Goal: Task Accomplishment & Management: Manage account settings

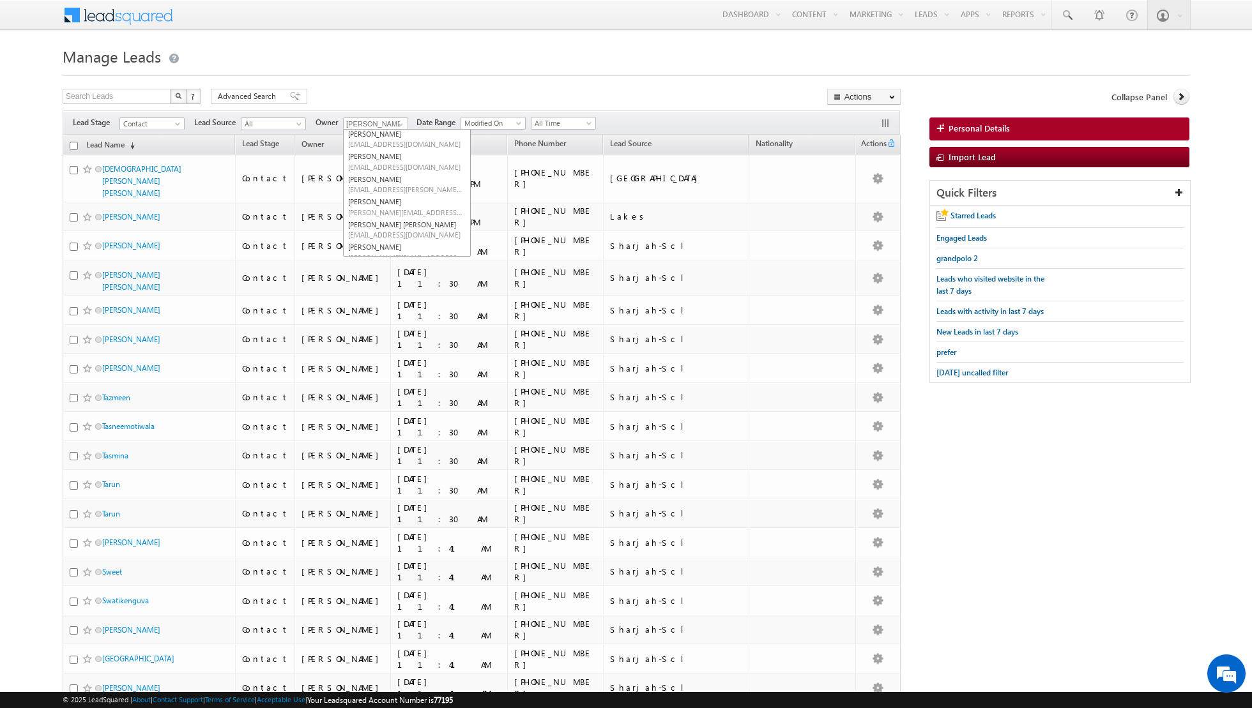
scroll to position [41, 0]
click at [381, 197] on span "[EMAIL_ADDRESS][PERSON_NAME][DOMAIN_NAME]" at bounding box center [405, 200] width 115 height 10
type input "[PERSON_NAME]"
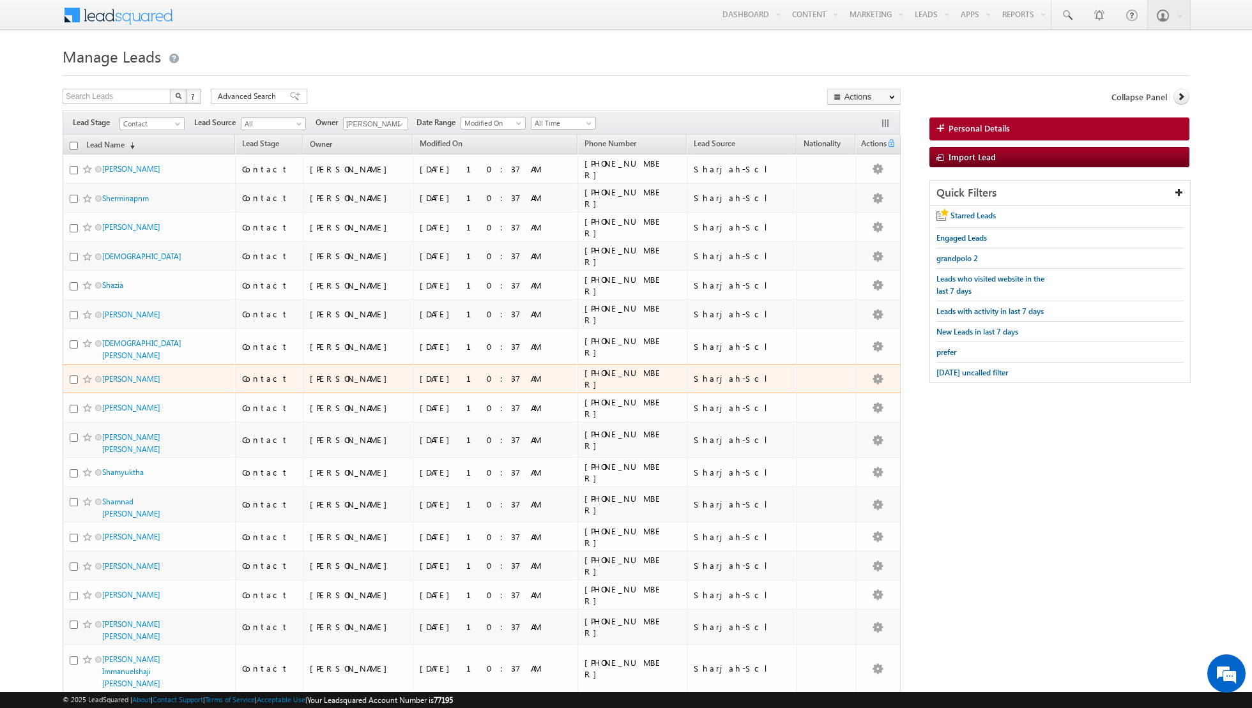
scroll to position [1025, 0]
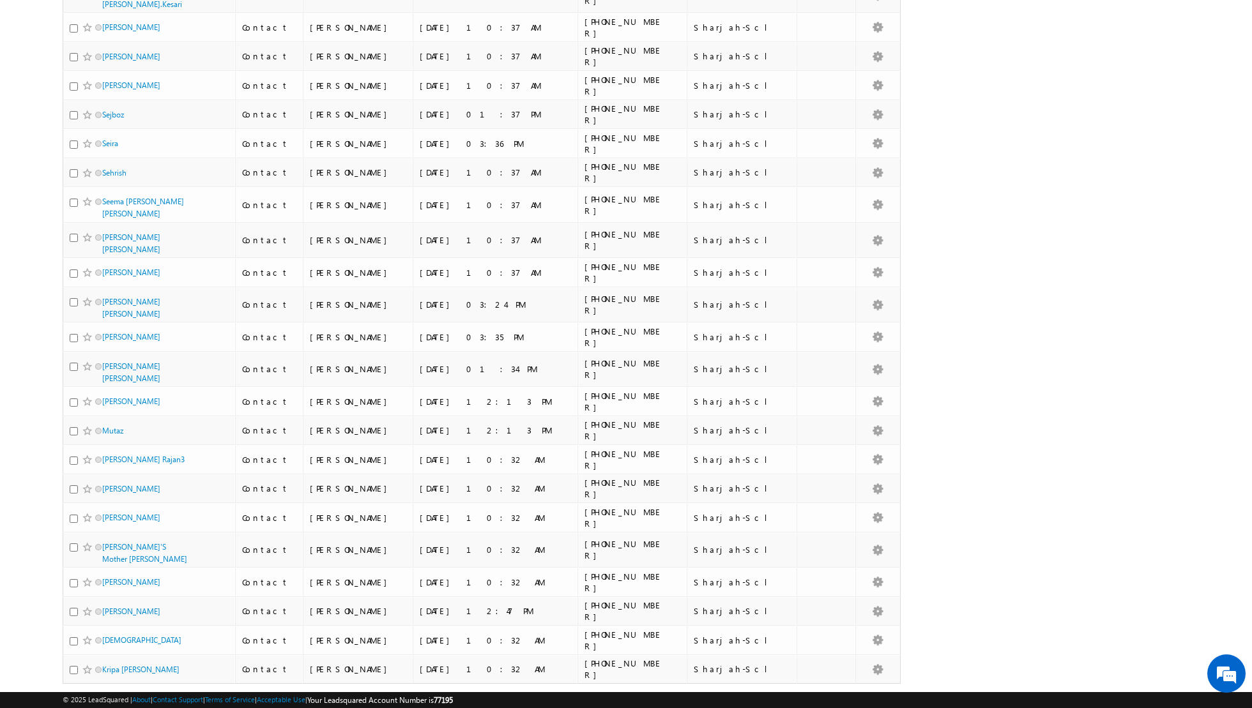
click at [855, 698] on link "4" at bounding box center [861, 709] width 23 height 22
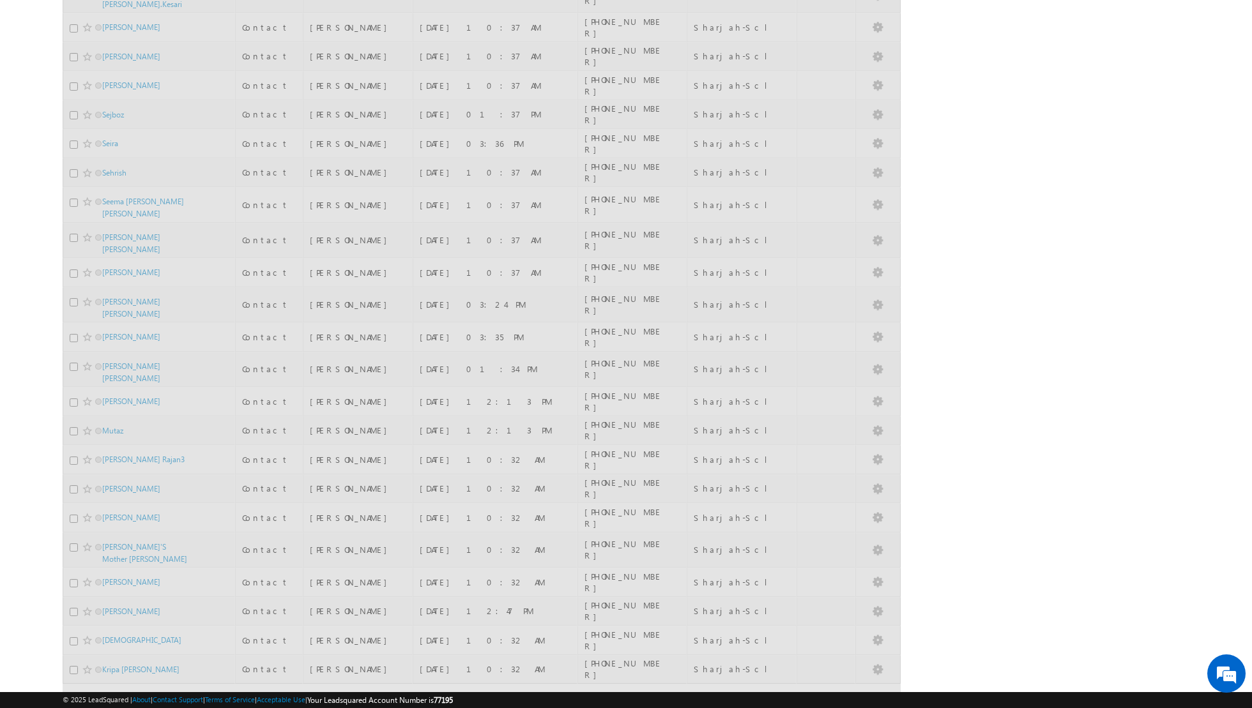
scroll to position [0, 0]
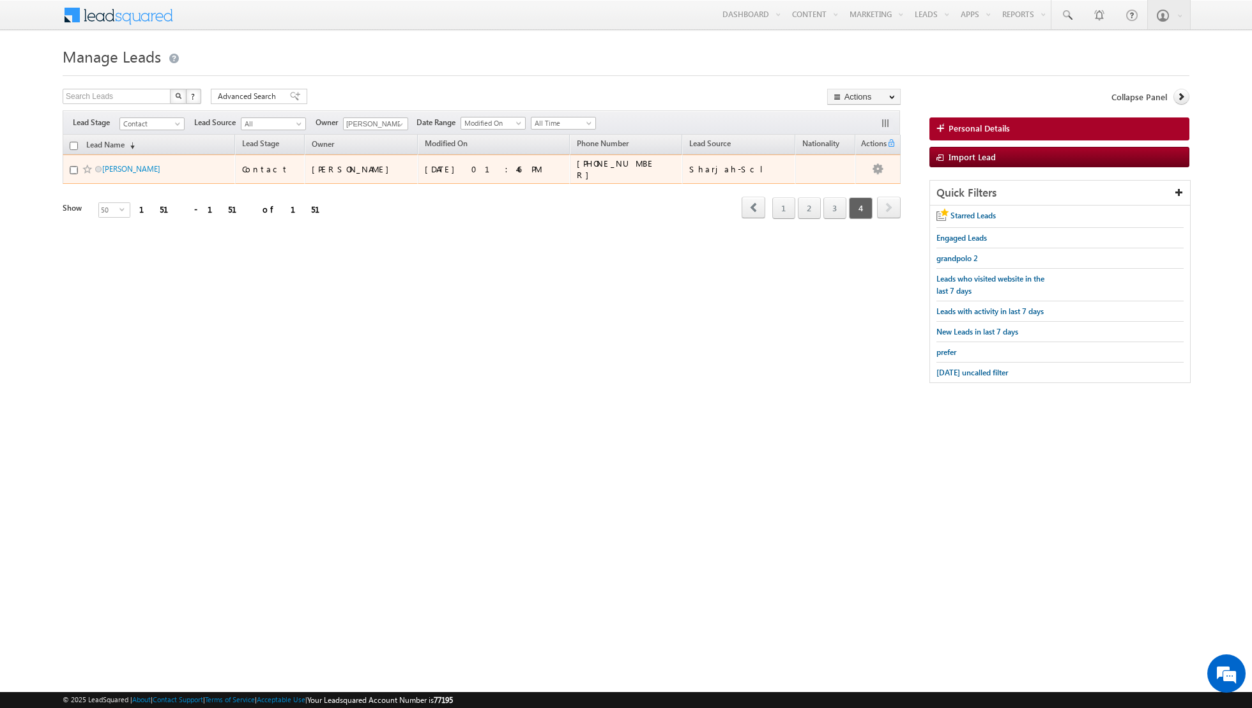
click at [72, 169] on input "checkbox" at bounding box center [74, 170] width 8 height 8
checkbox input "true"
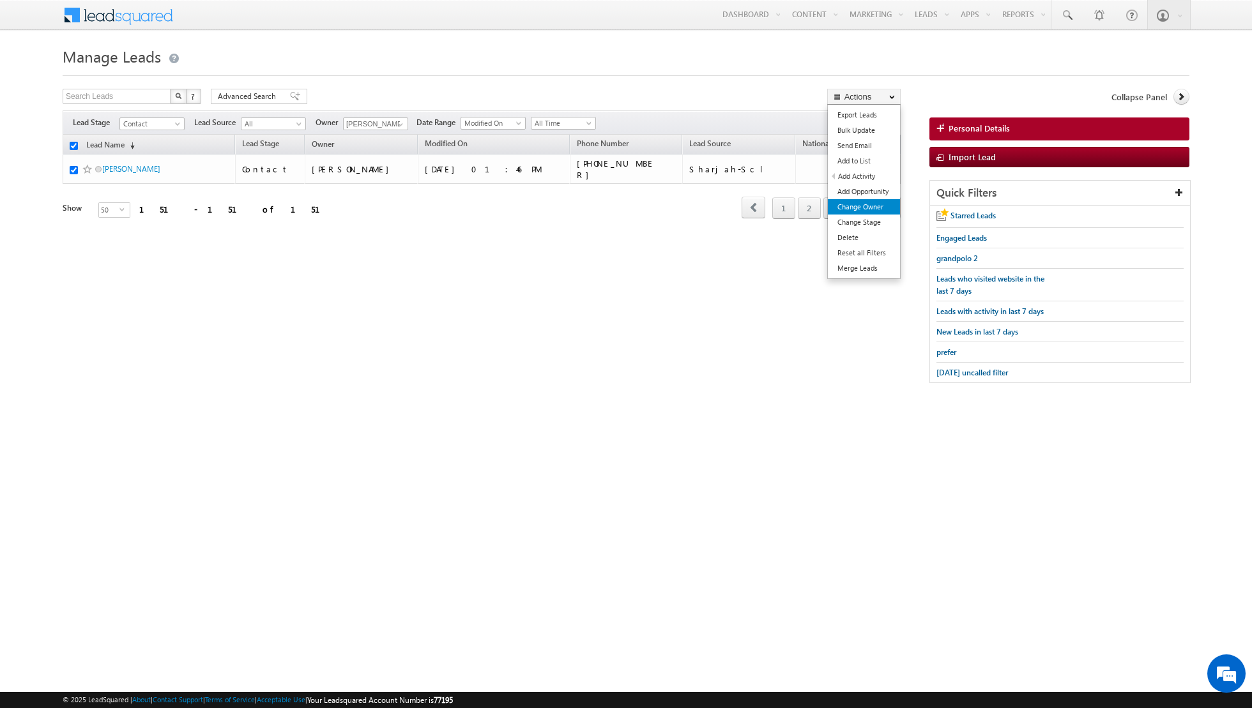
click at [874, 208] on link "Change Owner" at bounding box center [864, 206] width 72 height 15
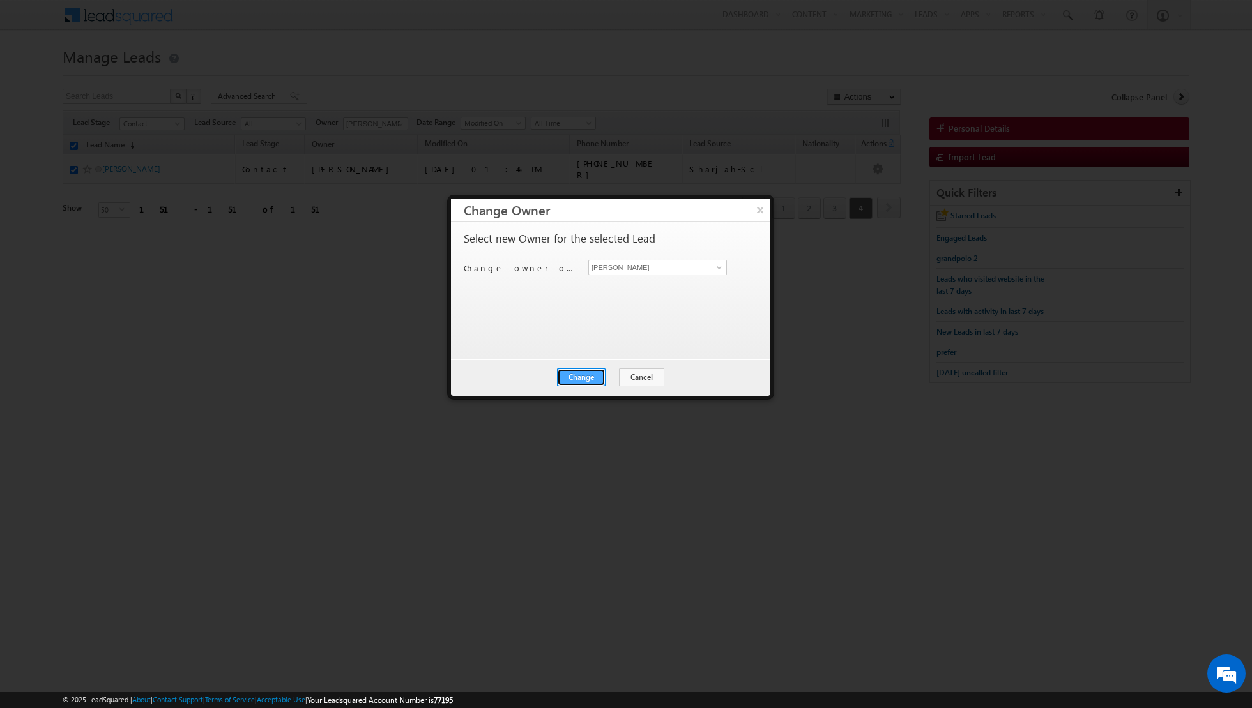
click at [574, 374] on button "Change" at bounding box center [581, 378] width 49 height 18
click at [612, 379] on button "Close" at bounding box center [612, 378] width 41 height 18
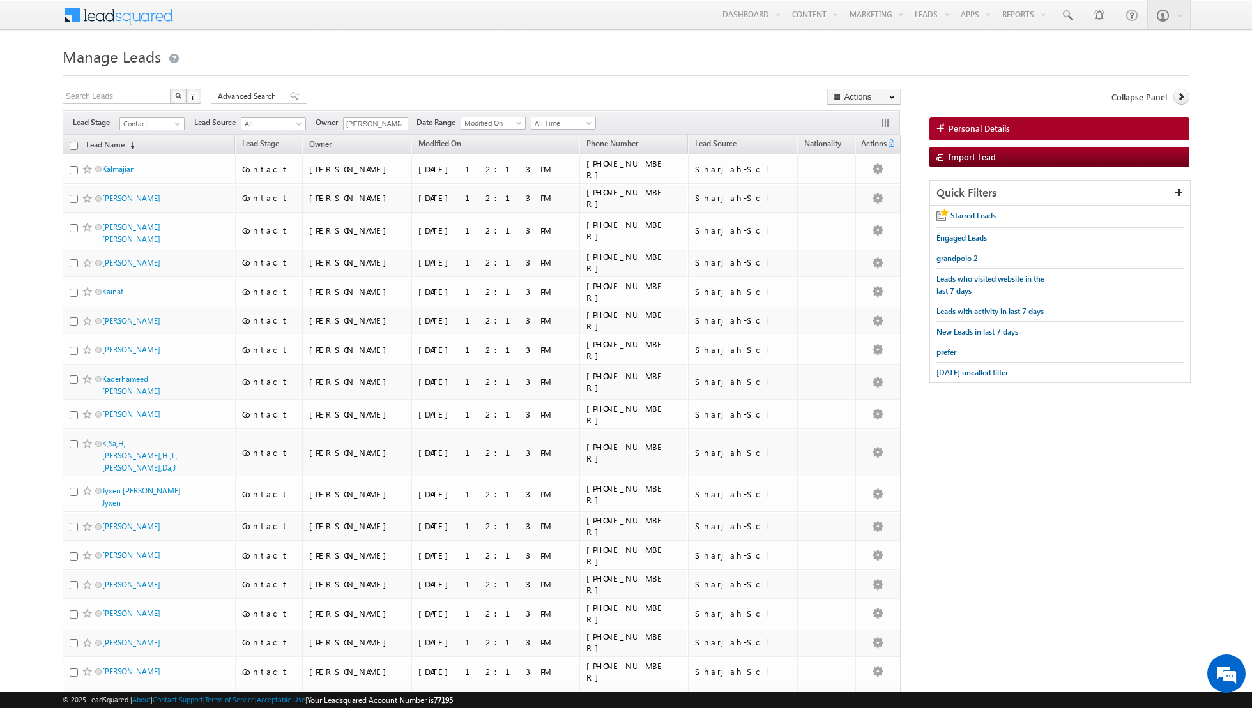
click at [79, 146] on th "Lead Name (sorted descending)" at bounding box center [149, 145] width 172 height 20
click at [73, 146] on input "checkbox" at bounding box center [74, 146] width 8 height 8
checkbox input "true"
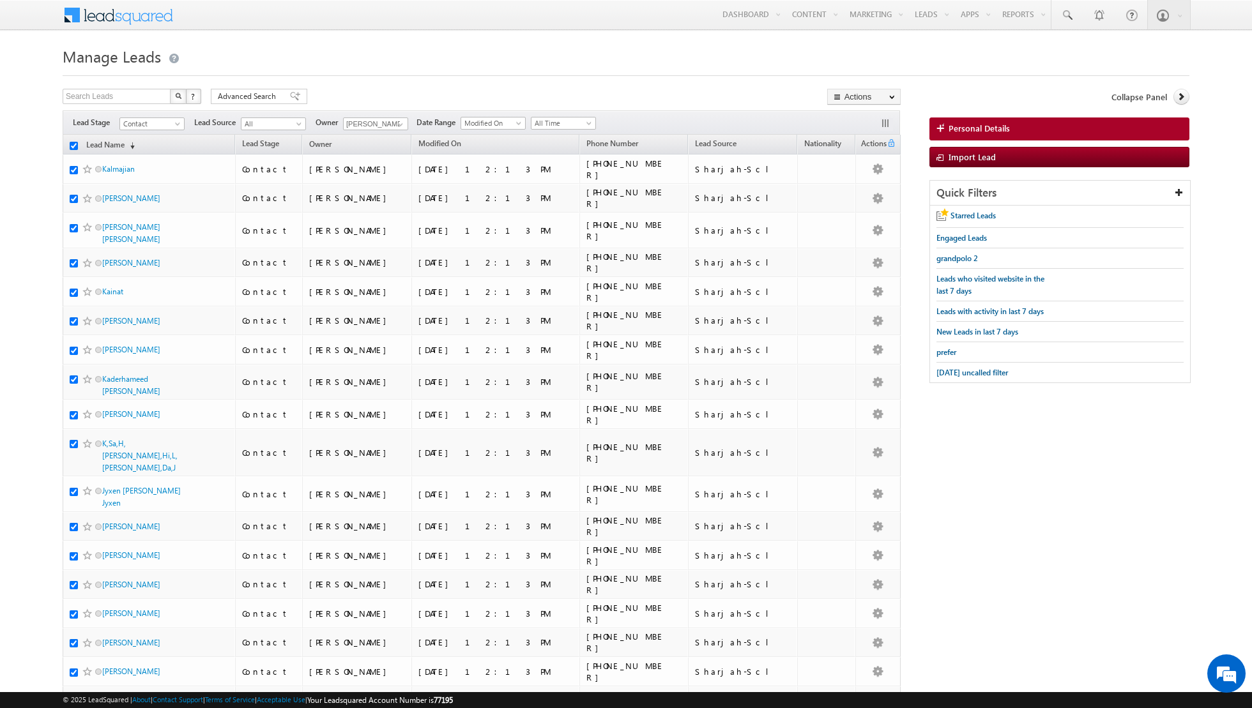
checkbox input "true"
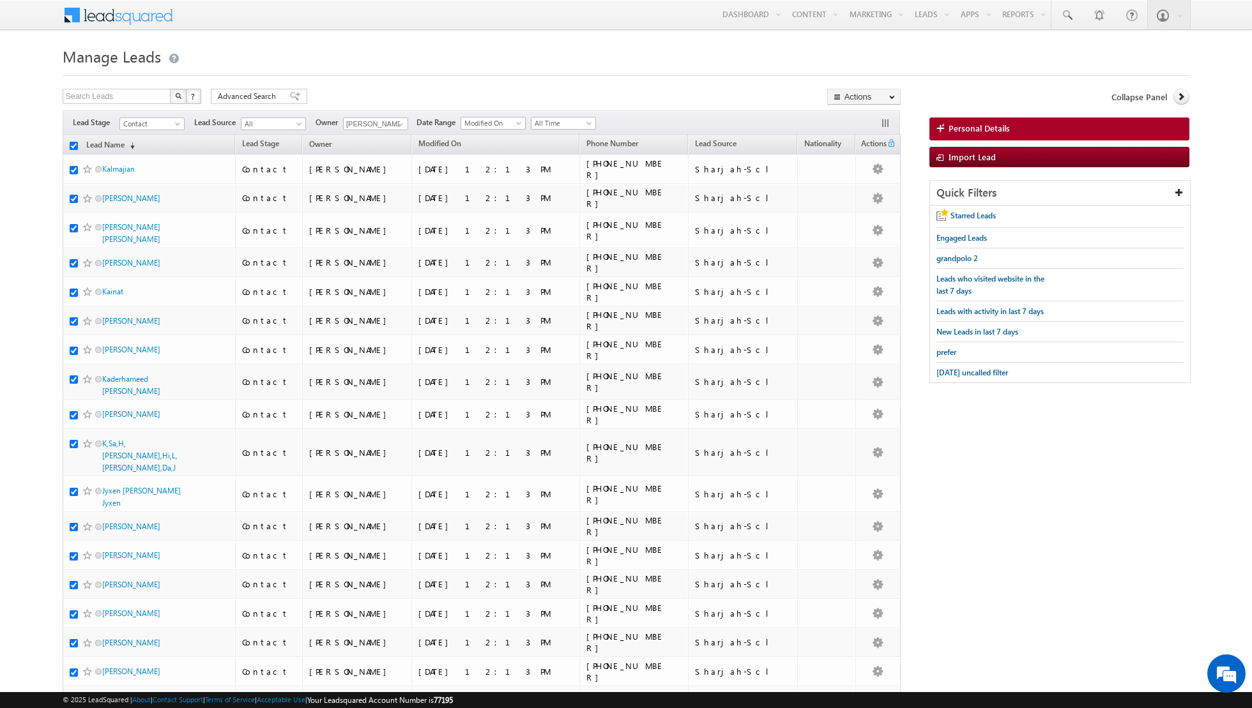
checkbox input "true"
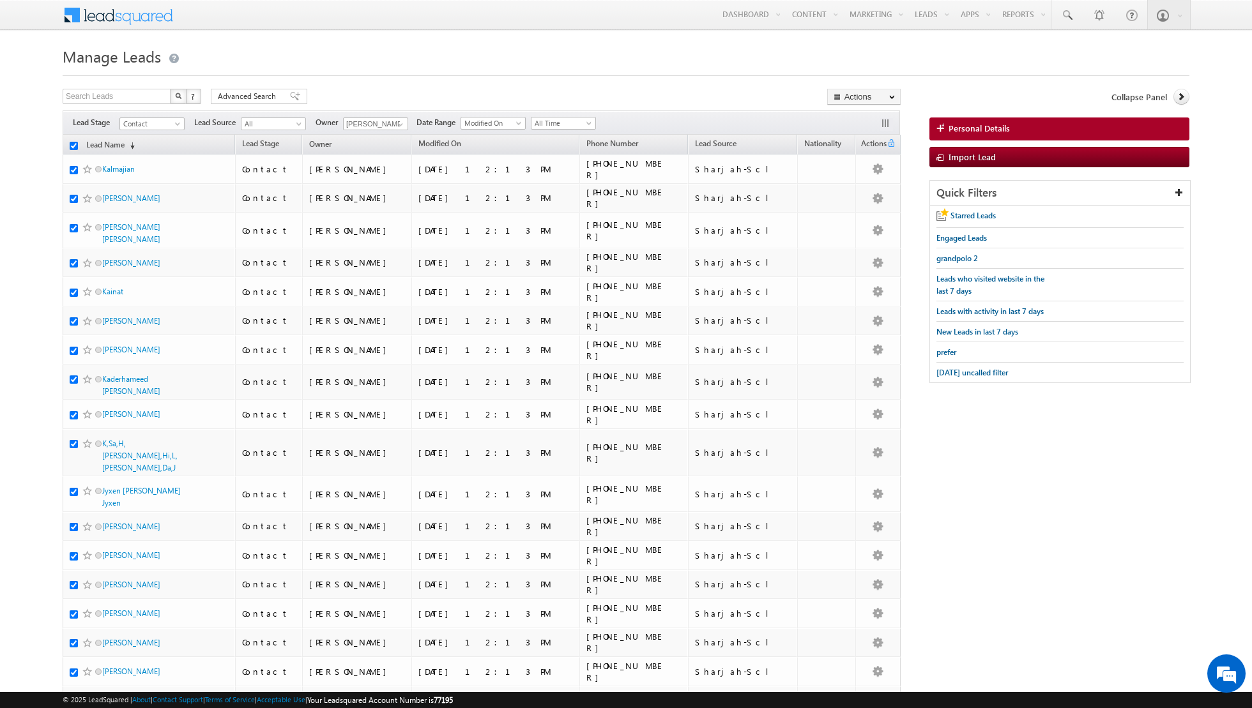
checkbox input "true"
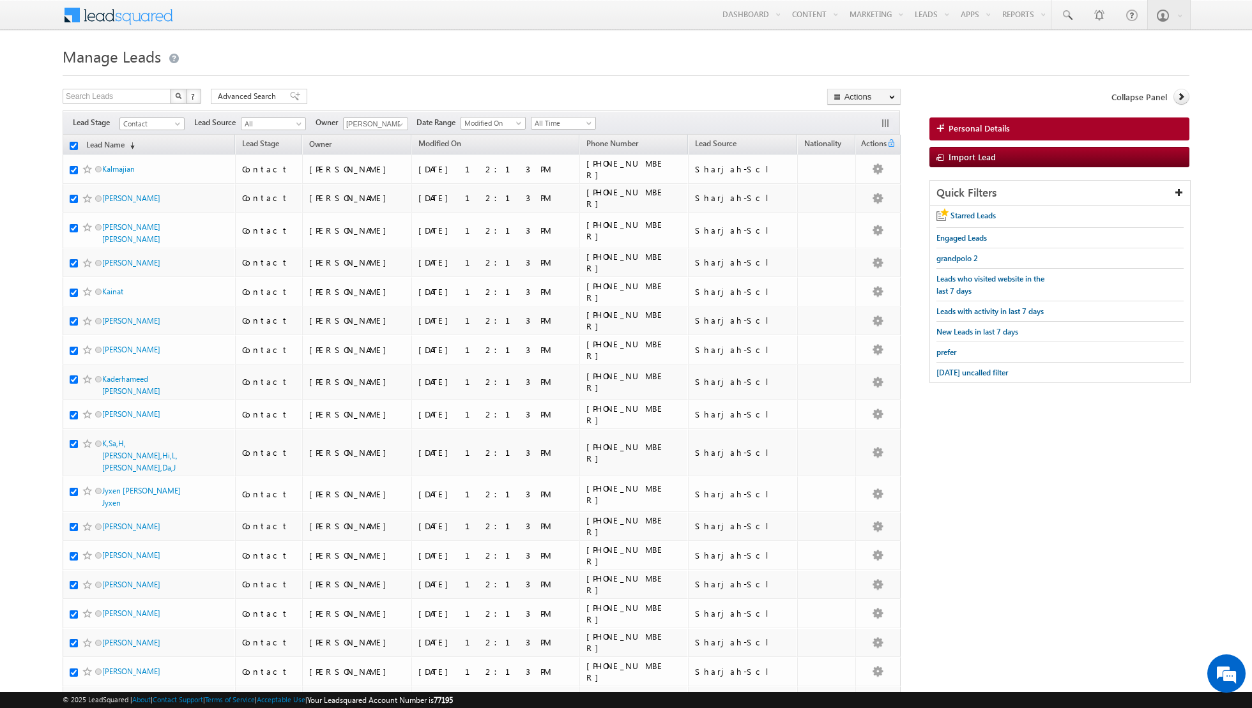
checkbox input "true"
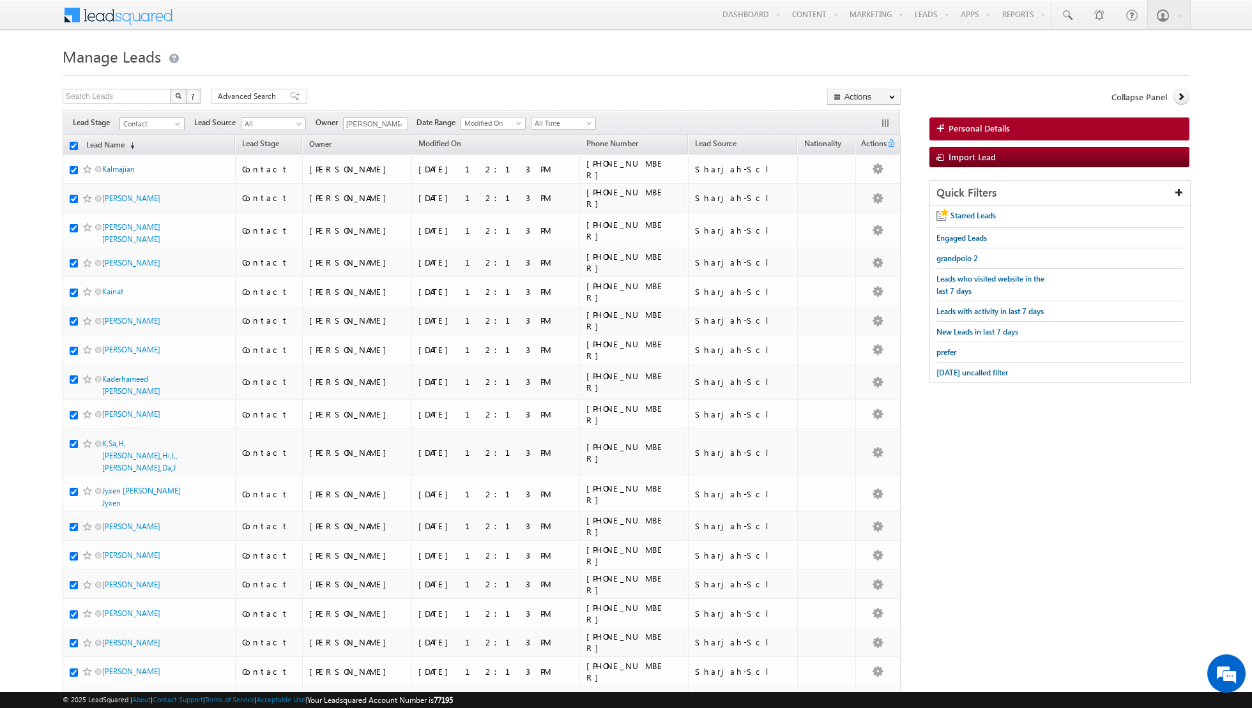
checkbox input "true"
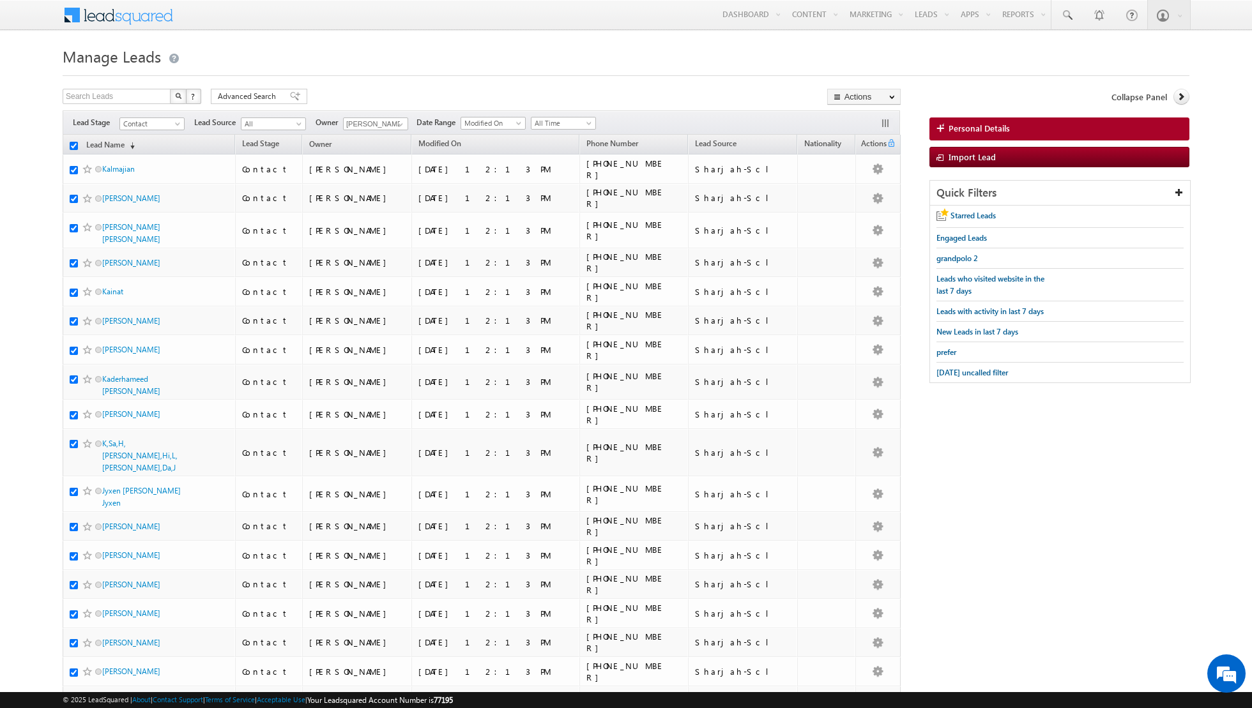
checkbox input "true"
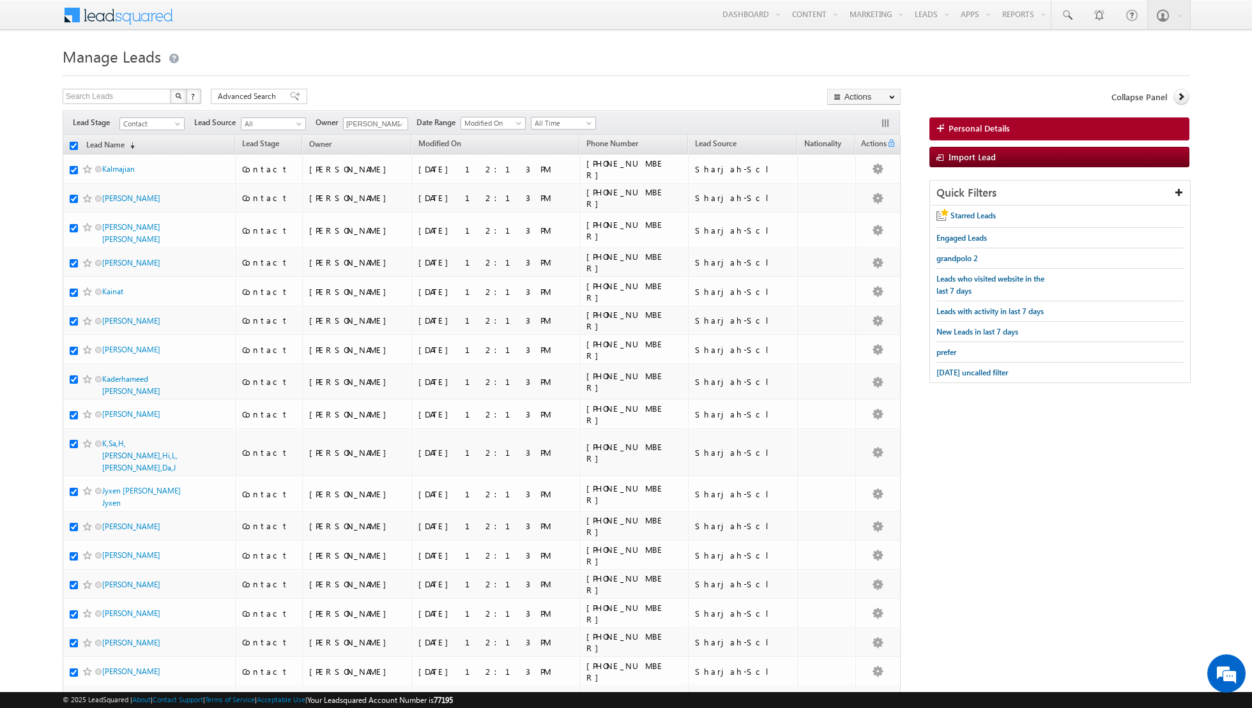
checkbox input "true"
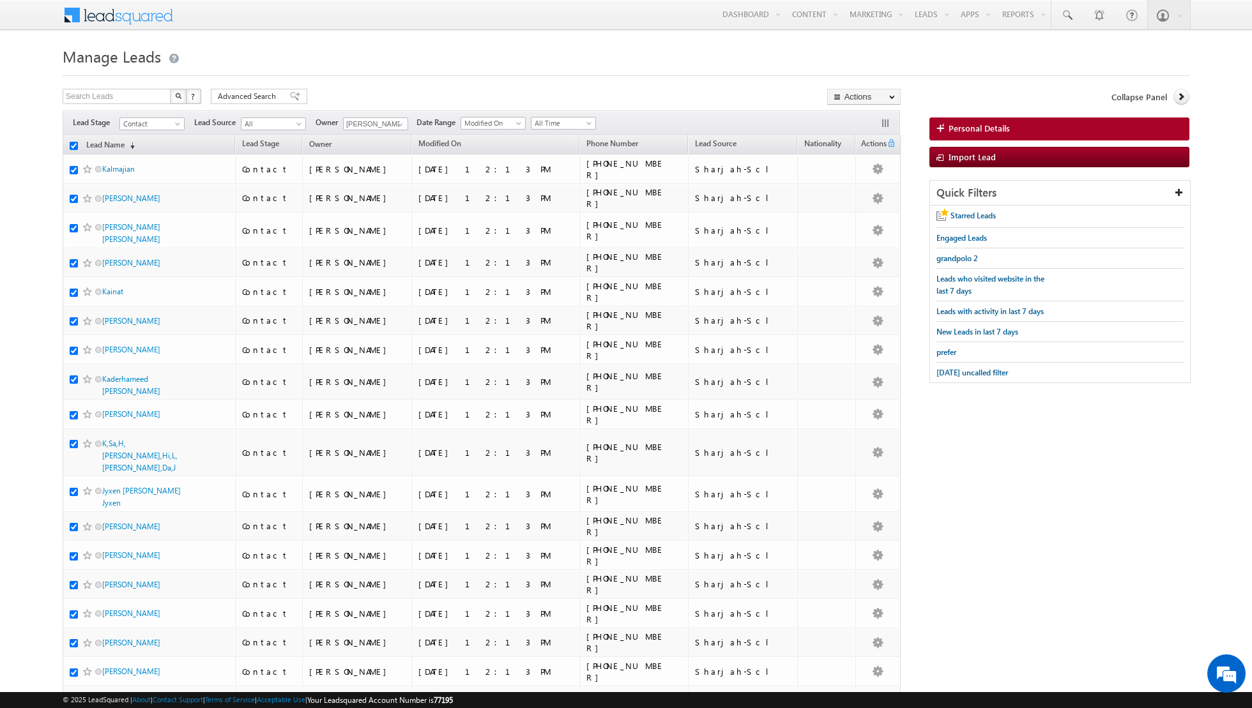
checkbox input "true"
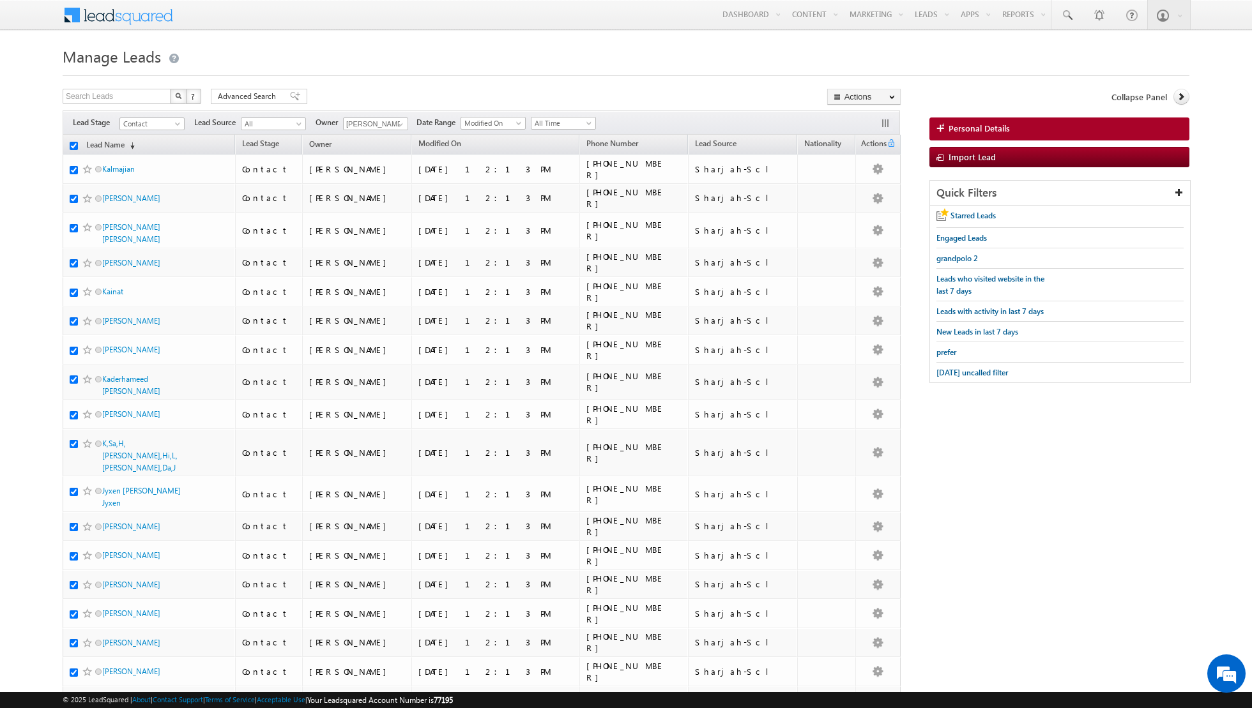
checkbox input "true"
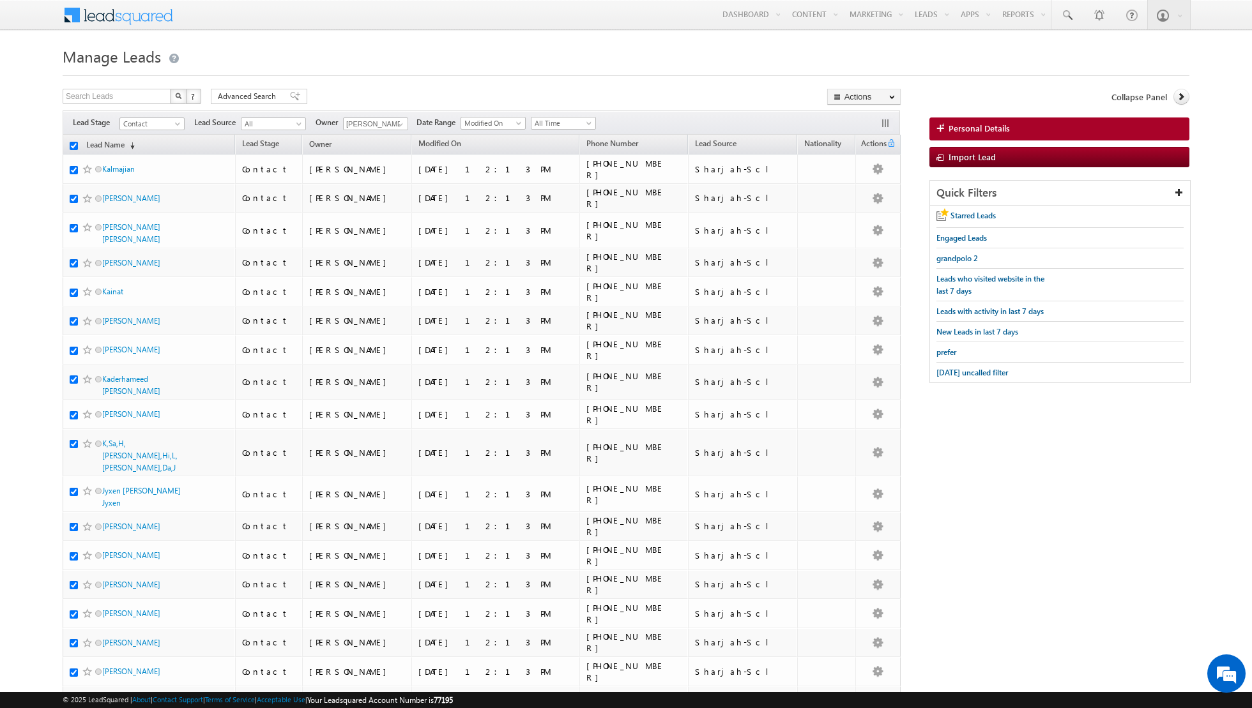
checkbox input "true"
click at [859, 208] on link "Change Owner" at bounding box center [864, 206] width 72 height 15
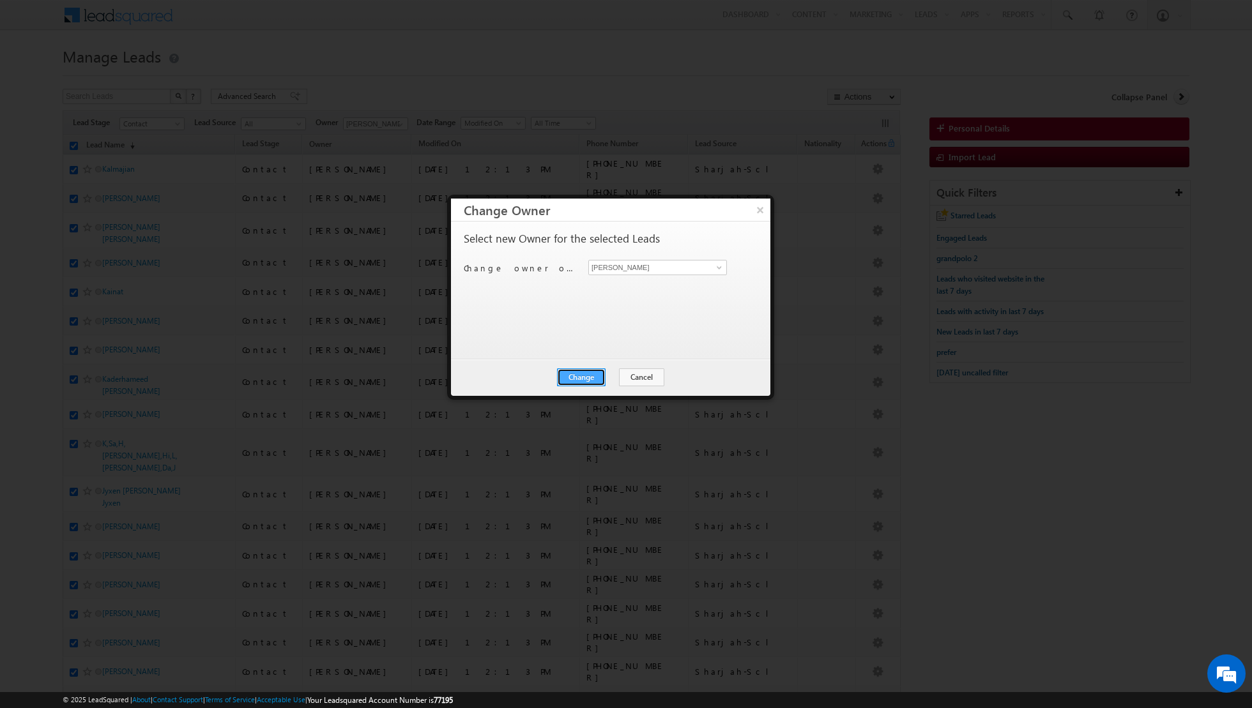
click at [580, 378] on button "Change" at bounding box center [581, 378] width 49 height 18
click at [611, 372] on button "Close" at bounding box center [612, 378] width 41 height 18
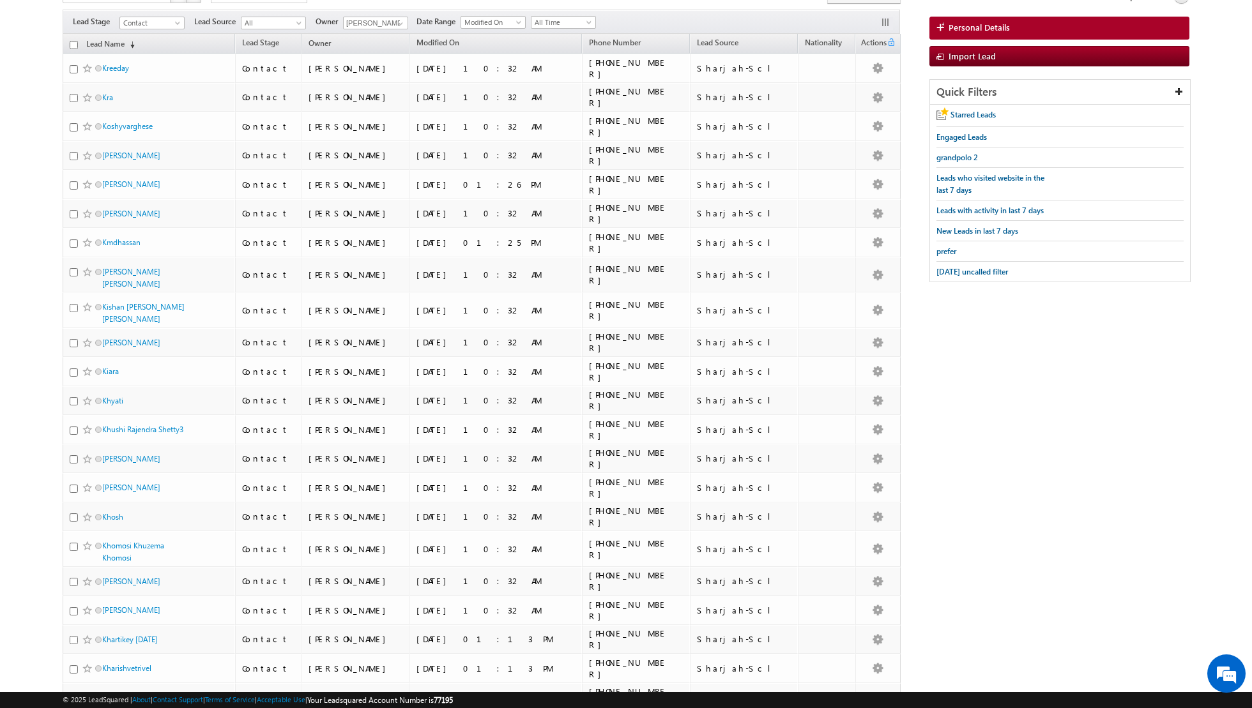
scroll to position [22, 0]
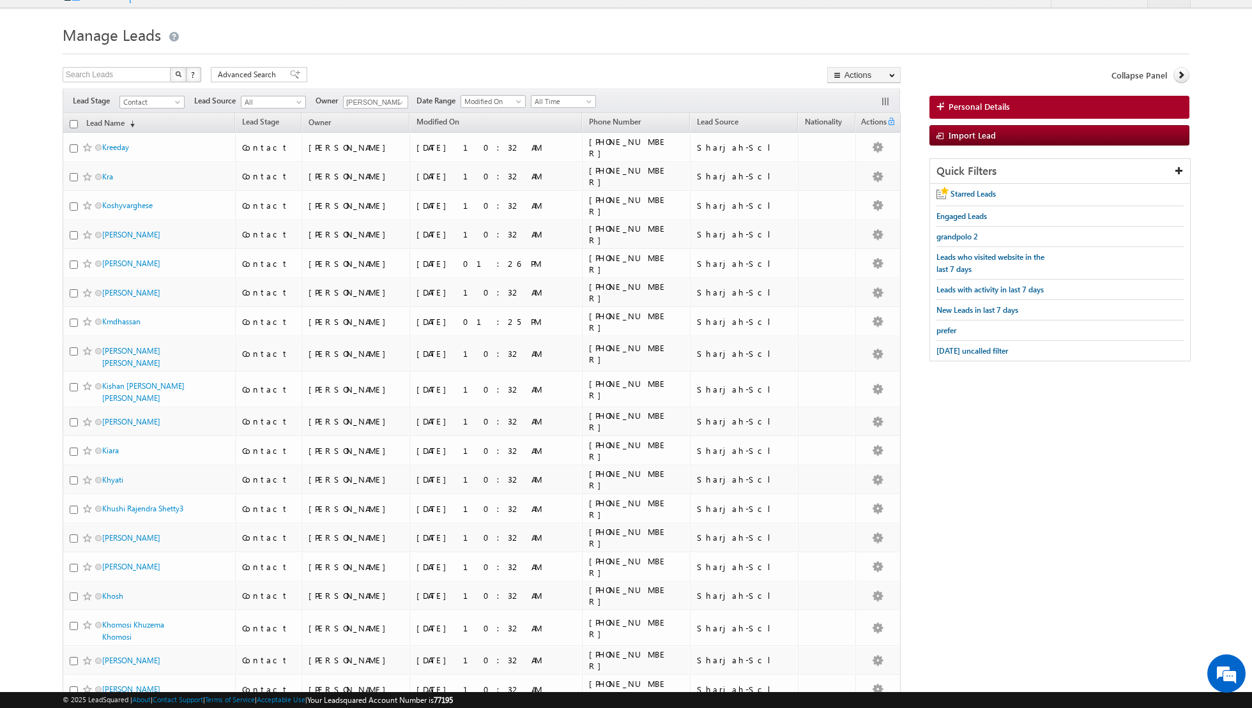
click at [72, 127] on input "checkbox" at bounding box center [74, 124] width 8 height 8
checkbox input "true"
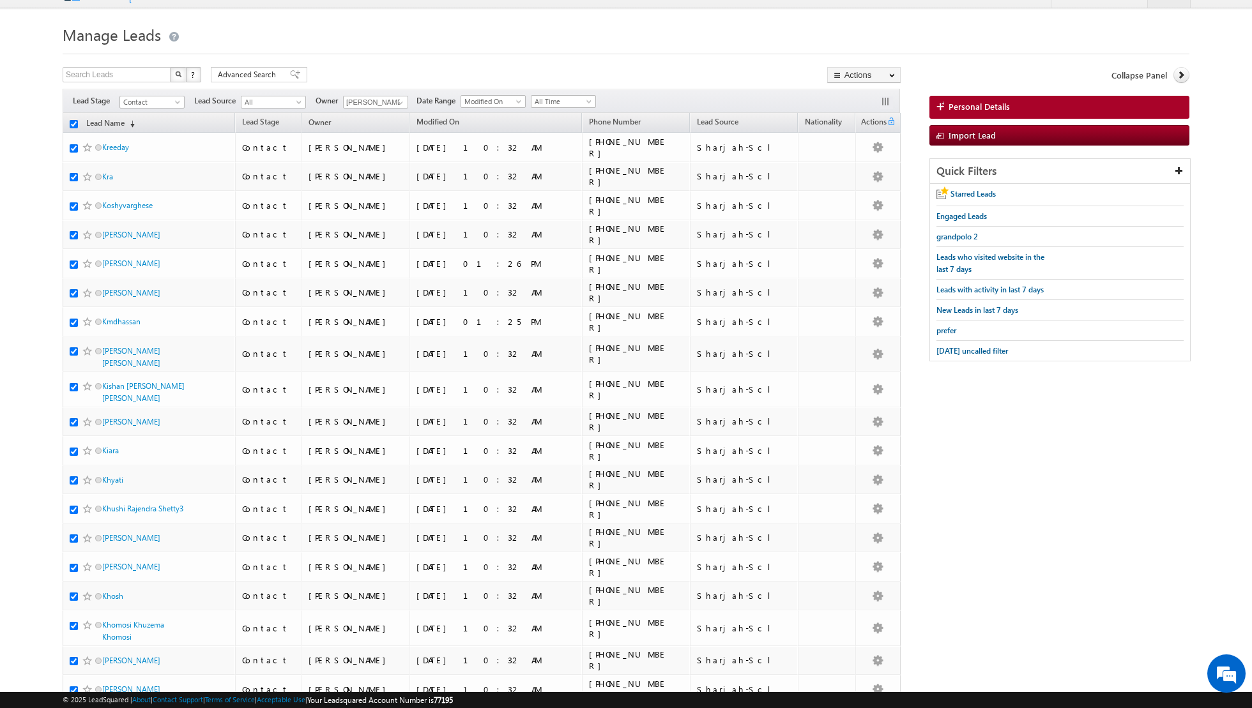
checkbox input "true"
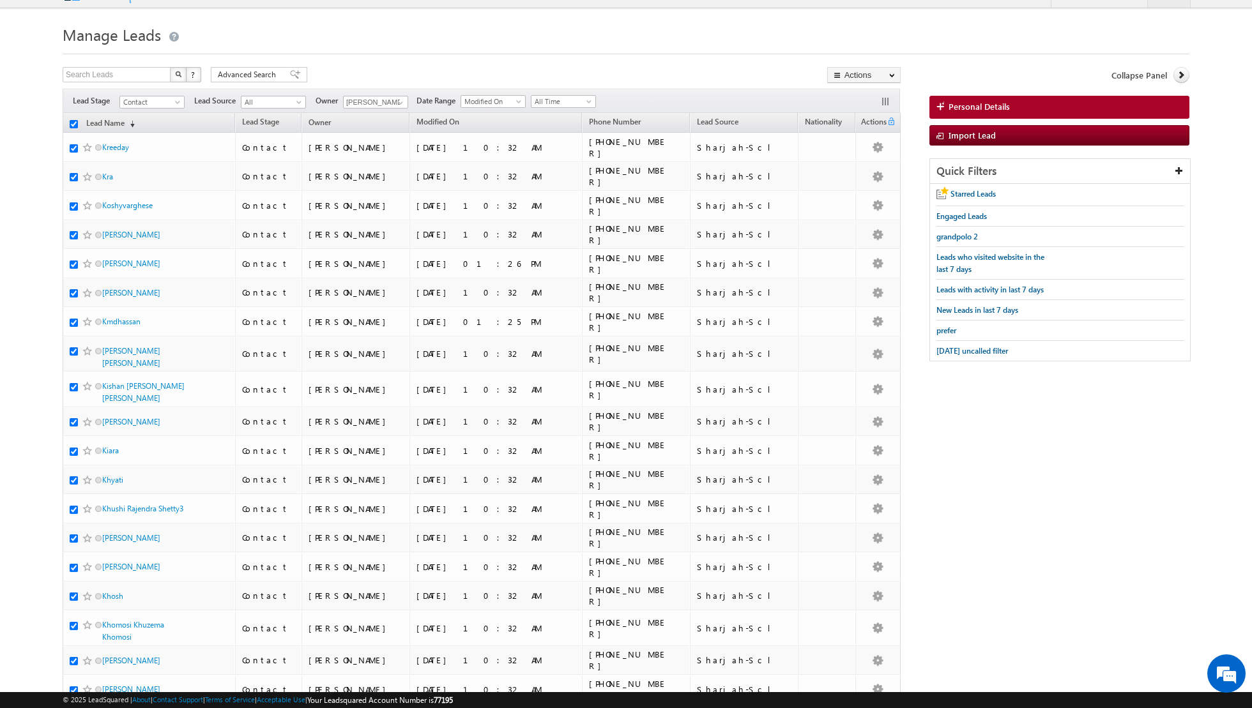
checkbox input "true"
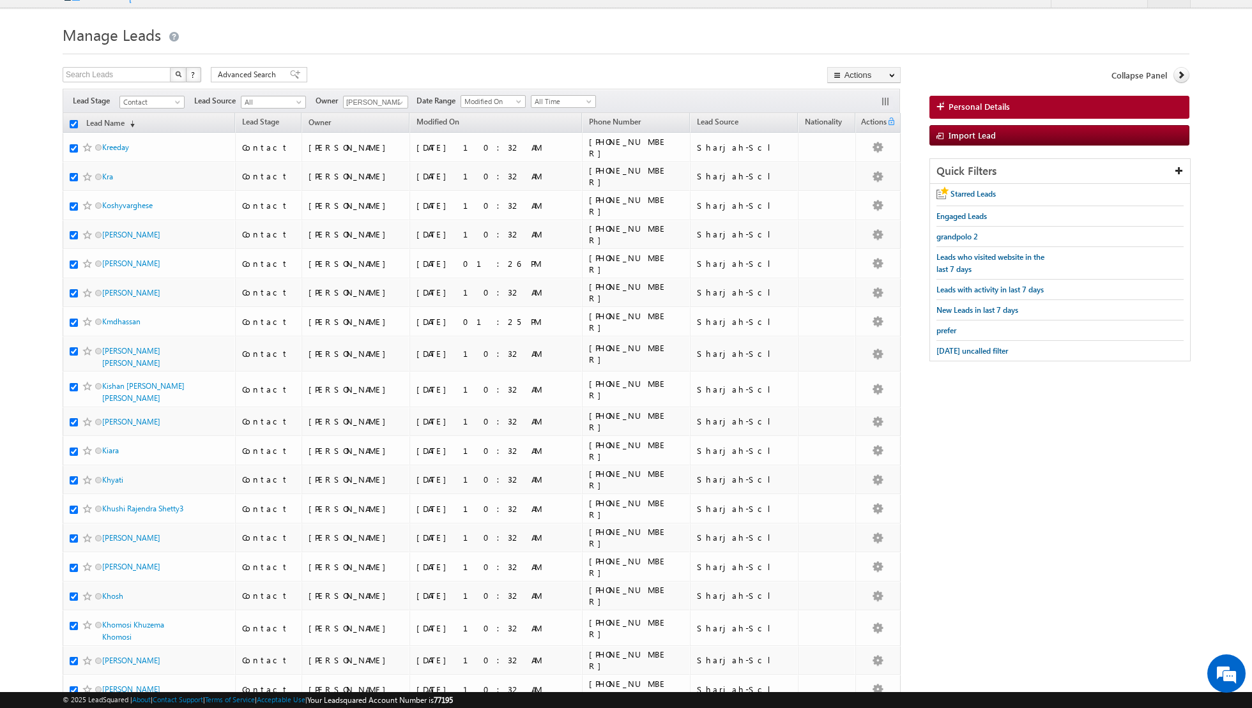
checkbox input "true"
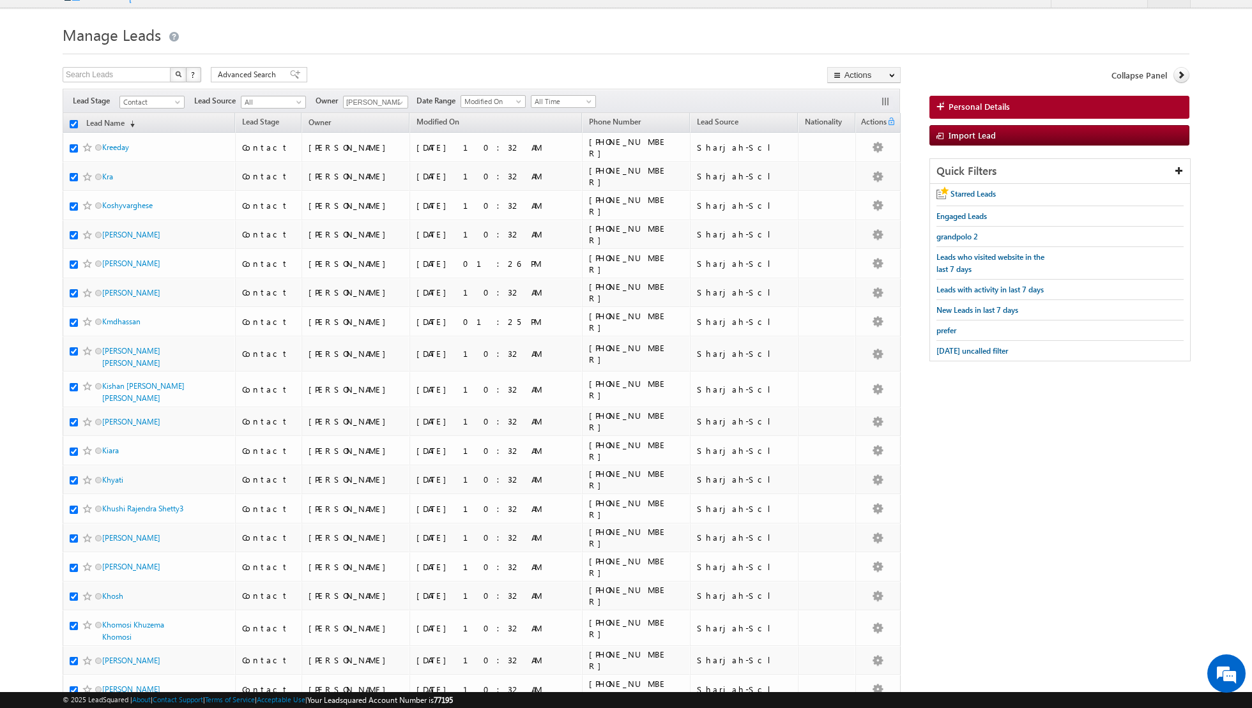
checkbox input "true"
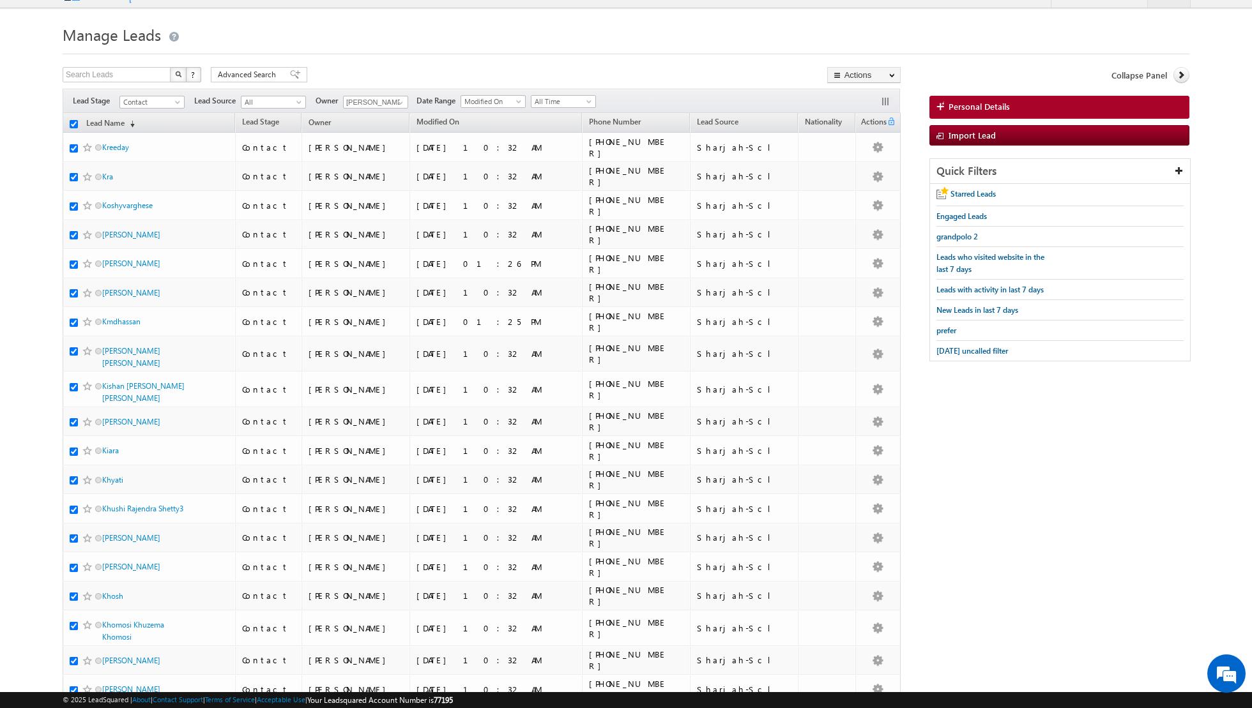
checkbox input "true"
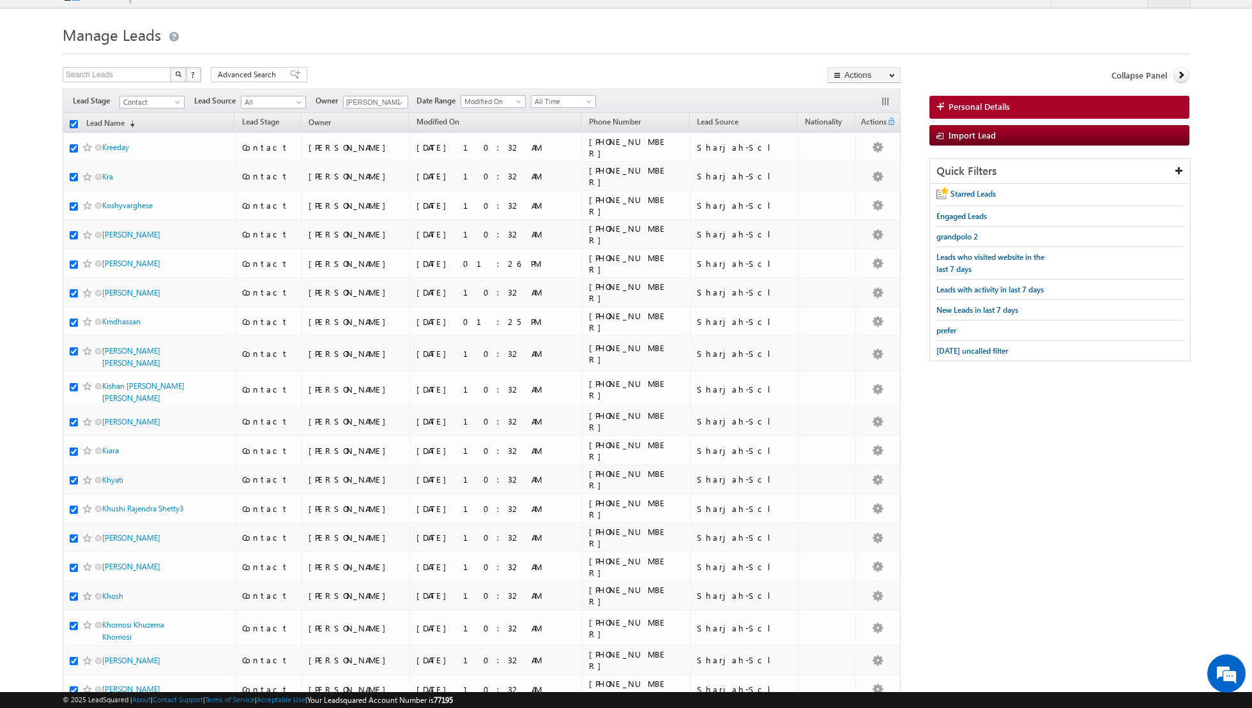
checkbox input "true"
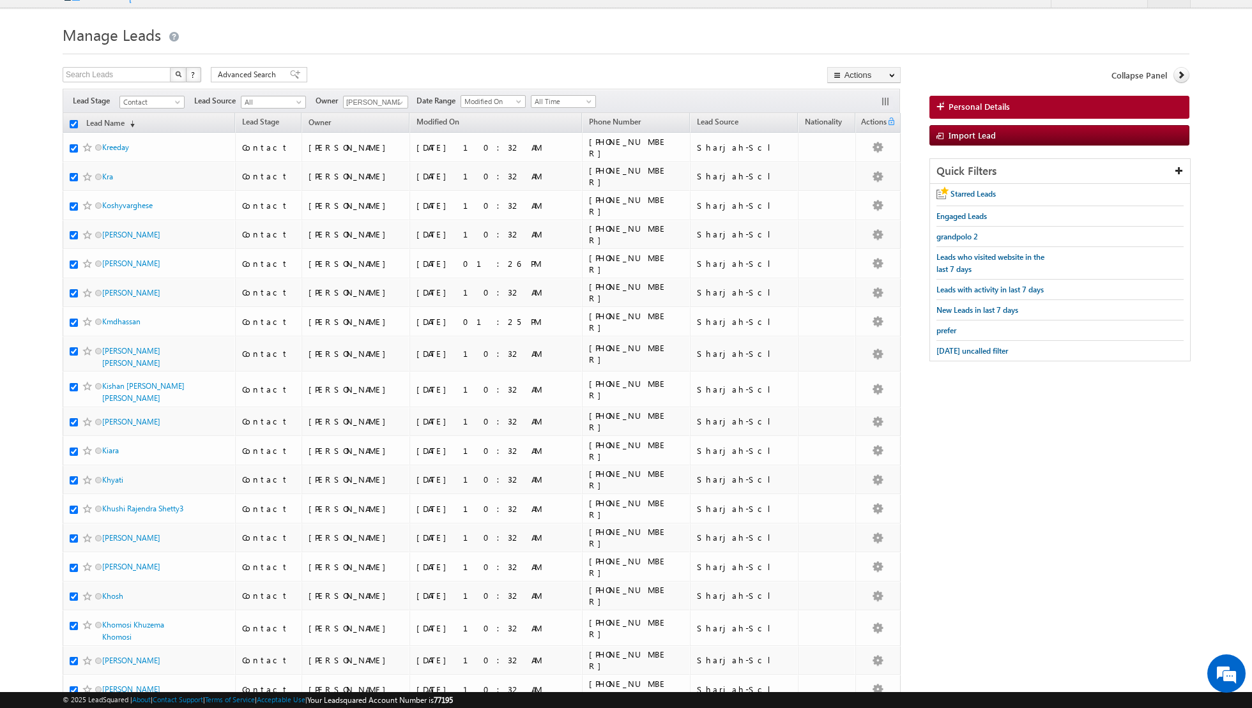
checkbox input "true"
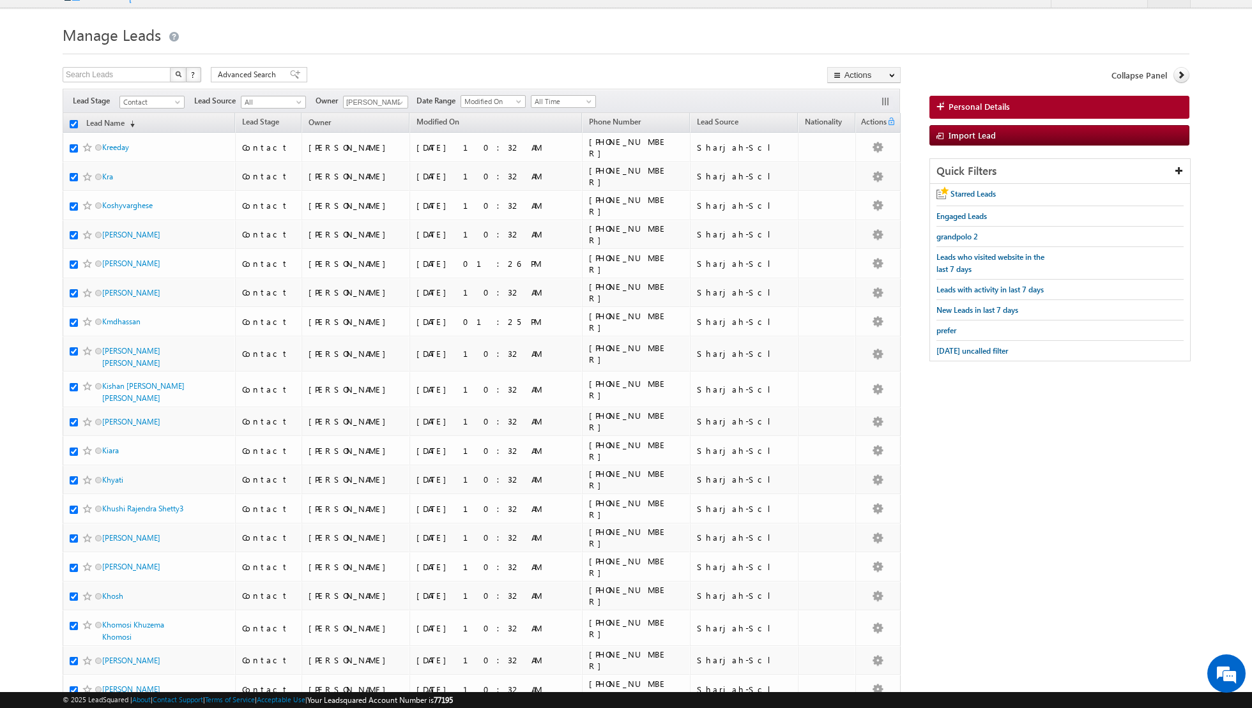
checkbox input "true"
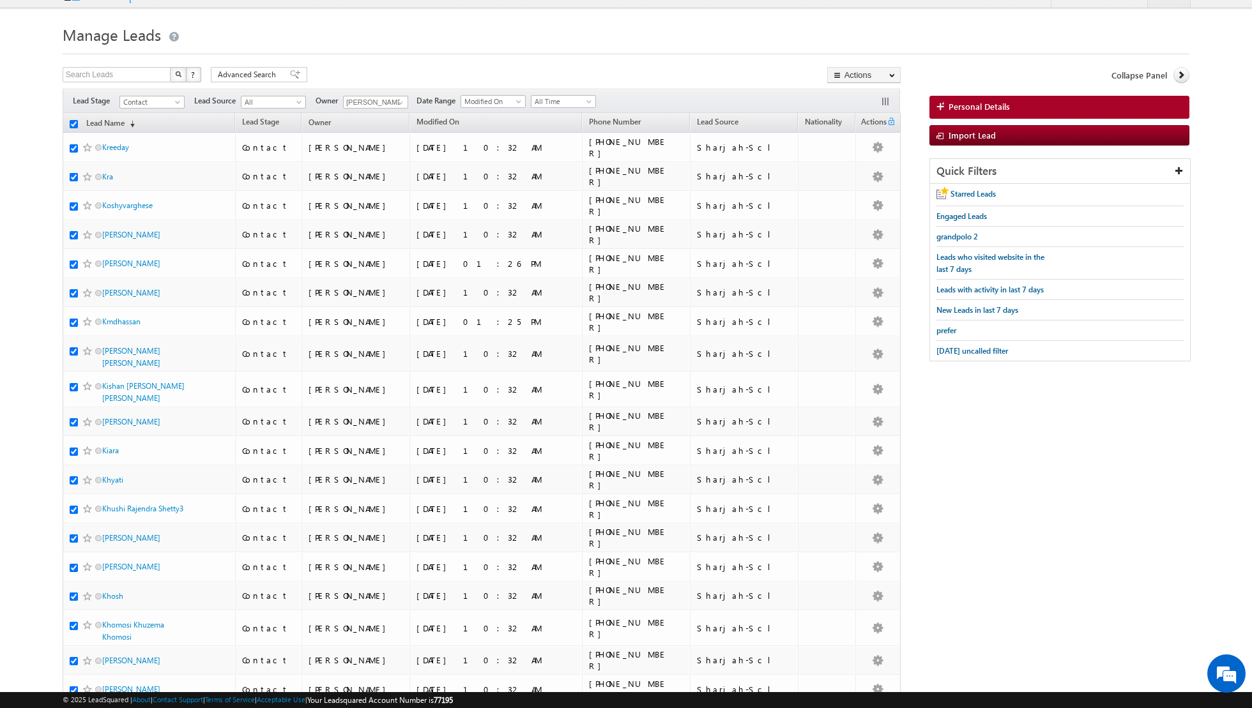
checkbox input "true"
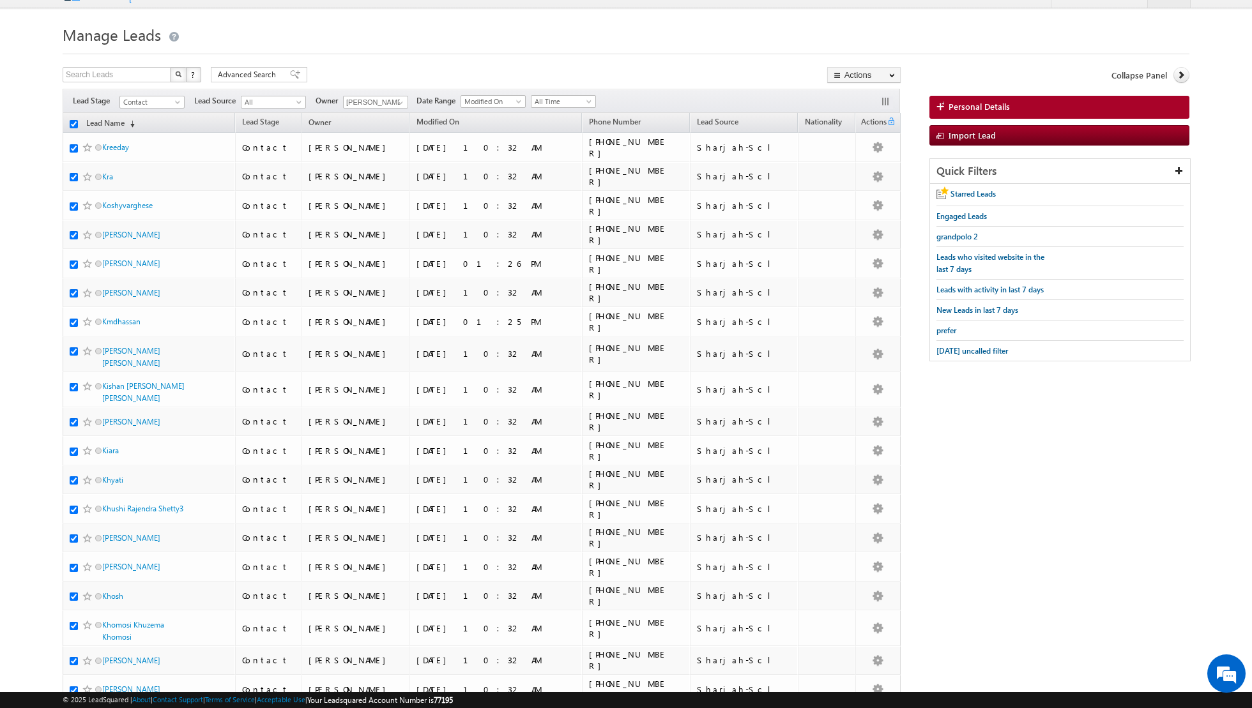
checkbox input "true"
click at [862, 188] on link "Change Owner" at bounding box center [864, 185] width 72 height 15
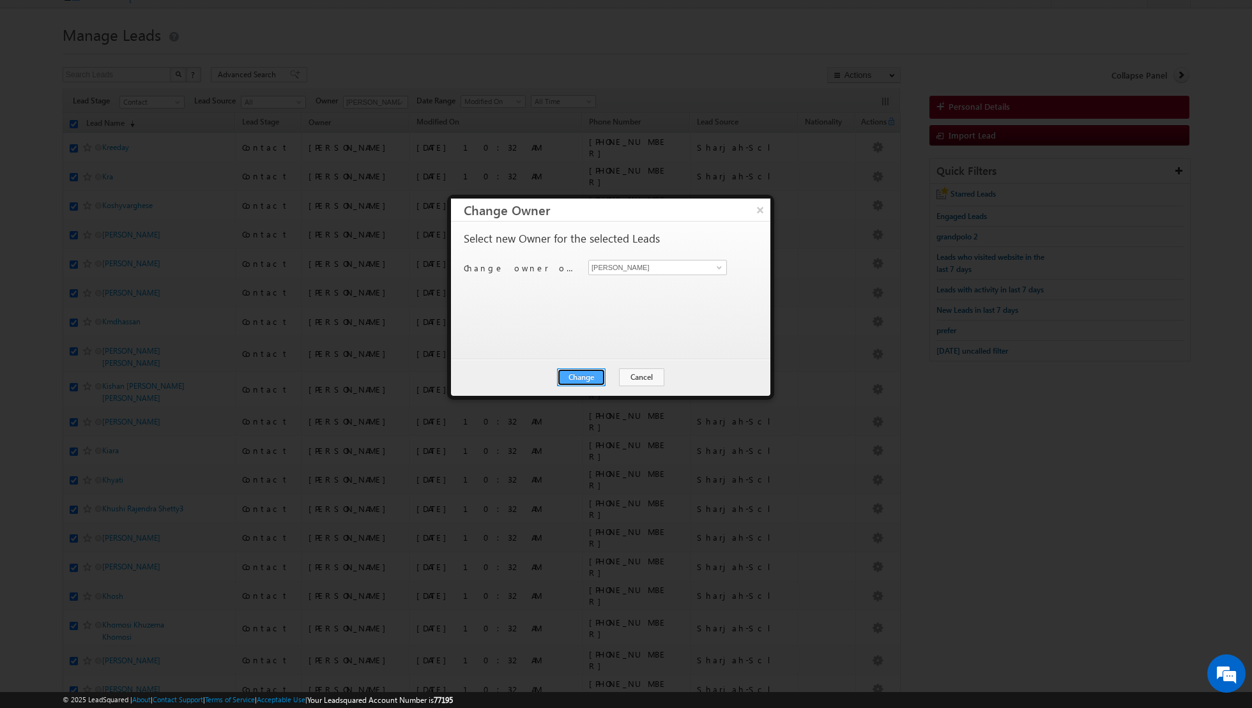
click at [580, 373] on button "Change" at bounding box center [581, 378] width 49 height 18
click at [613, 377] on button "Close" at bounding box center [612, 378] width 41 height 18
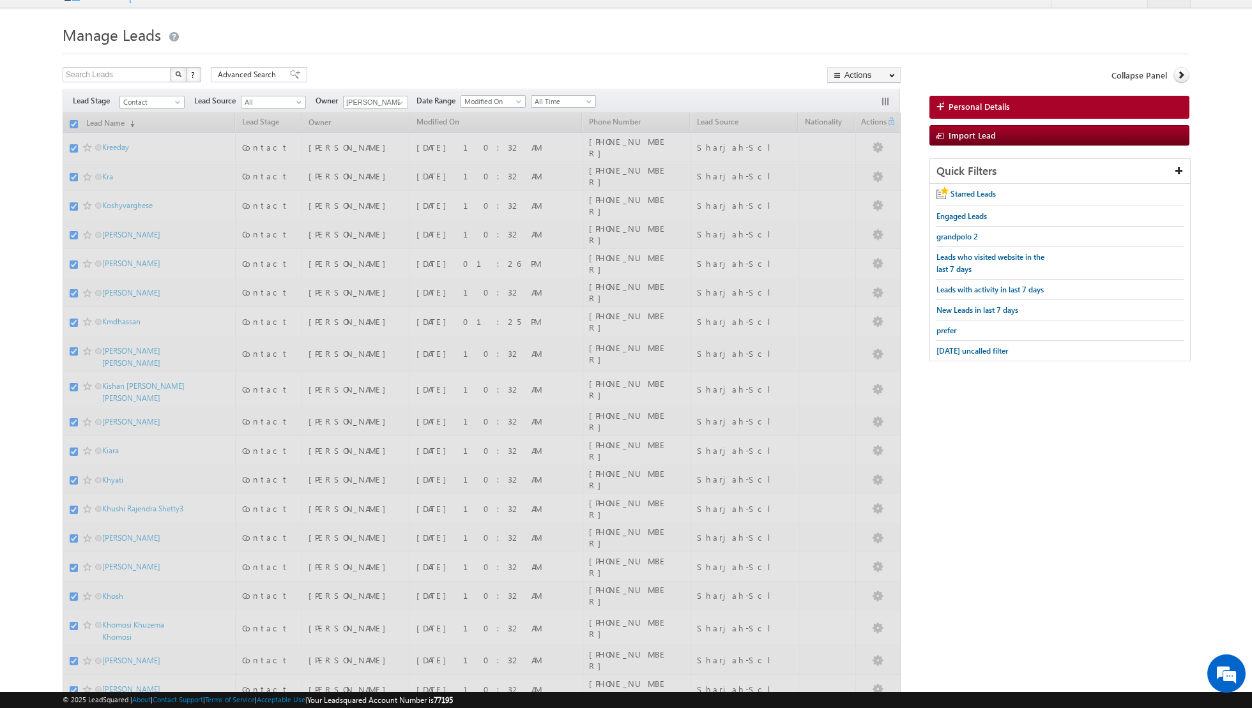
checkbox input "false"
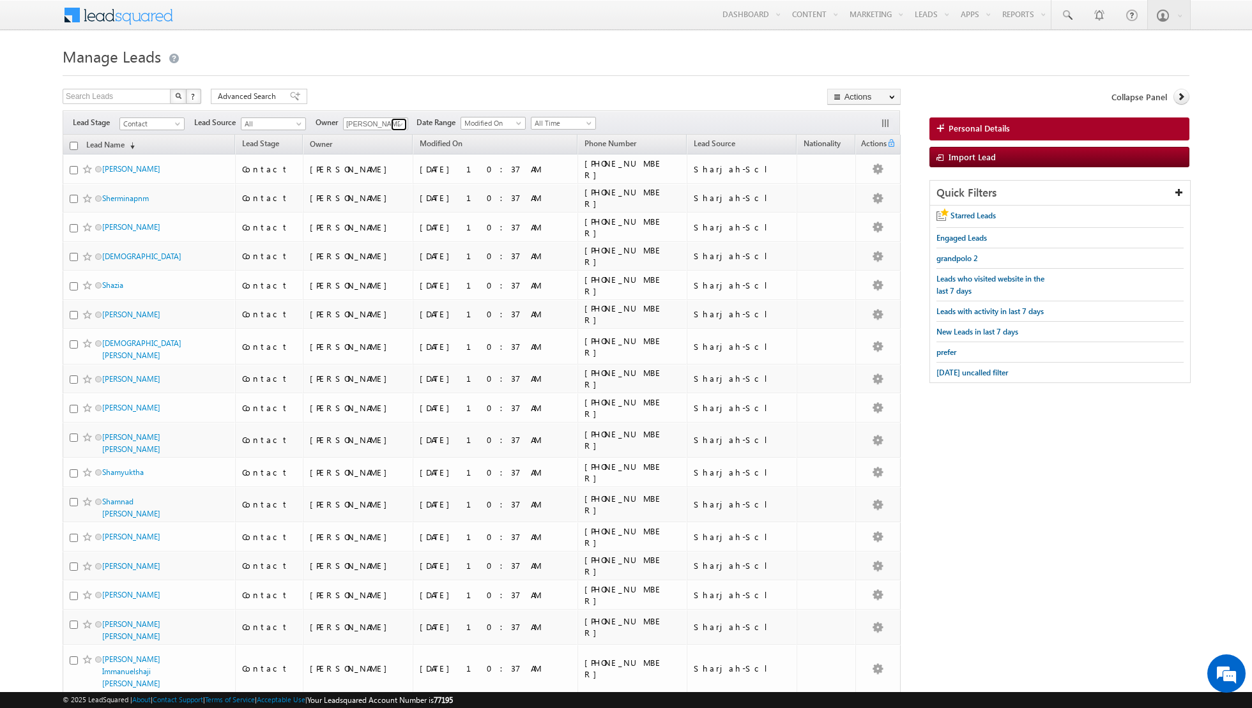
click at [400, 119] on span at bounding box center [400, 124] width 10 height 10
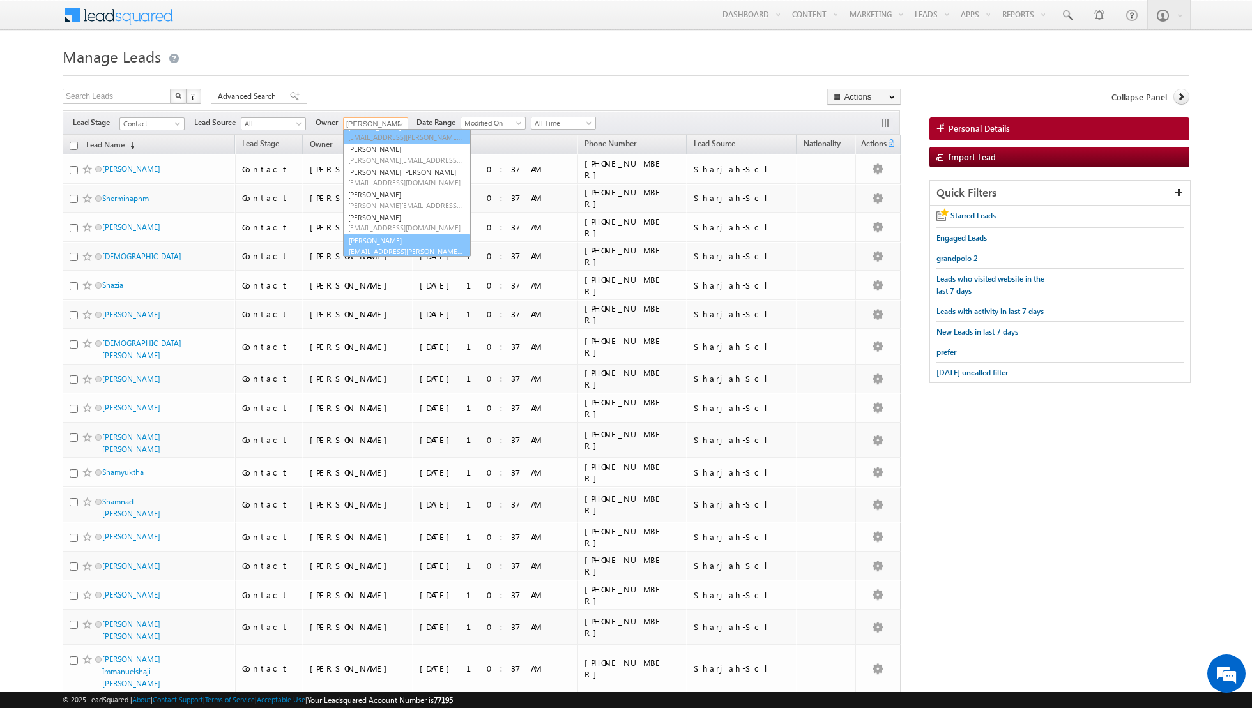
scroll to position [103, 0]
click at [373, 241] on link "[PERSON_NAME] [EMAIL_ADDRESS][PERSON_NAME][DOMAIN_NAME]" at bounding box center [407, 245] width 128 height 24
type input "[PERSON_NAME]"
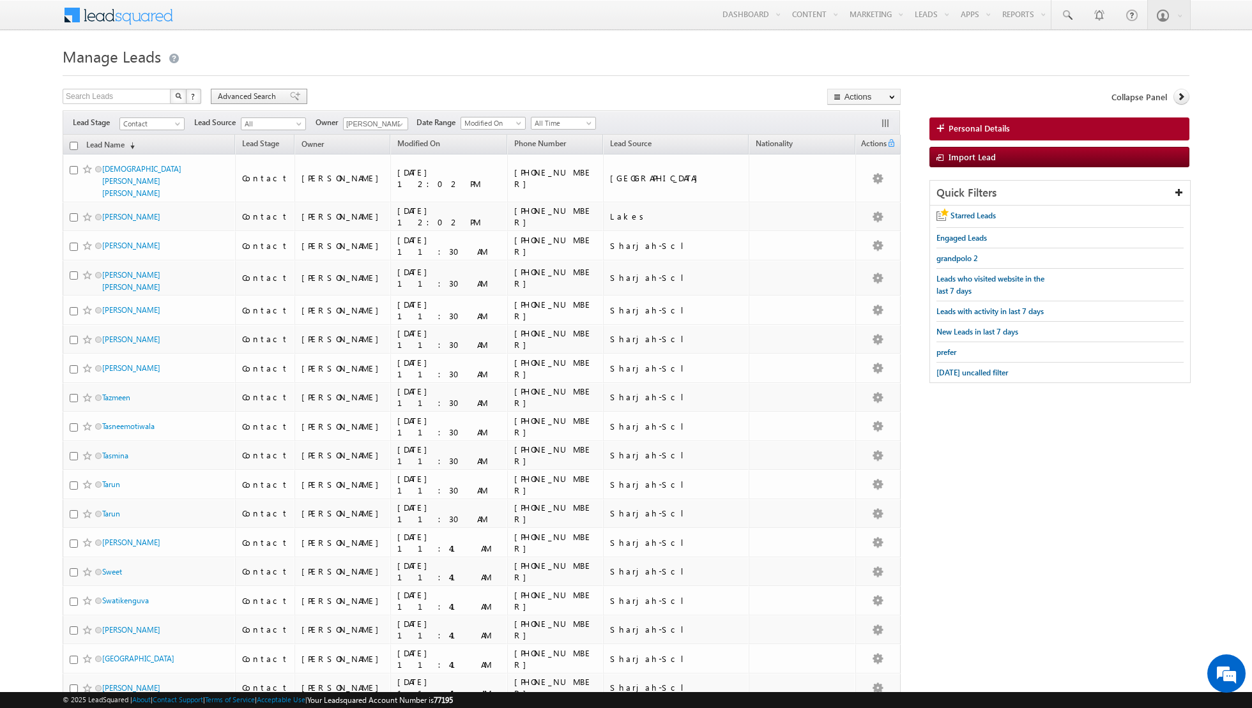
click at [290, 99] on span at bounding box center [295, 96] width 10 height 9
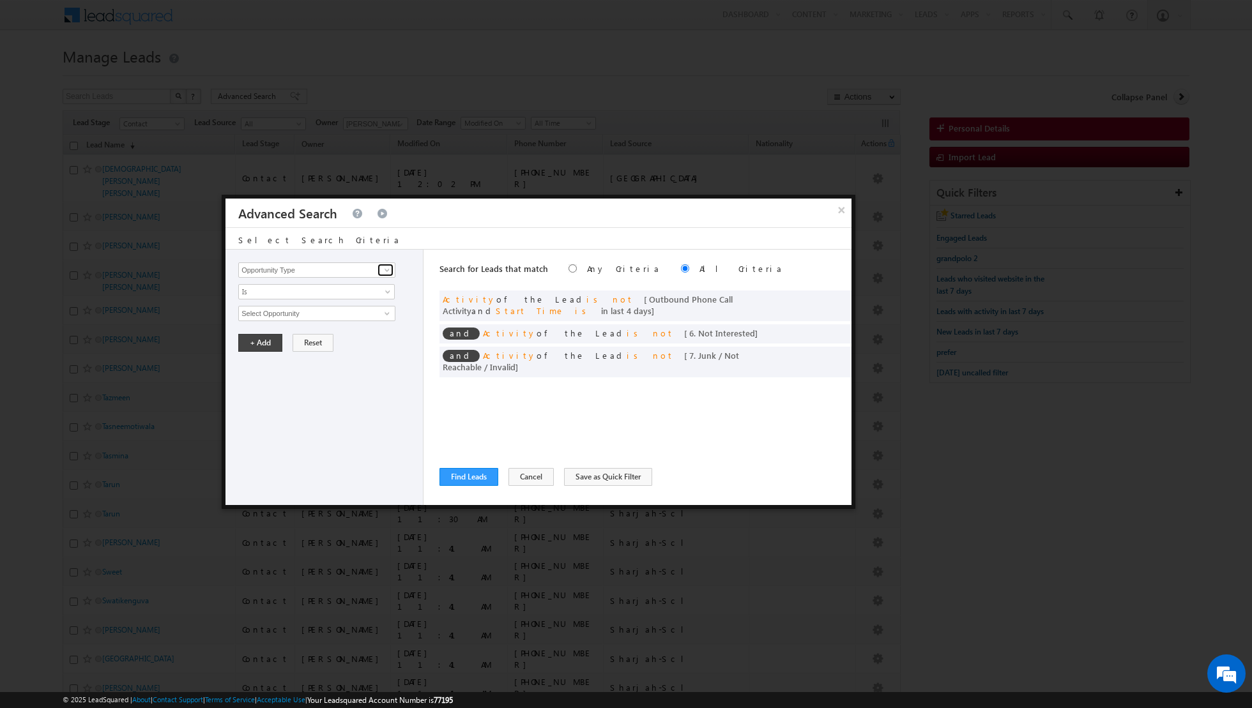
click at [388, 272] on span at bounding box center [387, 270] width 10 height 10
click at [345, 294] on link "Focus Project" at bounding box center [316, 296] width 157 height 15
type input "Focus Project"
click at [361, 307] on input "text" at bounding box center [316, 313] width 157 height 15
type input "p1"
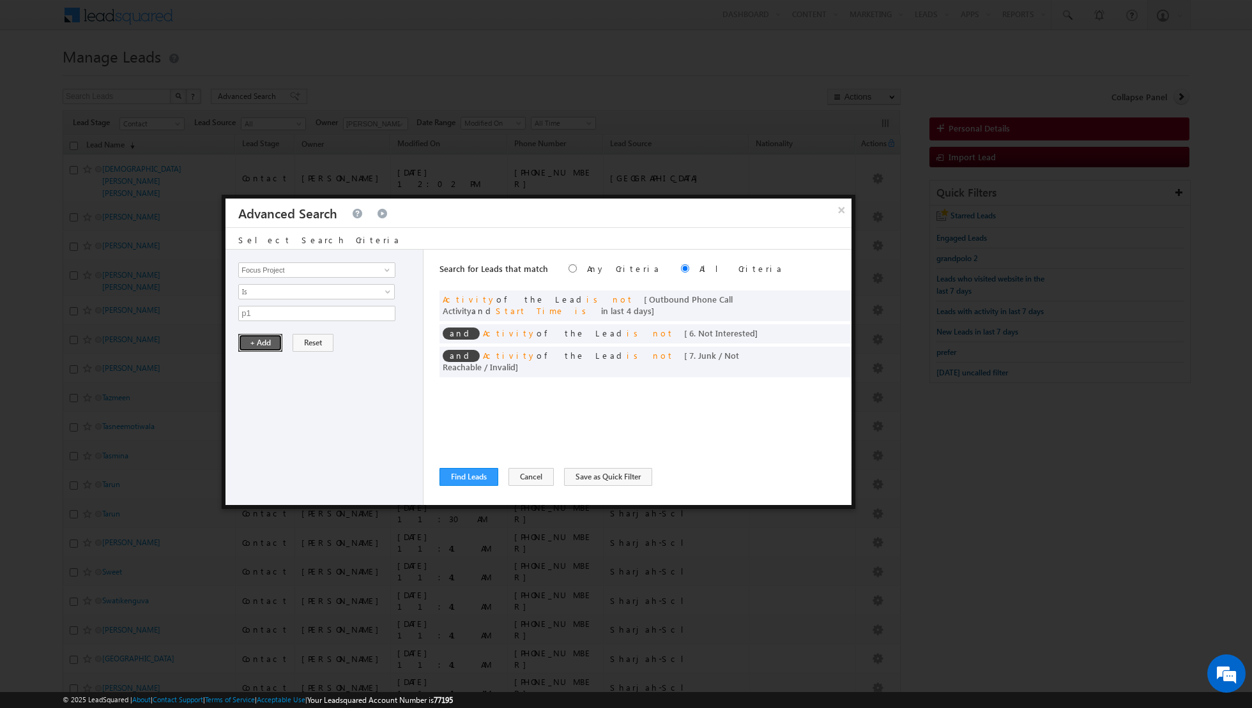
click at [269, 340] on button "+ Add" at bounding box center [260, 343] width 44 height 18
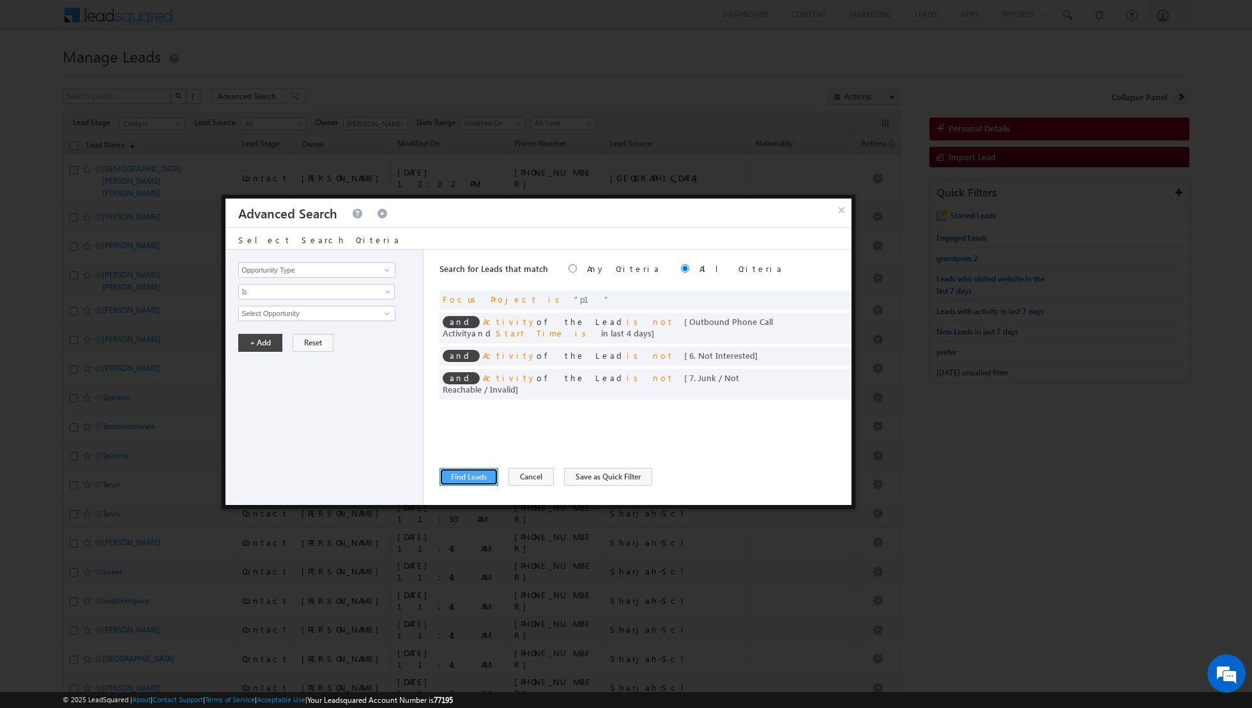
click at [459, 474] on button "Find Leads" at bounding box center [468, 477] width 59 height 18
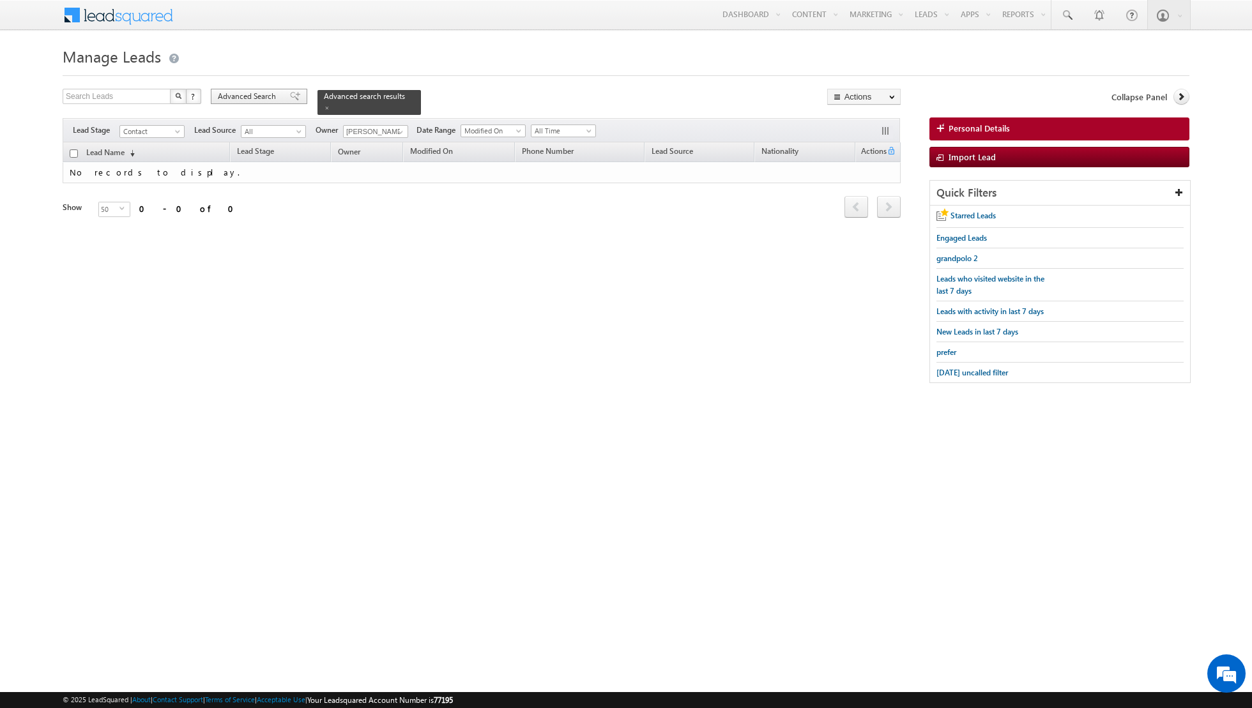
click at [290, 98] on span at bounding box center [295, 96] width 10 height 9
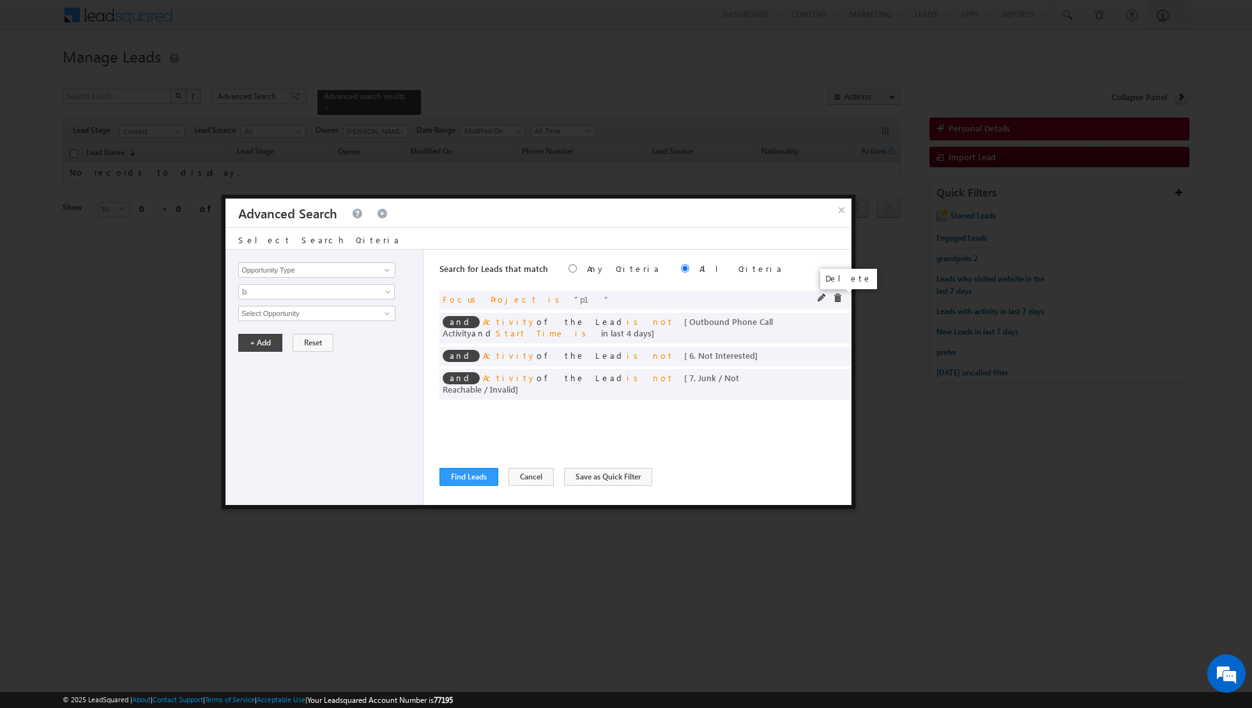
click at [836, 296] on span at bounding box center [837, 298] width 9 height 9
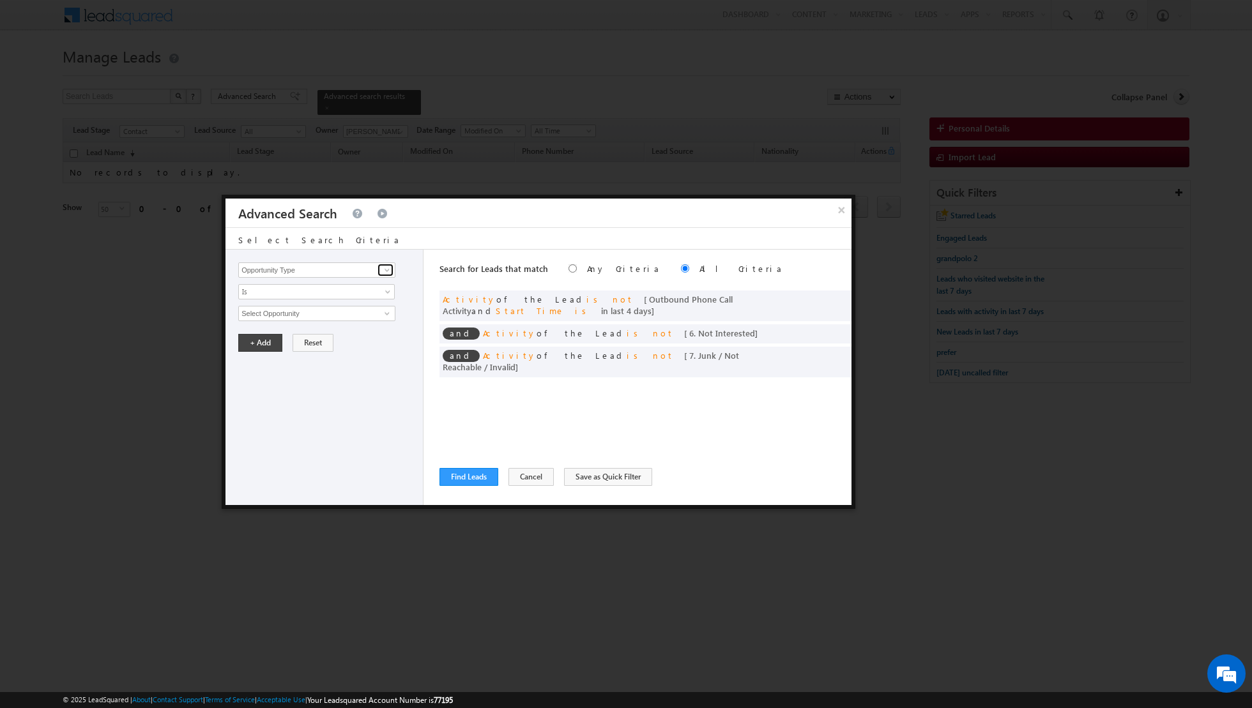
click at [386, 272] on span at bounding box center [387, 270] width 10 height 10
click at [294, 299] on link "Focus Project" at bounding box center [316, 296] width 157 height 15
type input "Focus Project"
click at [311, 309] on input "text" at bounding box center [316, 313] width 157 height 15
click at [287, 316] on input "port" at bounding box center [316, 313] width 157 height 15
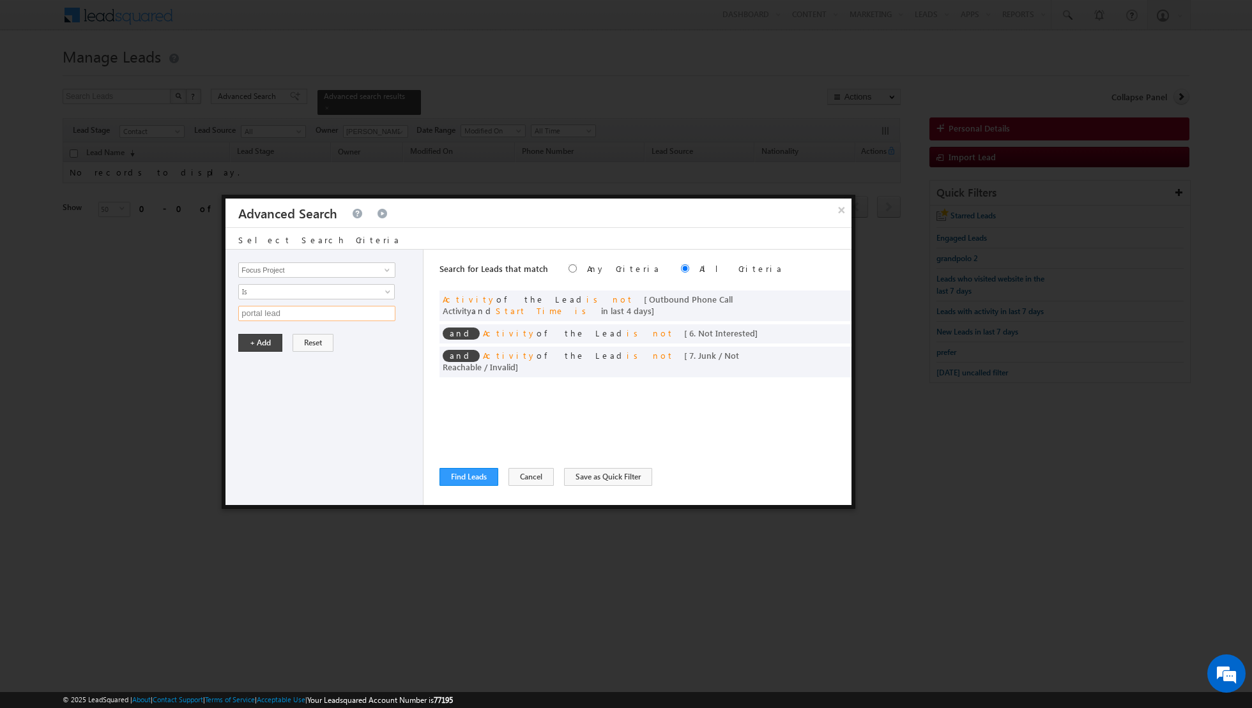
type input "portal leads"
click at [248, 344] on button "+ Add" at bounding box center [260, 343] width 44 height 18
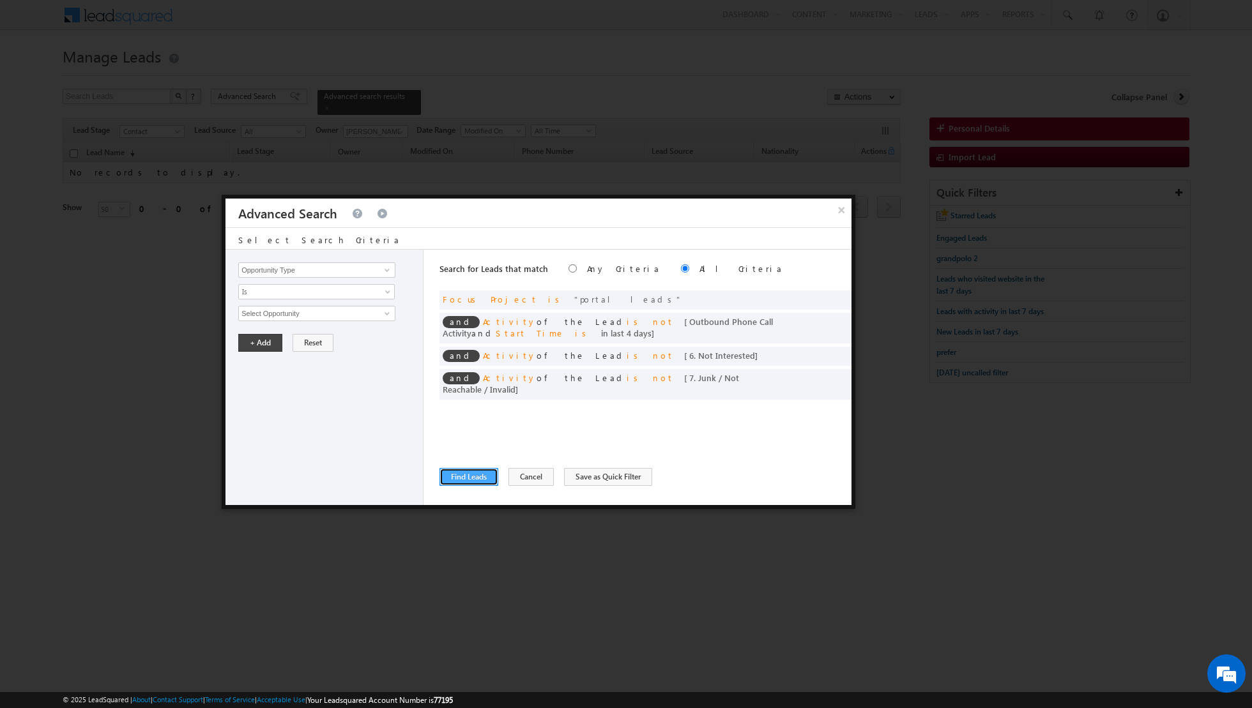
click at [463, 477] on button "Find Leads" at bounding box center [468, 477] width 59 height 18
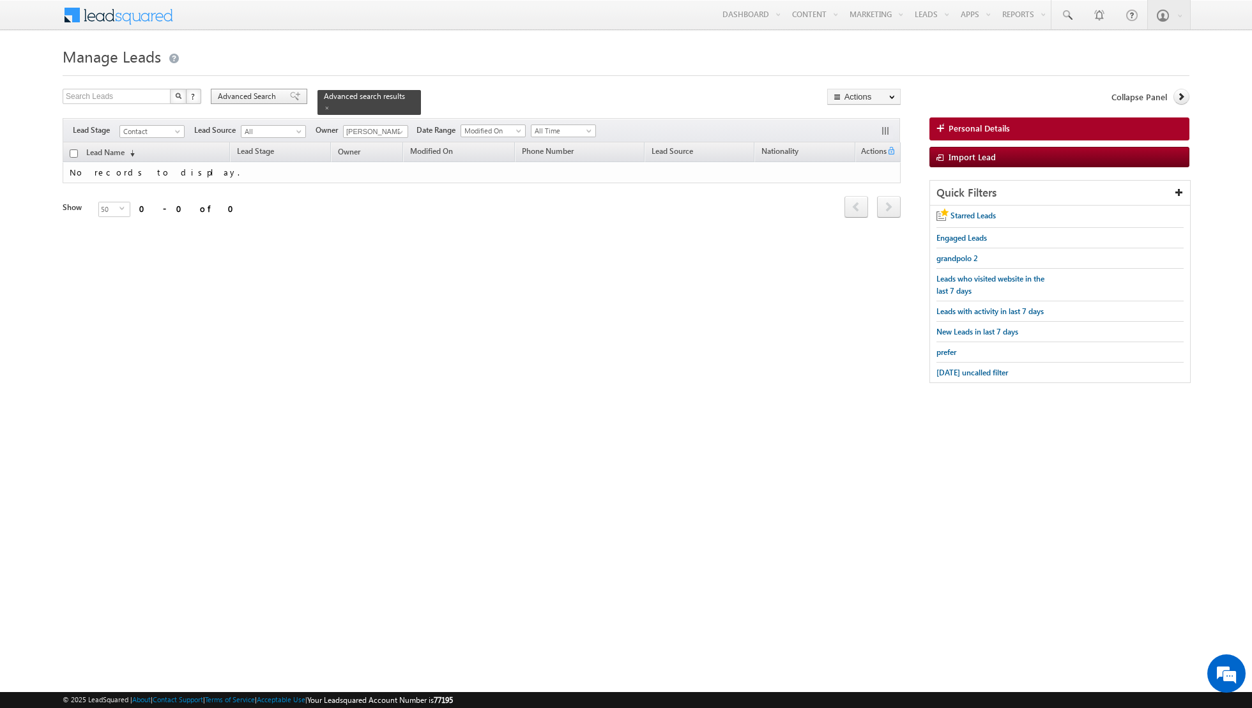
click at [285, 102] on div "Advanced Search" at bounding box center [259, 96] width 96 height 15
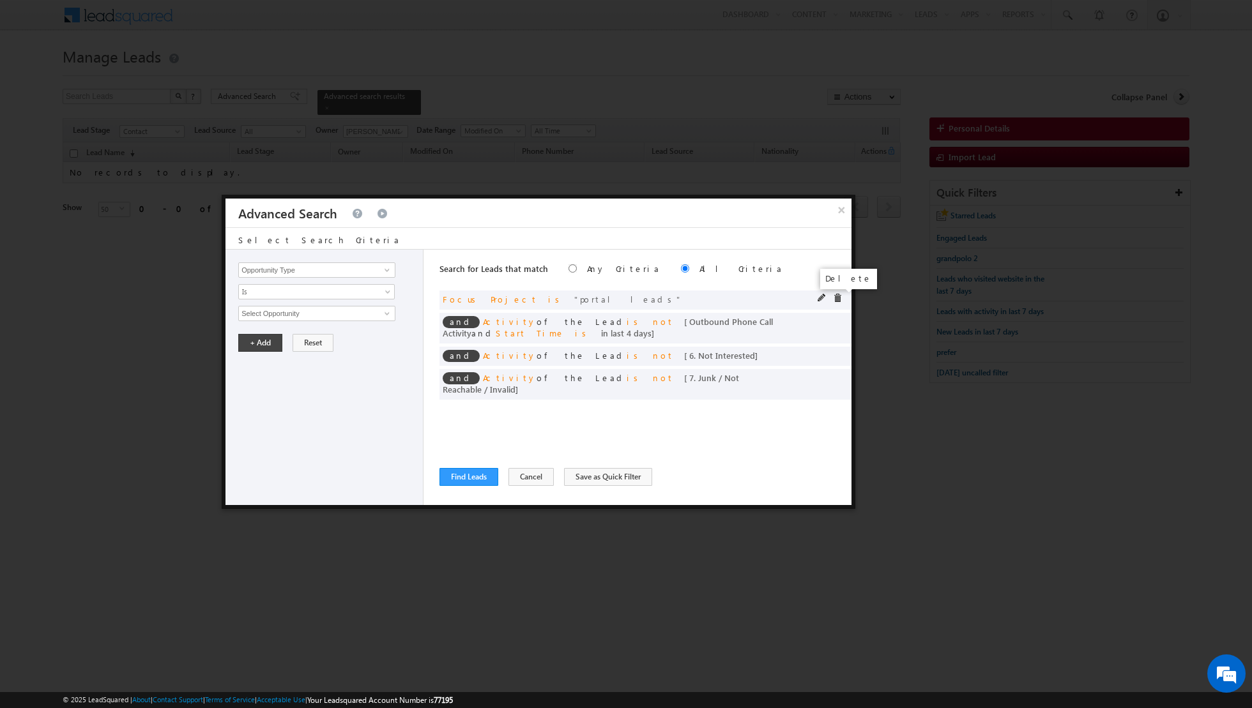
click at [836, 296] on span at bounding box center [837, 298] width 9 height 9
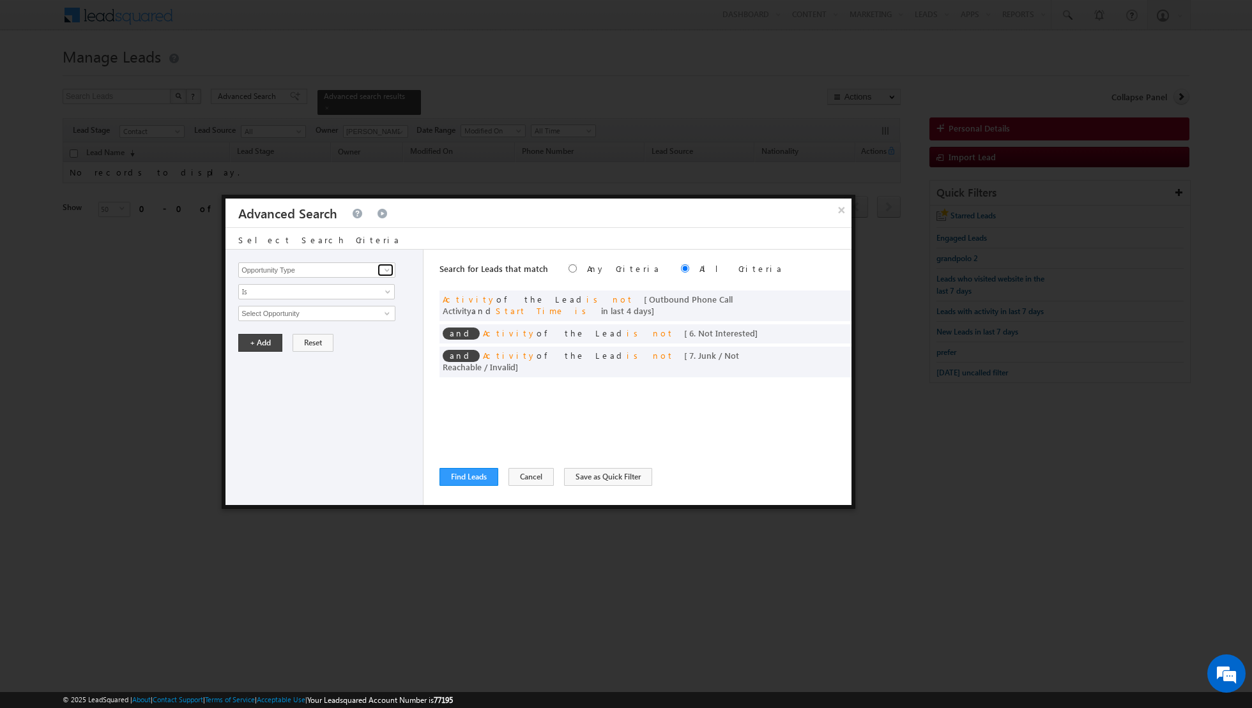
click at [389, 273] on span at bounding box center [387, 270] width 10 height 10
click at [345, 296] on link "Focus Project" at bounding box center [316, 296] width 157 height 15
click at [351, 317] on input "text" at bounding box center [316, 313] width 157 height 15
click at [386, 270] on span at bounding box center [387, 270] width 10 height 10
click at [356, 296] on link "Lead Source" at bounding box center [316, 296] width 157 height 15
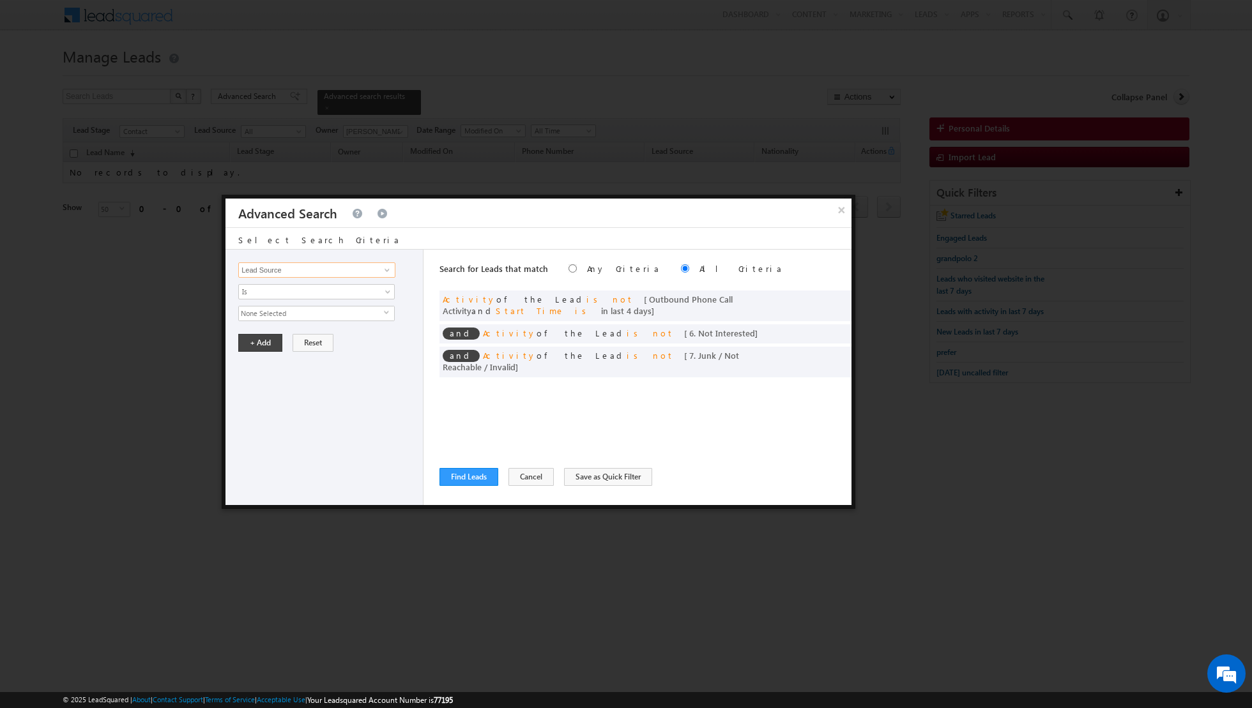
type input "Lead Source"
click at [358, 312] on span "None Selected" at bounding box center [311, 314] width 145 height 14
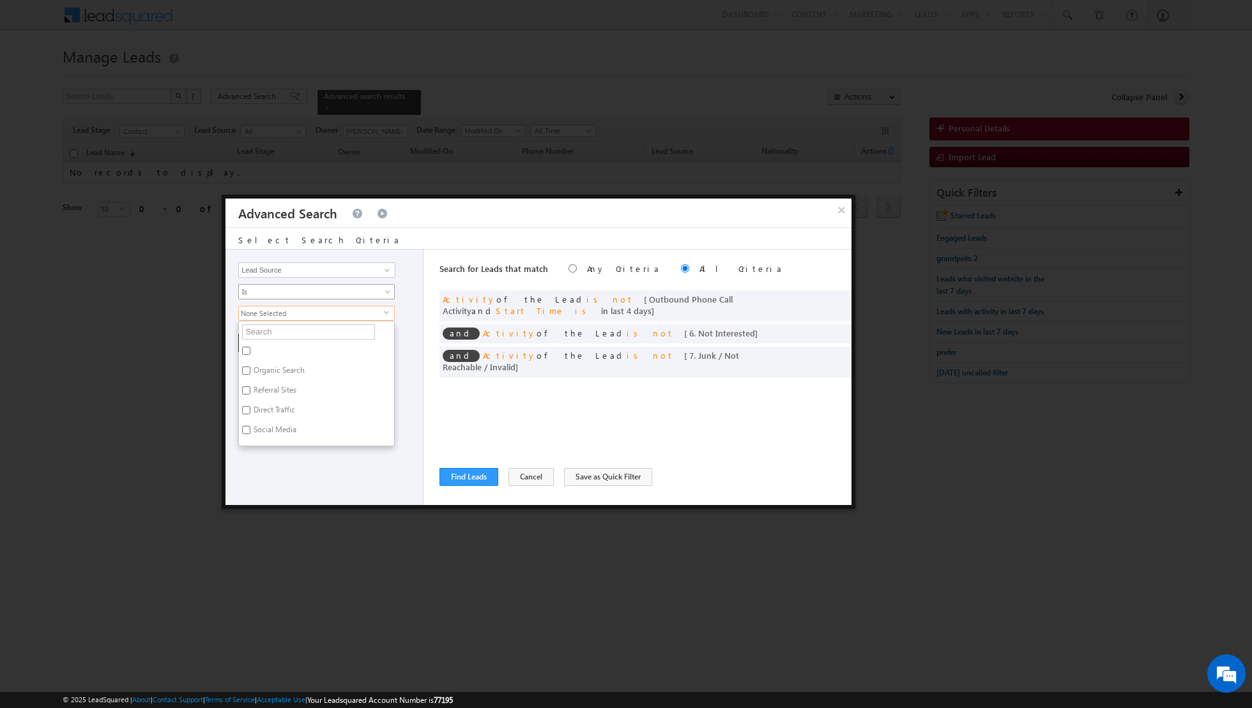
click at [352, 288] on span "Is" at bounding box center [308, 291] width 139 height 11
click at [326, 314] on link "Is Not" at bounding box center [317, 317] width 156 height 11
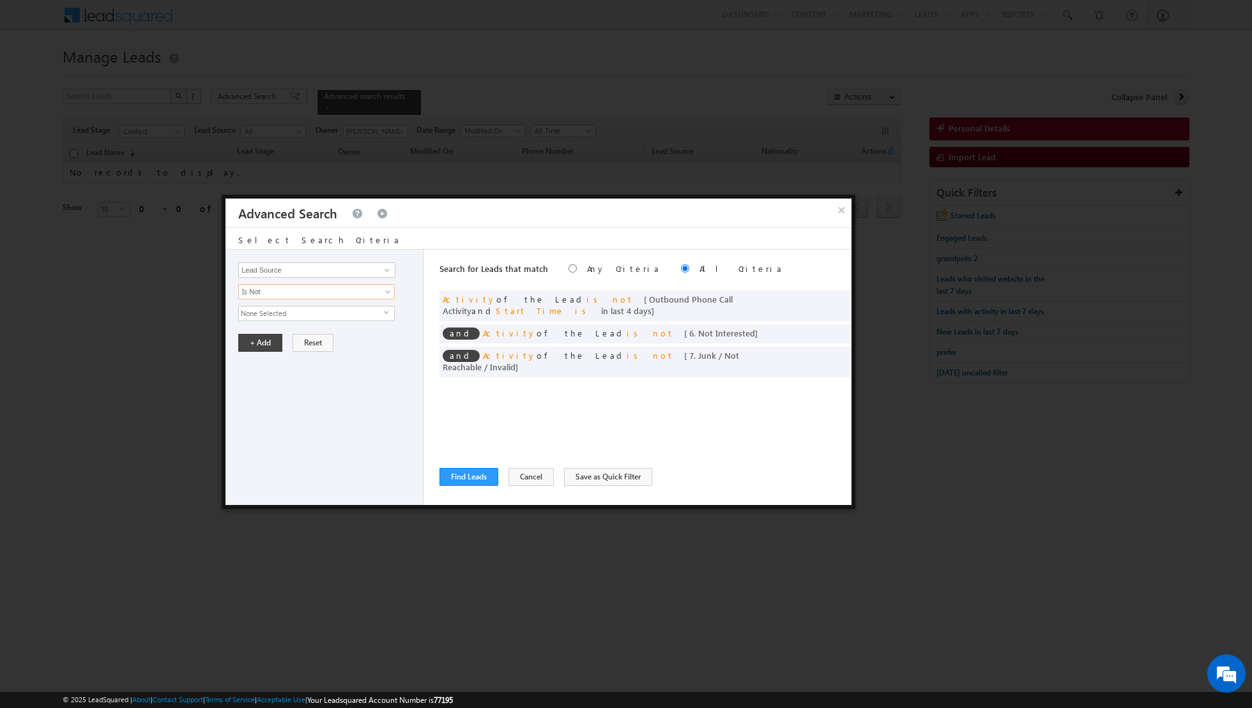
click at [327, 314] on span "None Selected" at bounding box center [311, 314] width 145 height 14
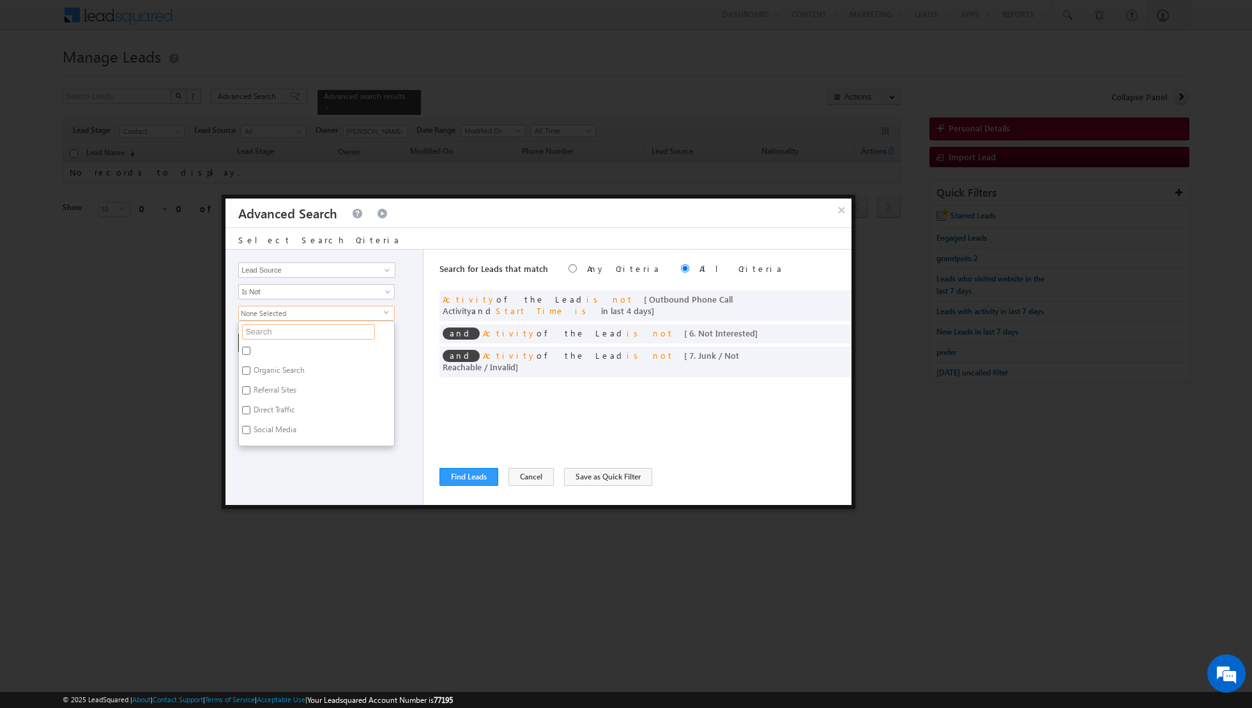
click at [316, 332] on input "text" at bounding box center [308, 332] width 133 height 15
type input "s"
type input "sharj"
click at [279, 349] on label "Sharjah-Scl" at bounding box center [271, 353] width 65 height 20
click at [250, 349] on input "Sharjah-Scl" at bounding box center [246, 351] width 8 height 8
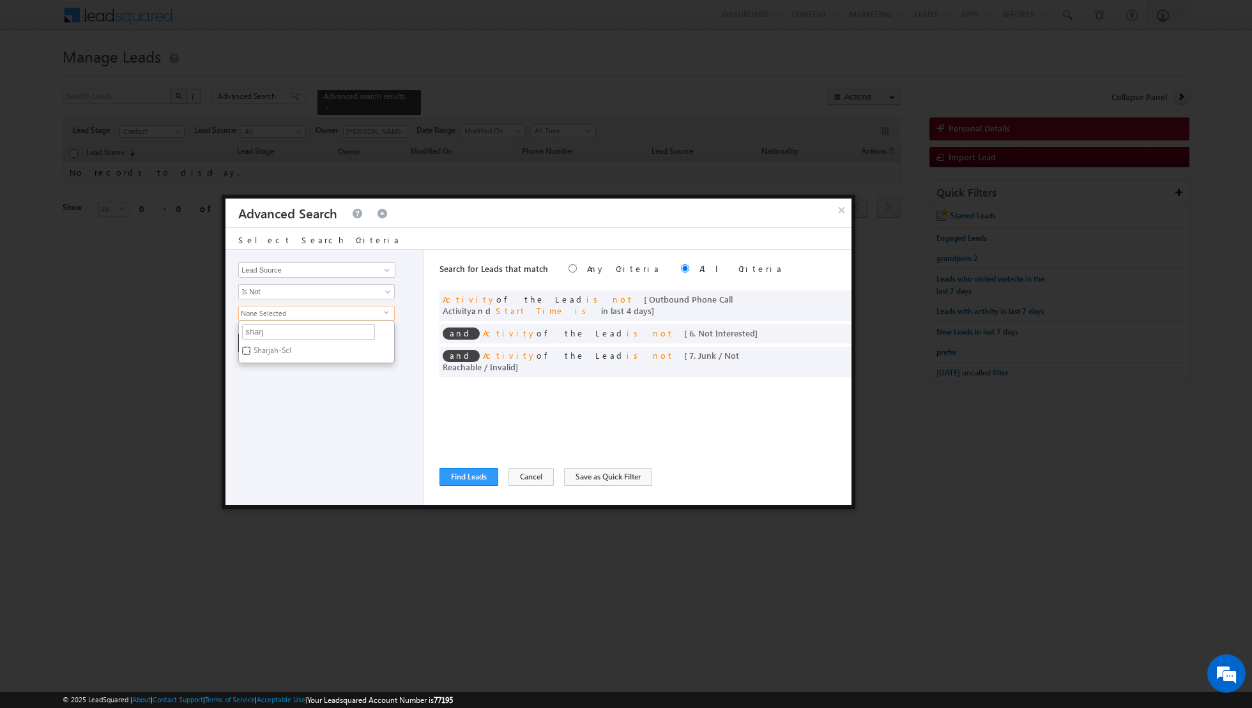
checkbox input "true"
click at [261, 413] on div "Opportunity Type Lead Activity Task Sales Group Prospect Id Address 1 Address 2…" at bounding box center [324, 378] width 198 height 256
click at [259, 343] on button "+ Add" at bounding box center [260, 343] width 44 height 18
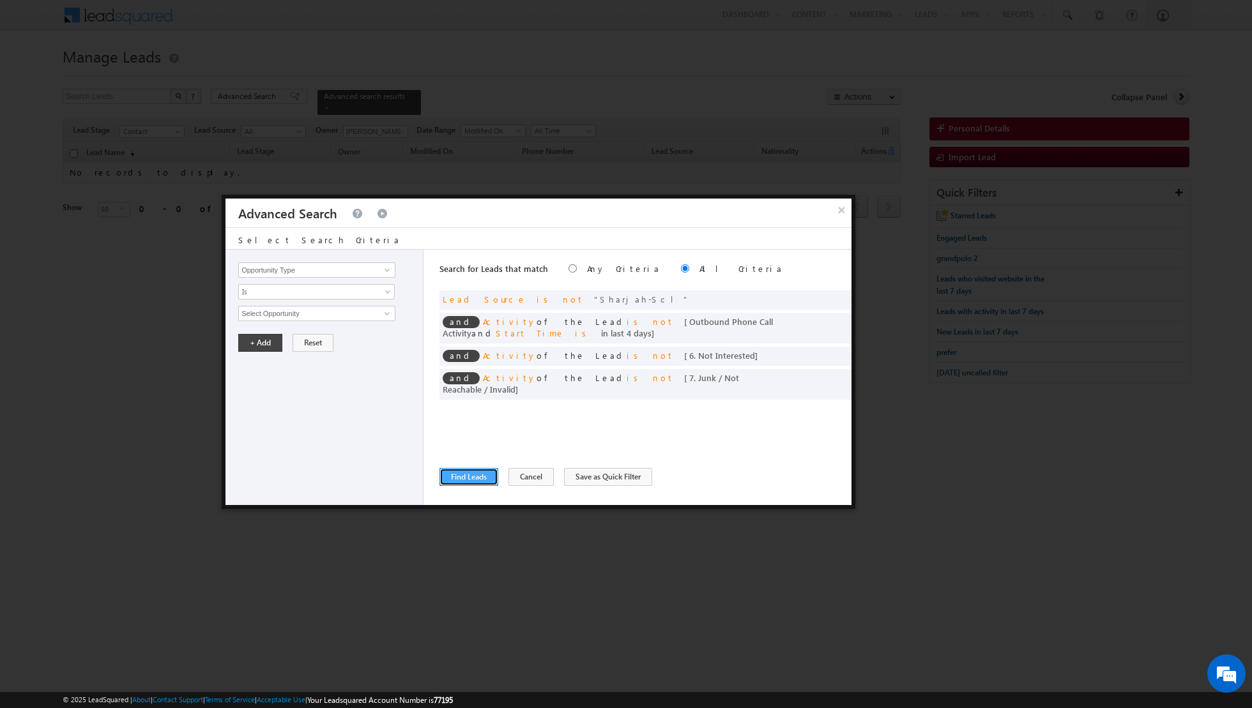
click at [472, 478] on button "Find Leads" at bounding box center [468, 477] width 59 height 18
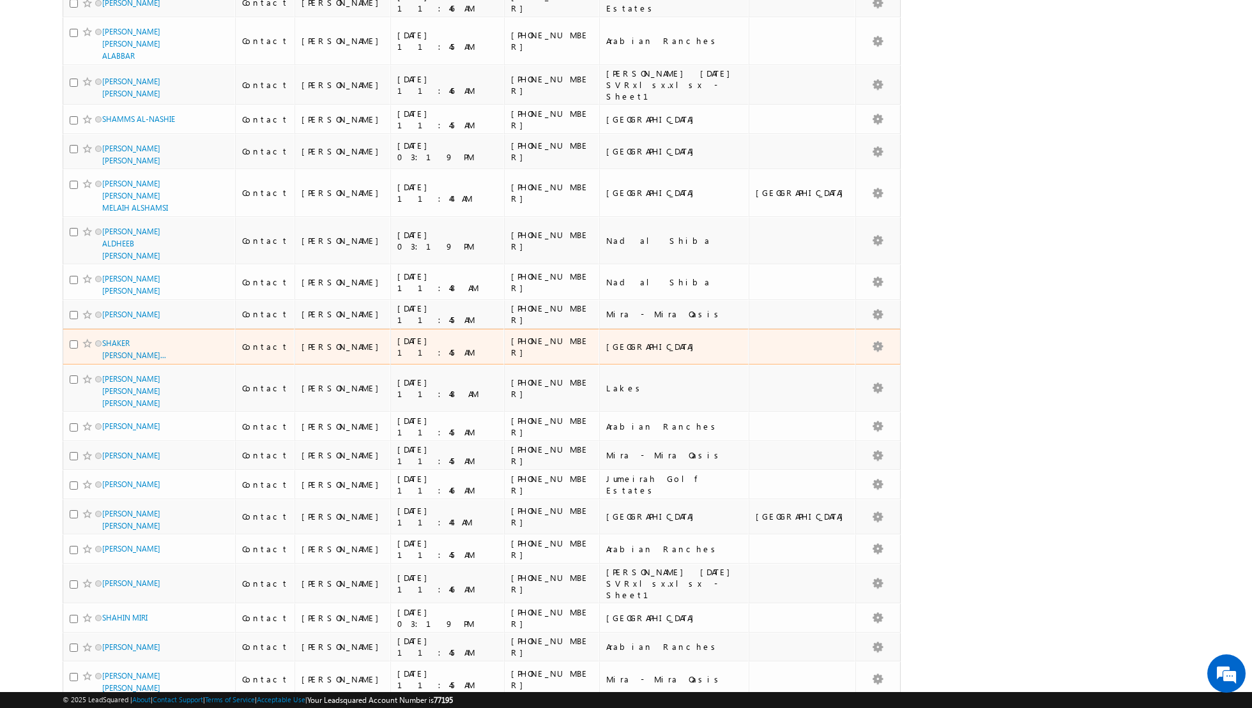
scroll to position [1219, 0]
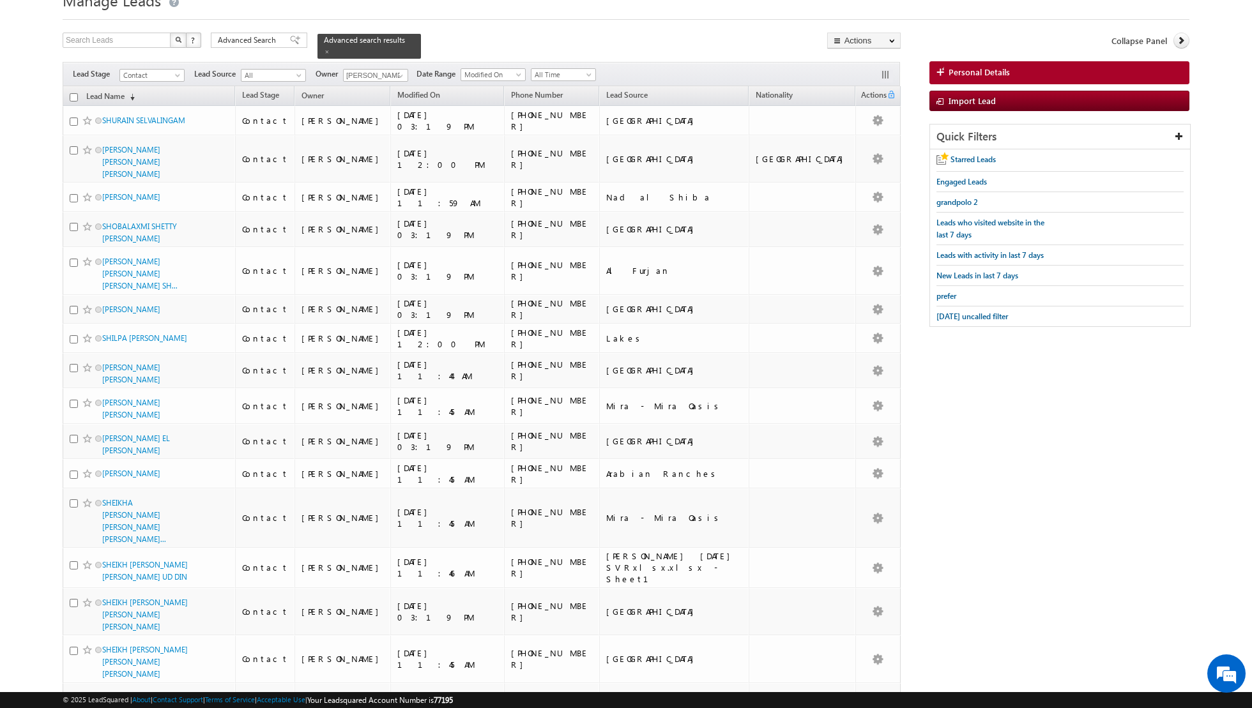
scroll to position [0, 0]
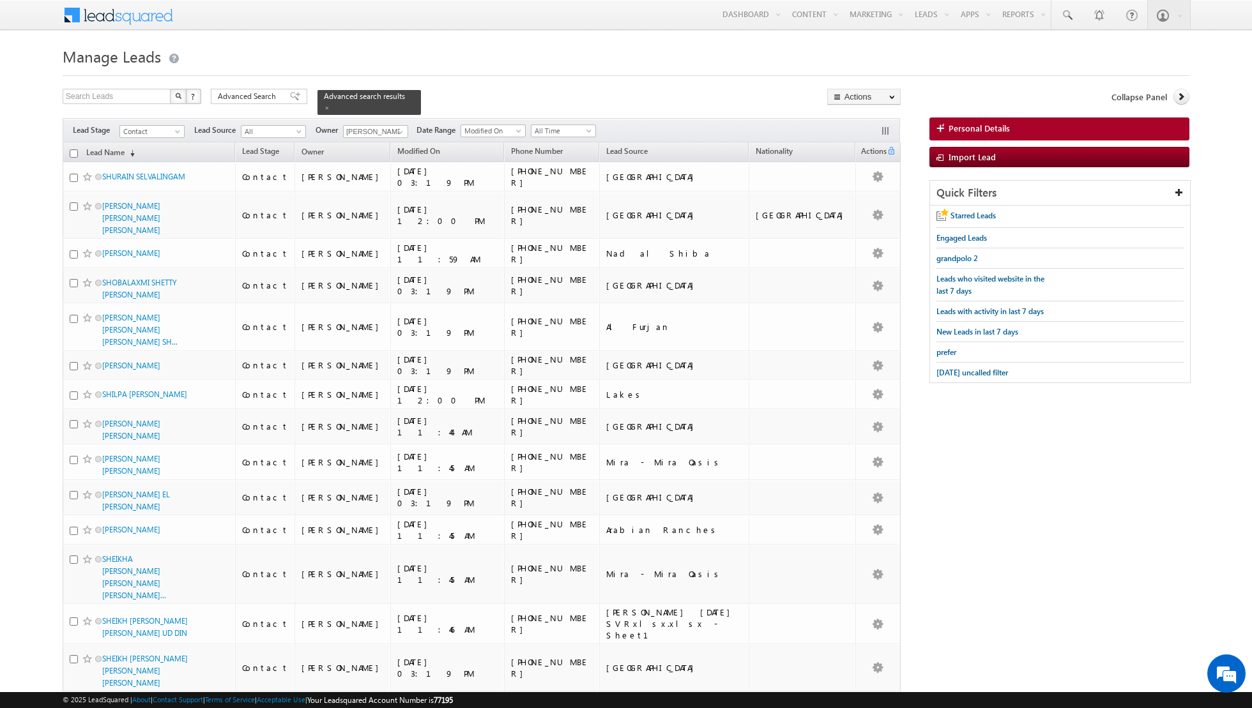
click at [74, 152] on input "checkbox" at bounding box center [74, 153] width 8 height 8
checkbox input "true"
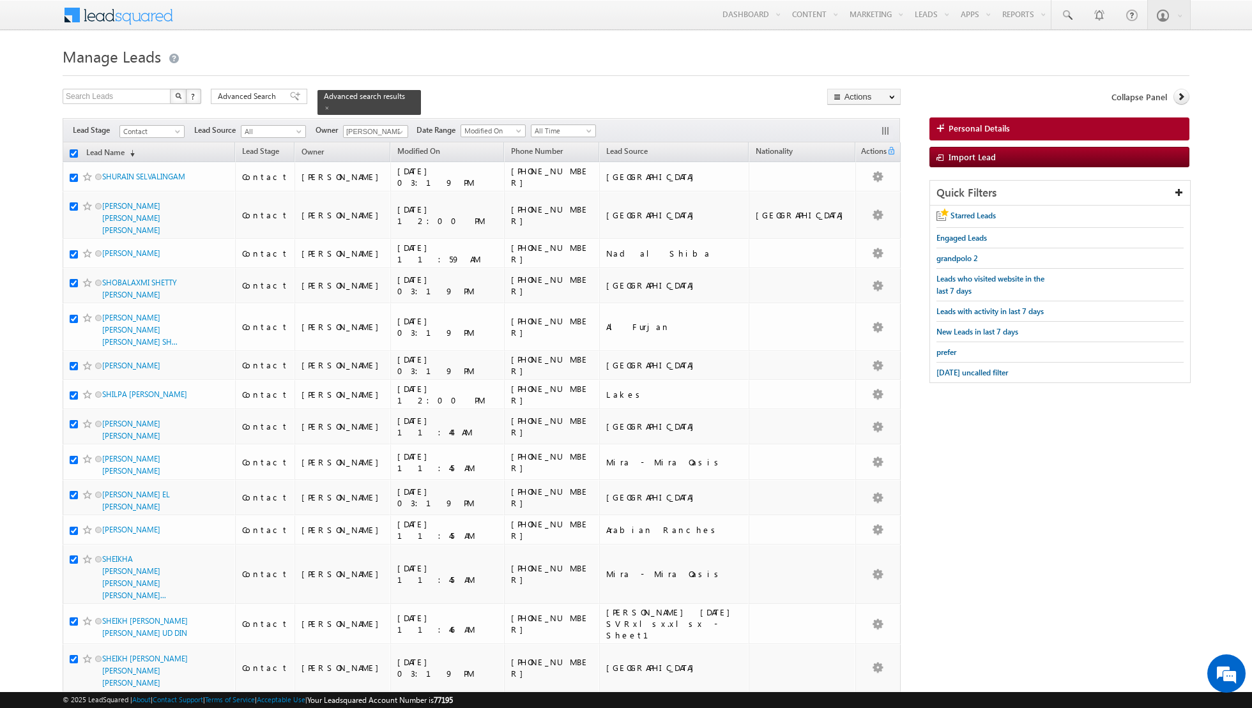
checkbox input "true"
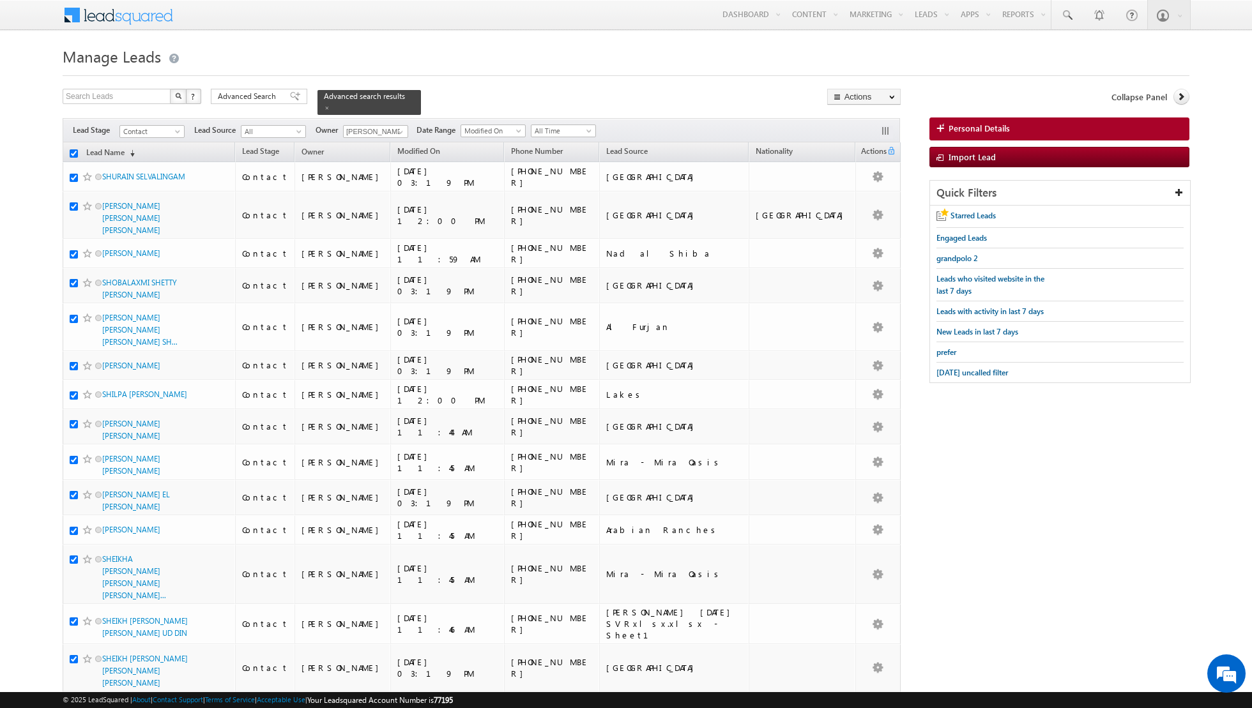
checkbox input "true"
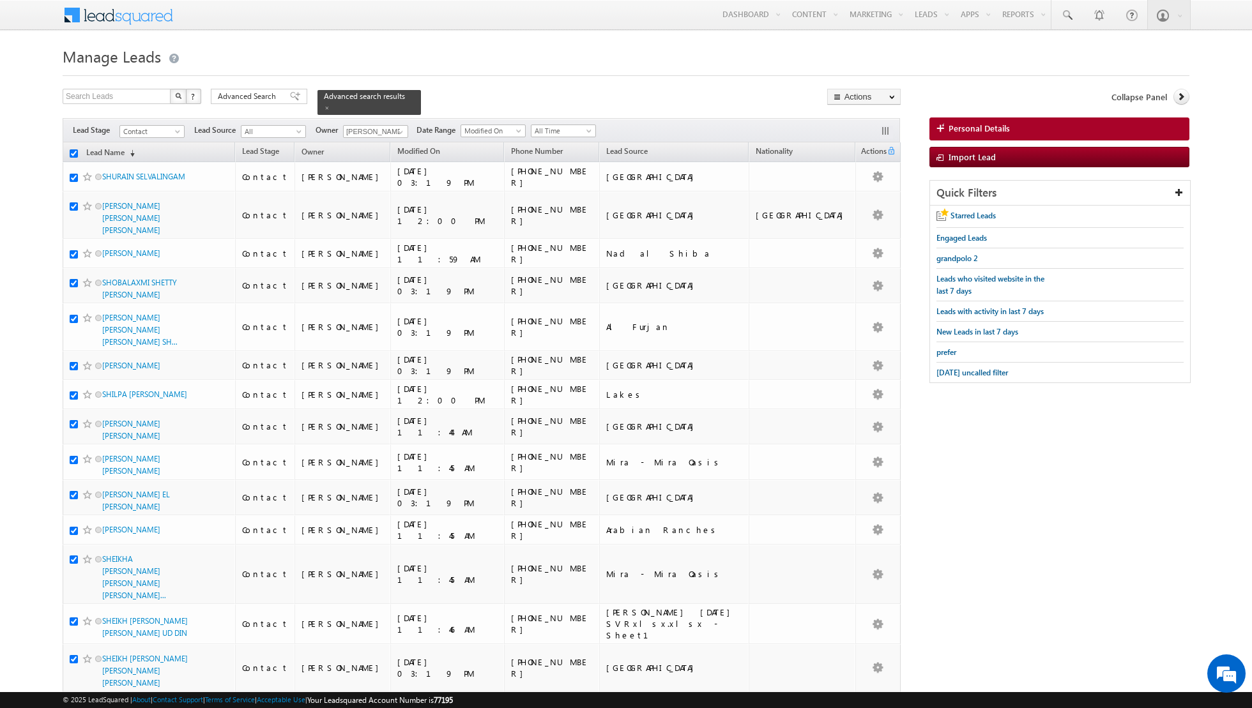
checkbox input "true"
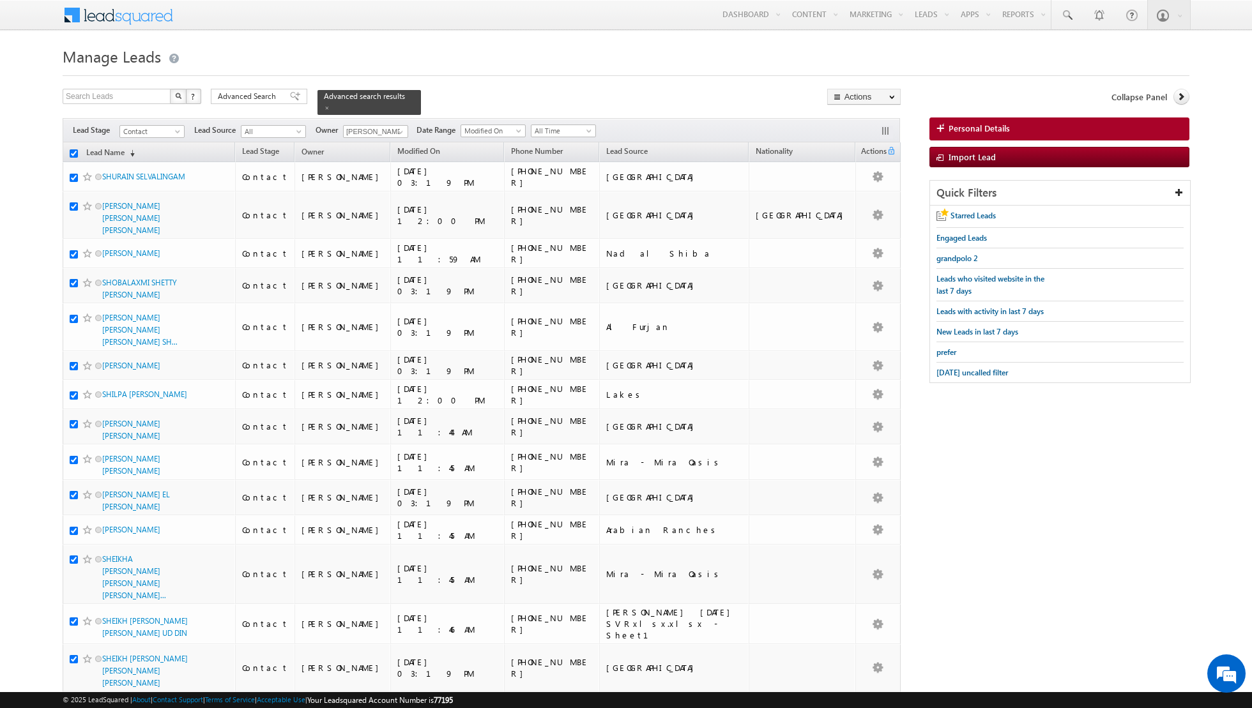
checkbox input "true"
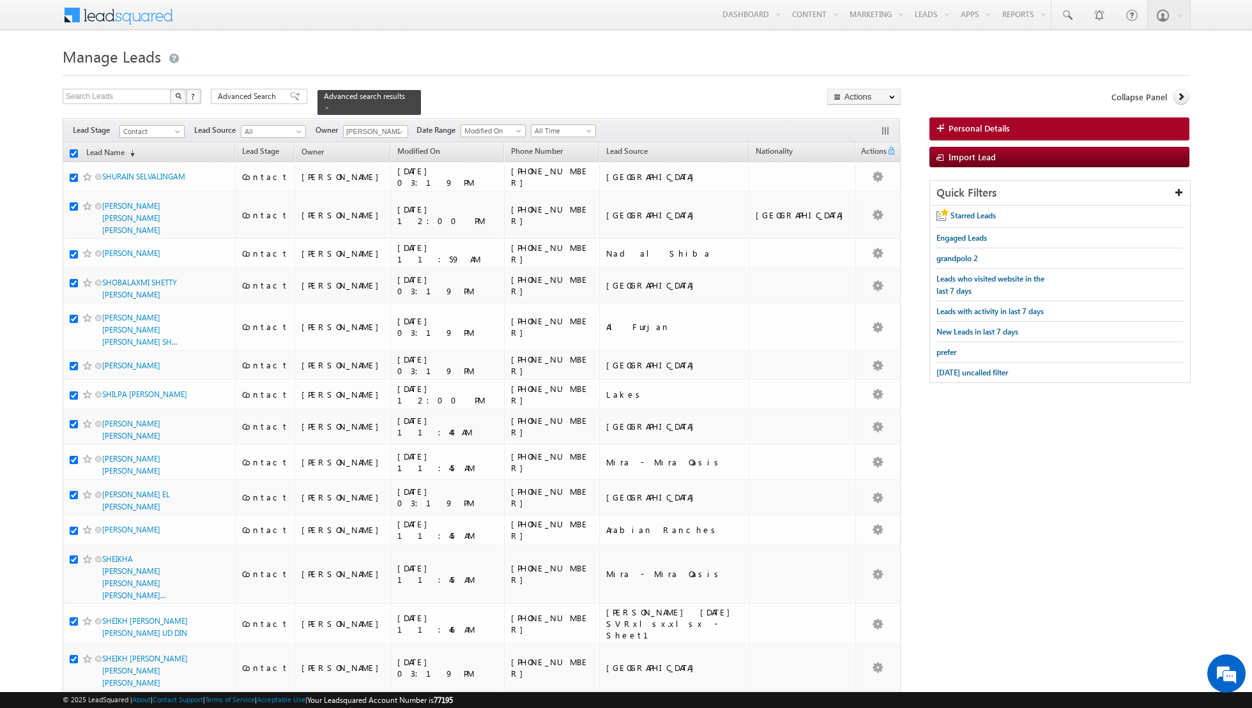
checkbox input "true"
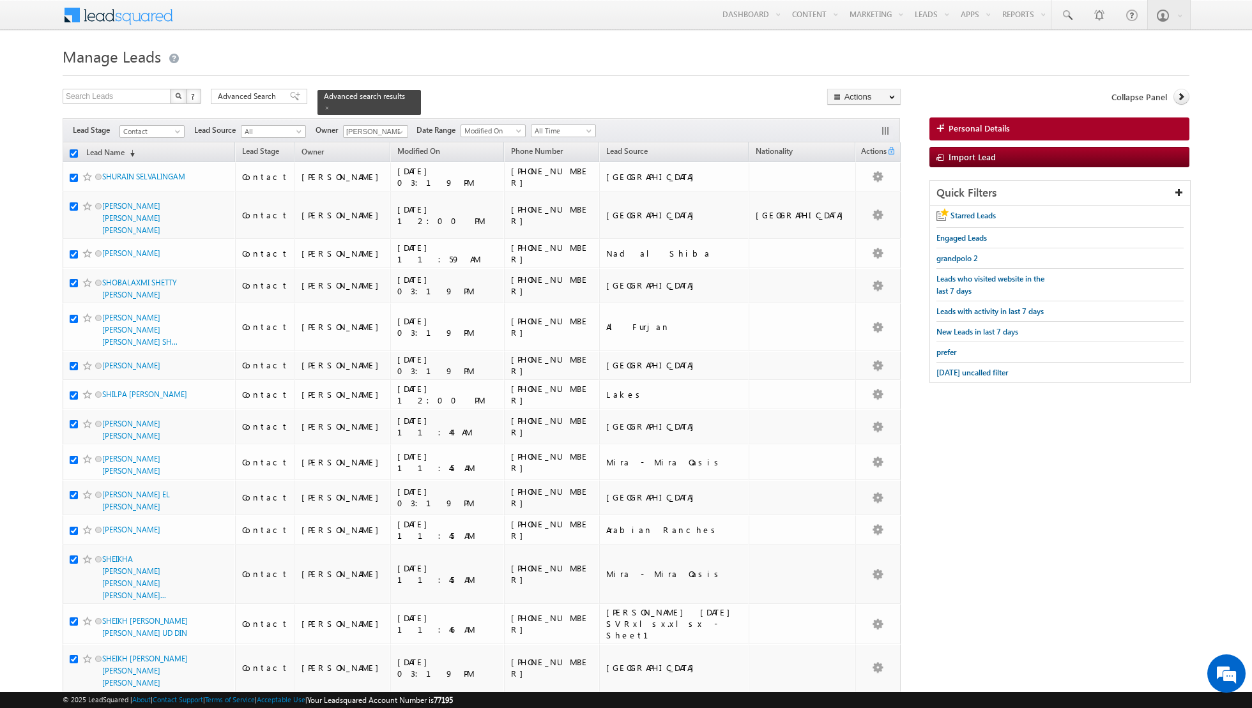
checkbox input "true"
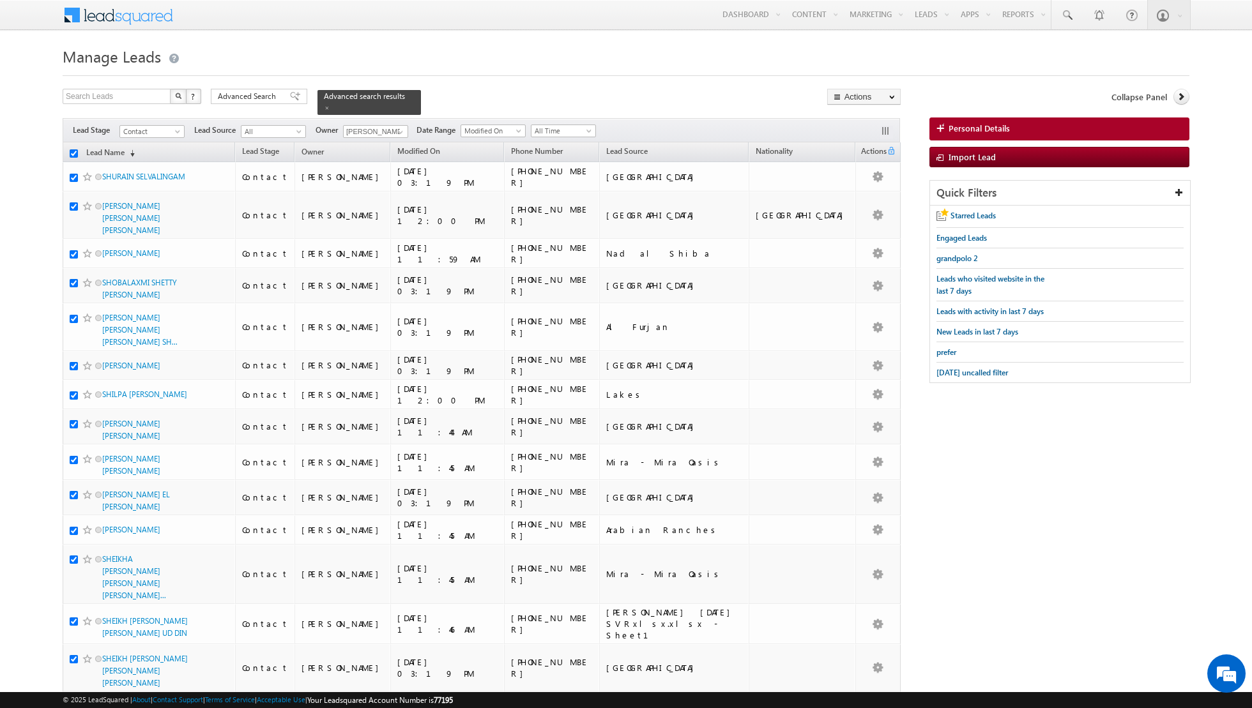
checkbox input "true"
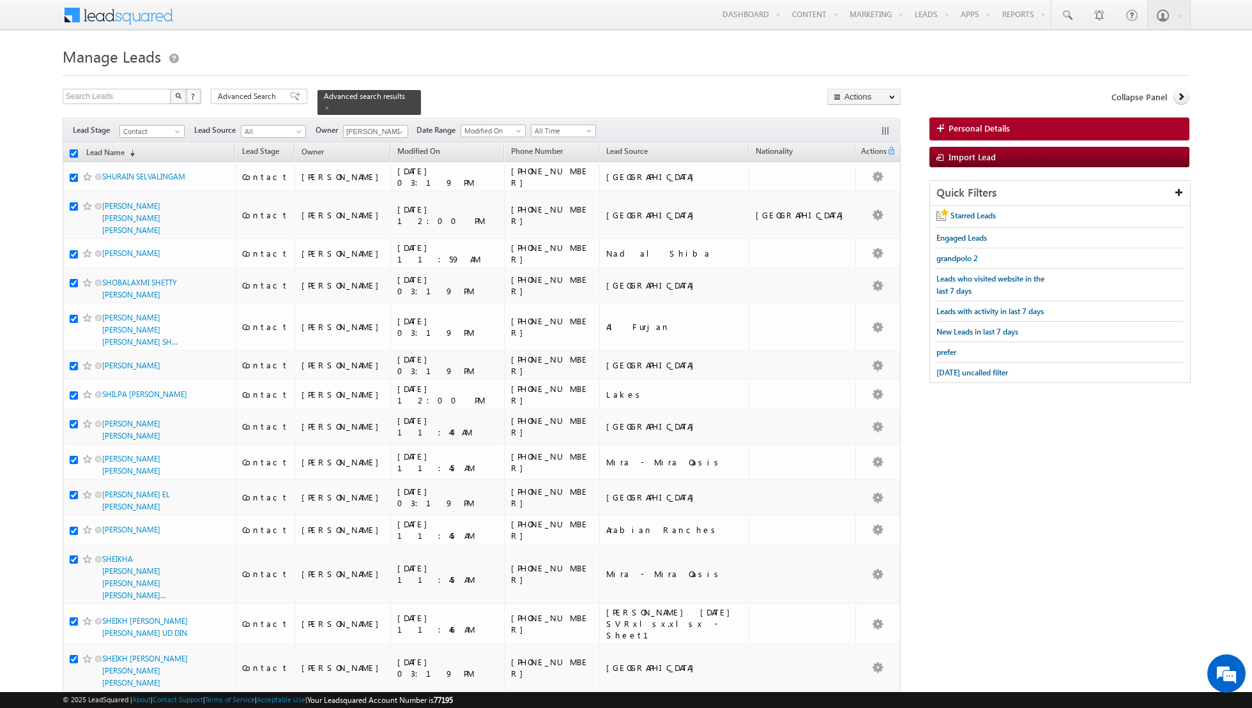
checkbox input "true"
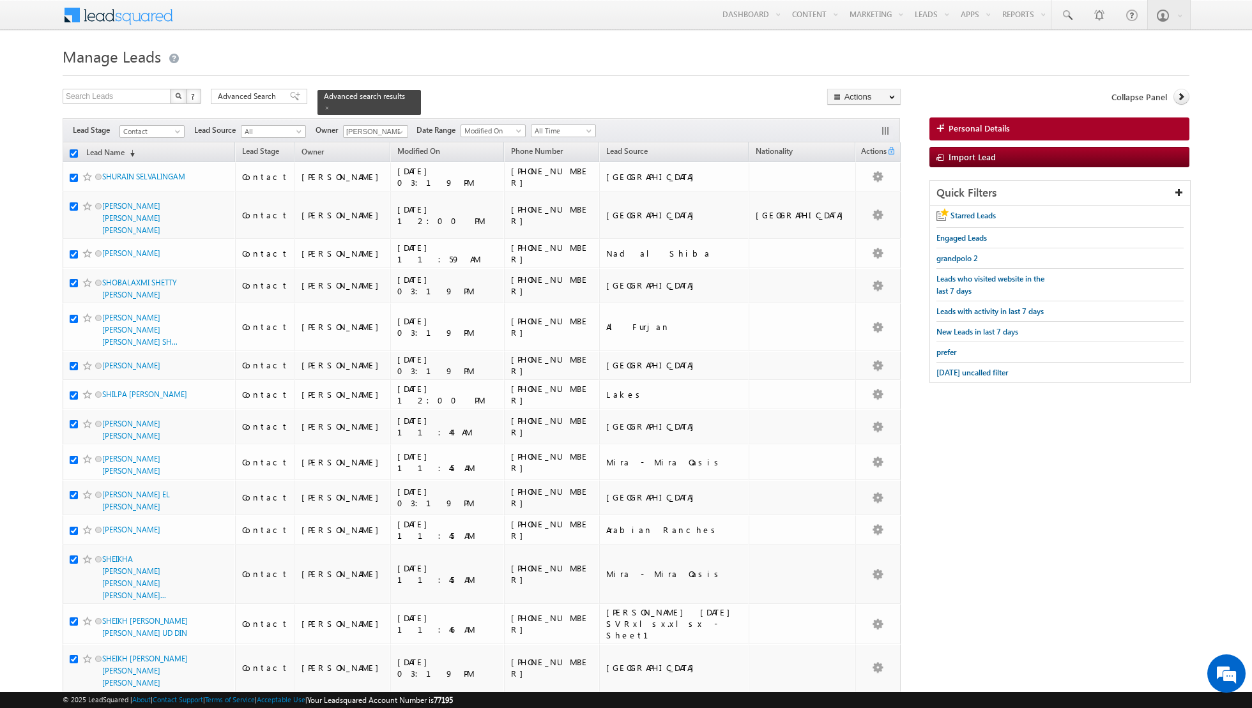
checkbox input "true"
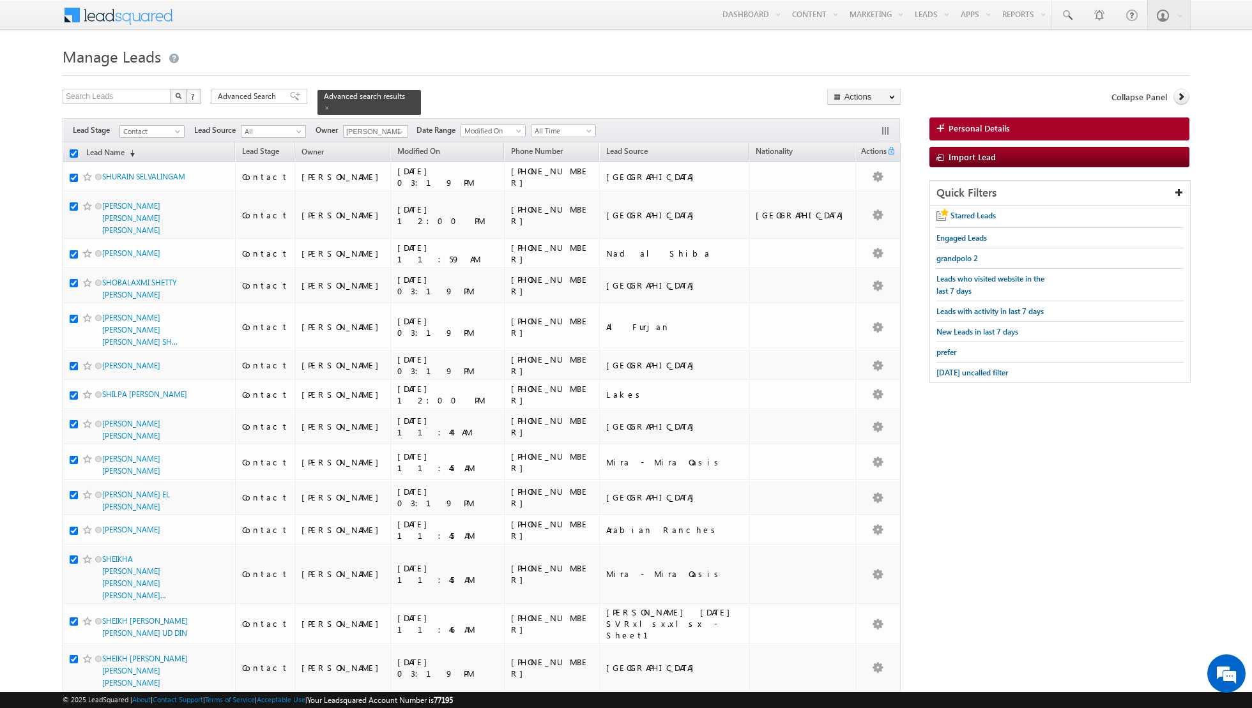
checkbox input "true"
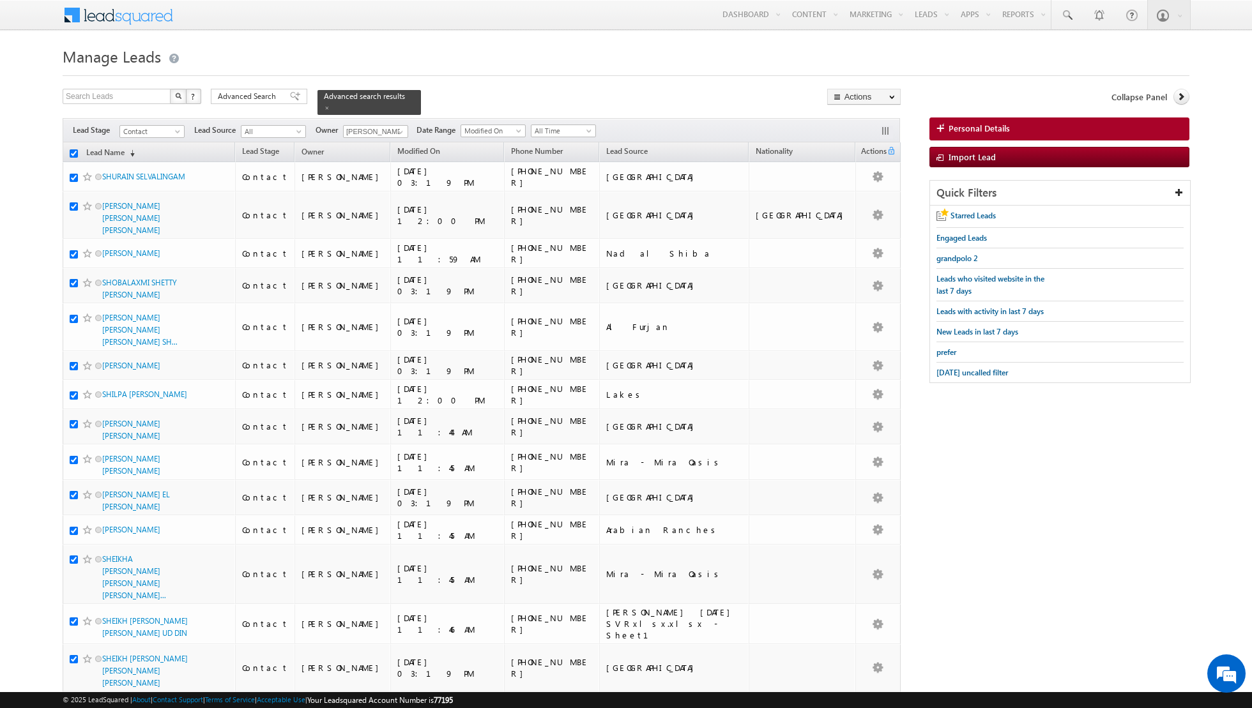
checkbox input "true"
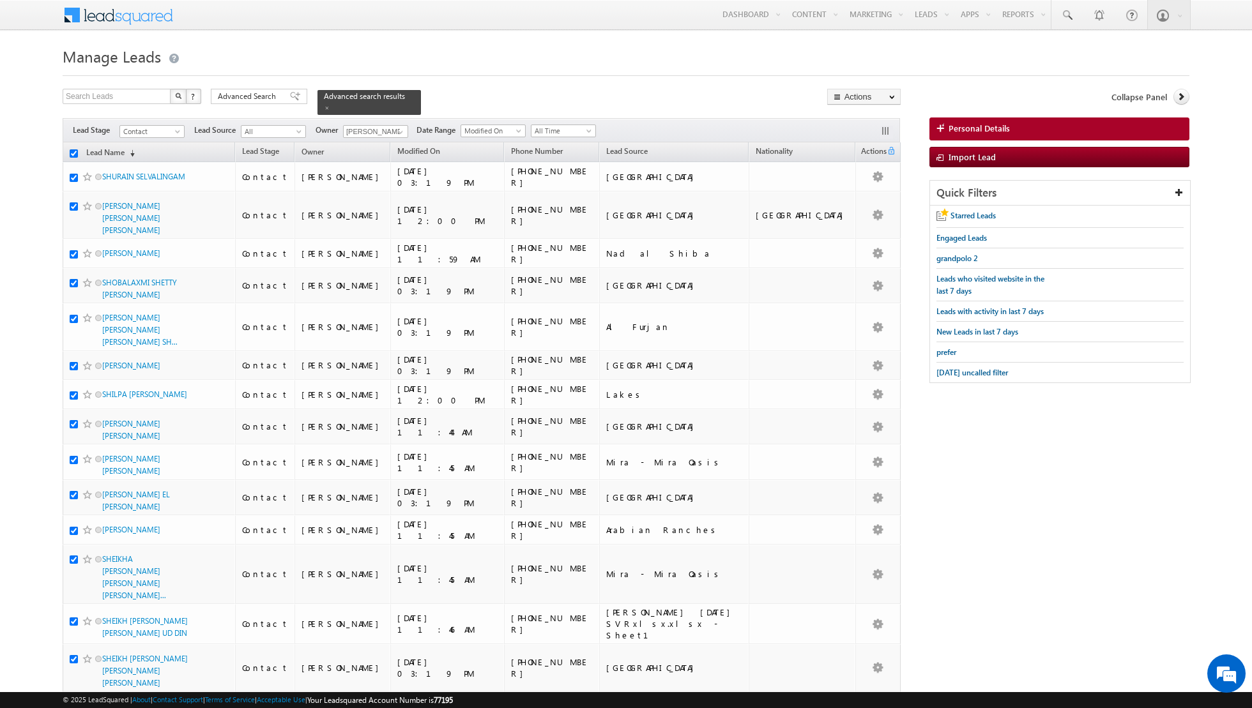
checkbox input "true"
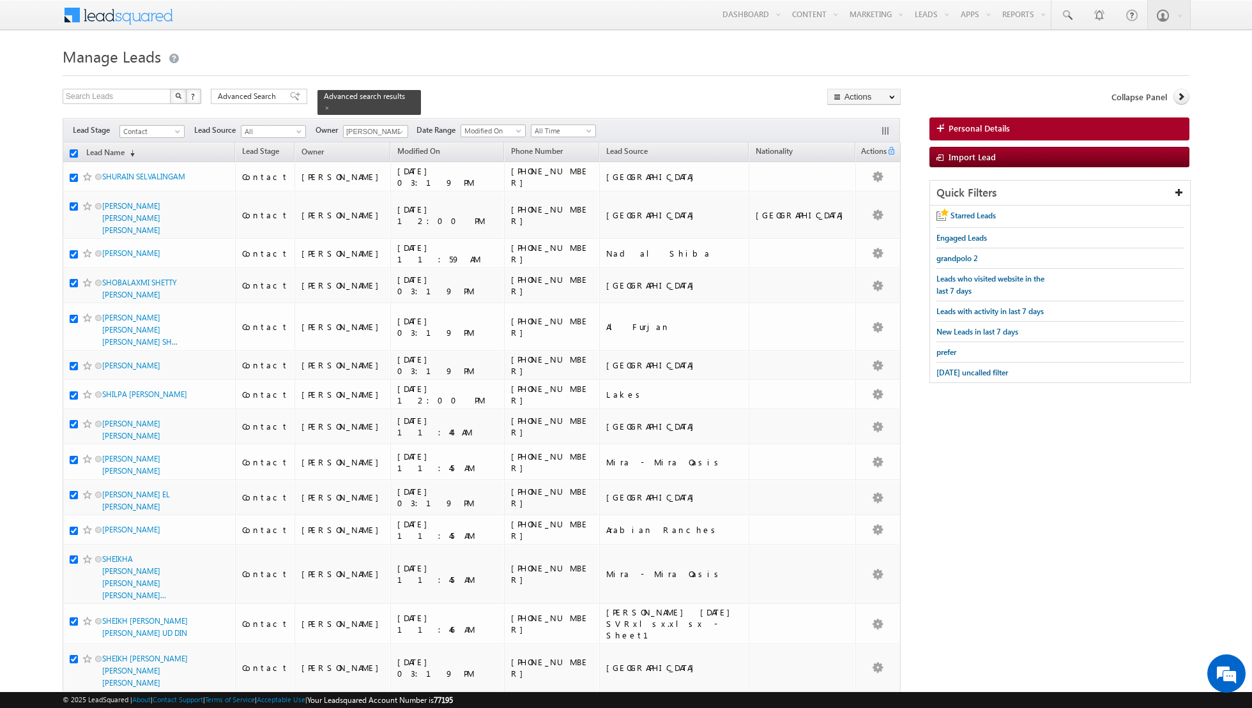
checkbox input "true"
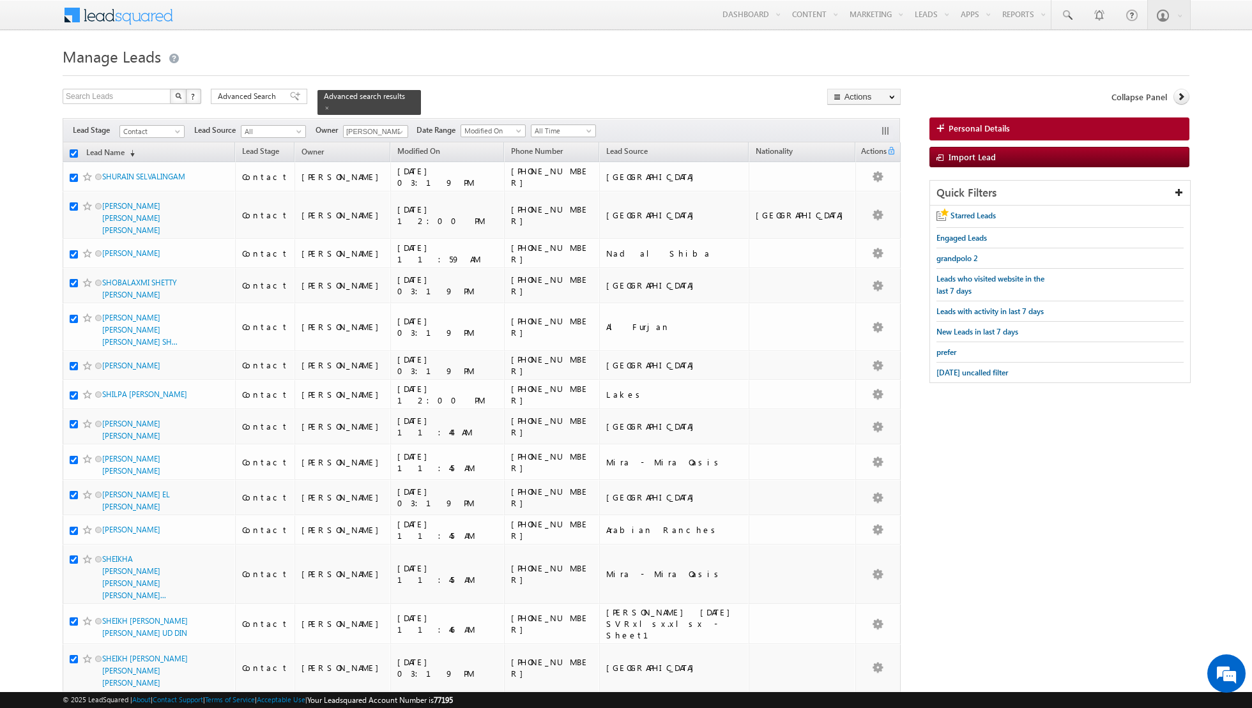
checkbox input "true"
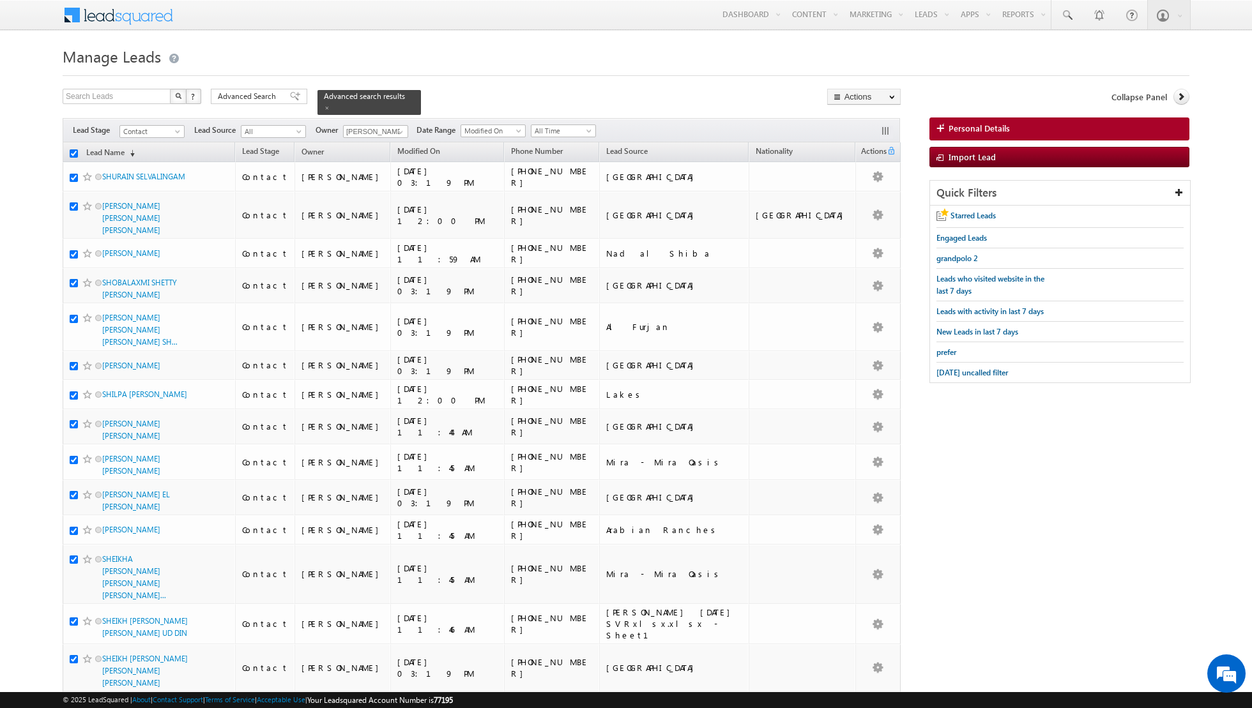
checkbox input "true"
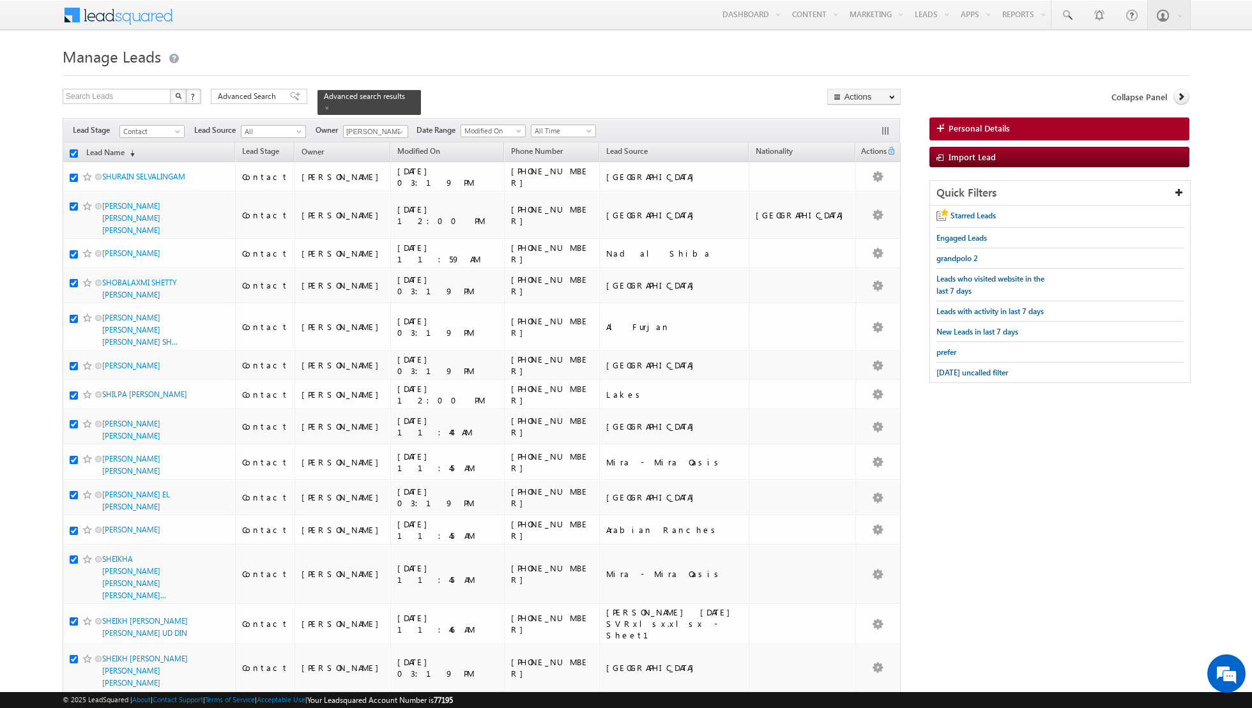
checkbox input "true"
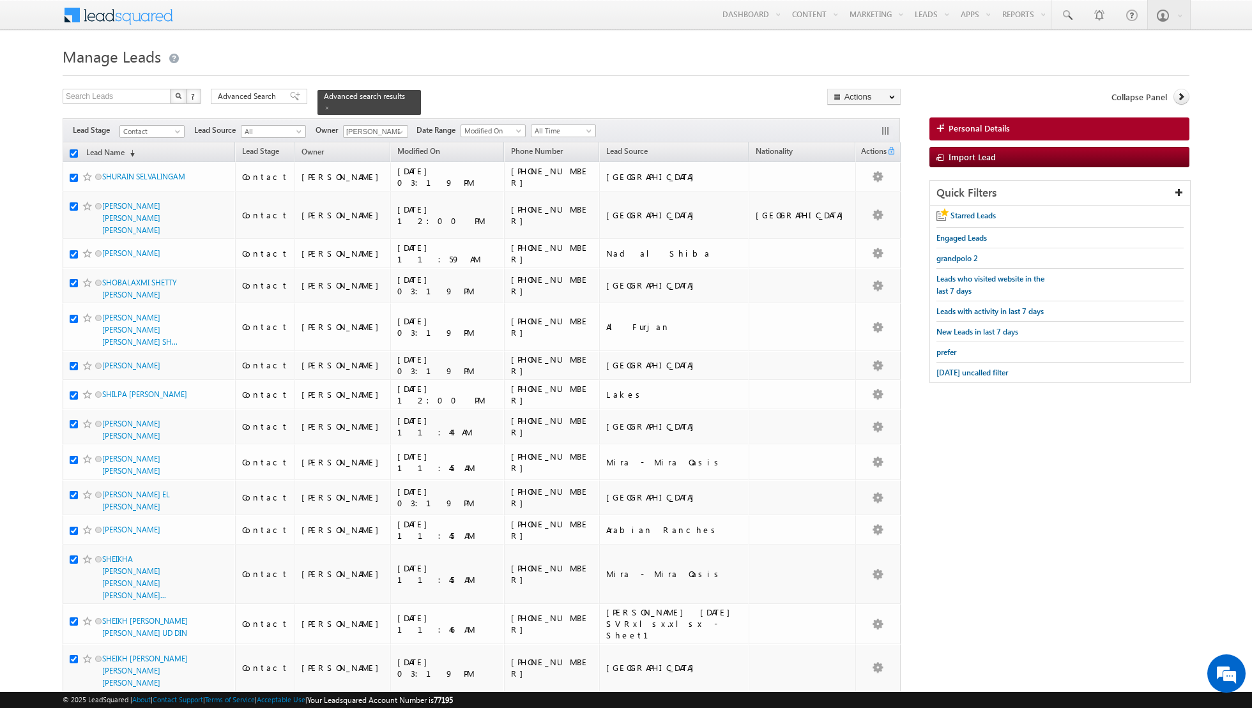
checkbox input "true"
click at [839, 205] on link "Change Owner" at bounding box center [864, 206] width 72 height 15
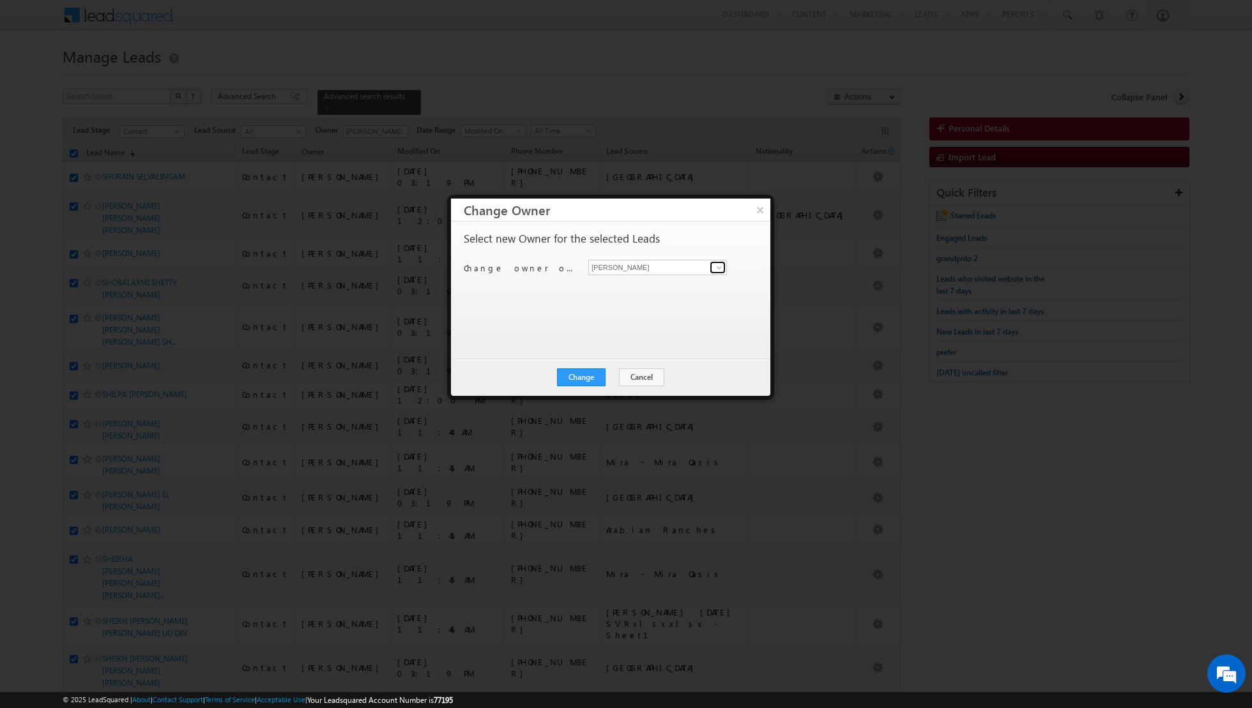
click at [724, 270] on span at bounding box center [719, 268] width 10 height 10
click at [650, 310] on span "[EMAIL_ADDRESS][PERSON_NAME][DOMAIN_NAME]" at bounding box center [650, 308] width 115 height 10
click at [584, 381] on button "Change" at bounding box center [581, 378] width 49 height 18
click at [610, 377] on button "Close" at bounding box center [612, 378] width 41 height 18
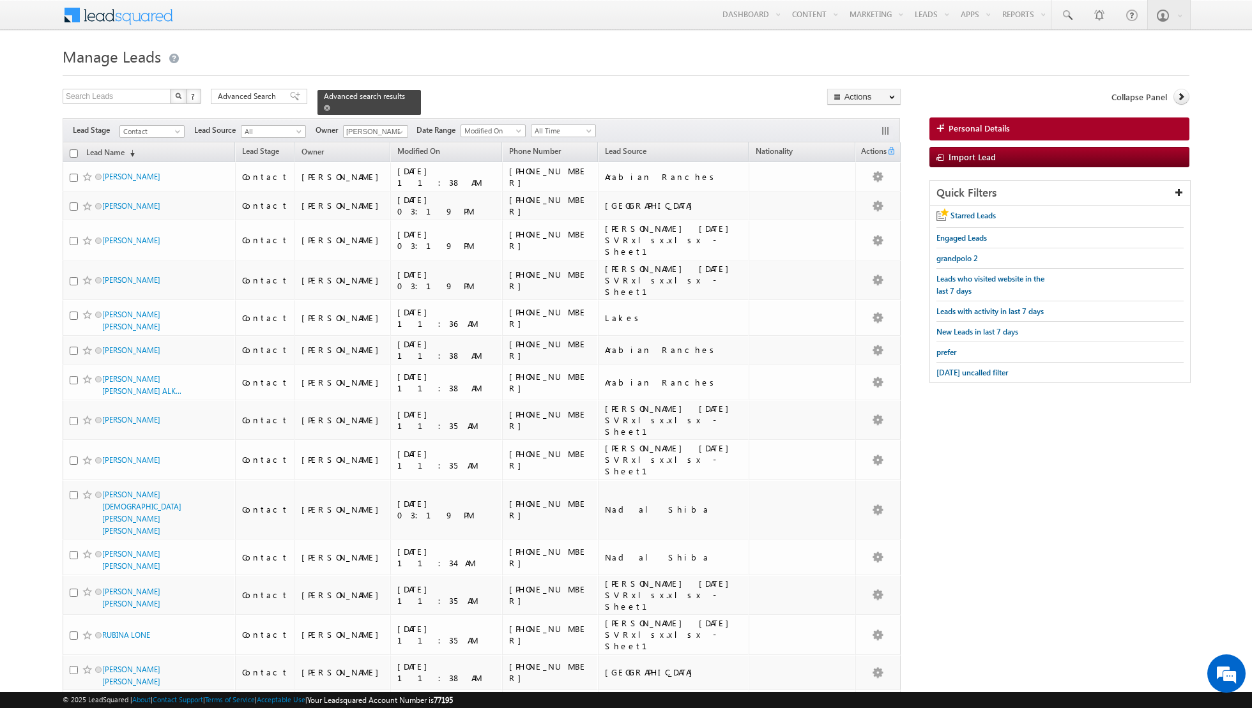
click at [324, 109] on span at bounding box center [327, 108] width 6 height 6
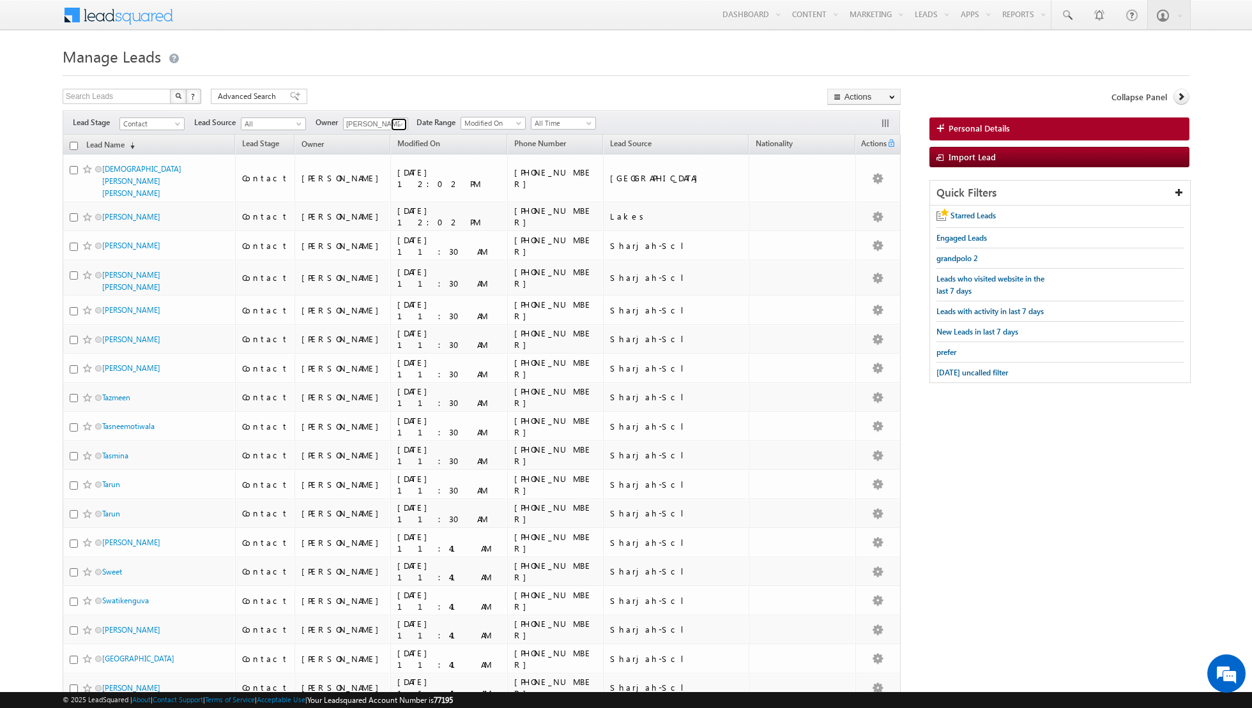
click at [396, 124] on span at bounding box center [400, 124] width 10 height 10
click at [386, 154] on link "[PERSON_NAME] [EMAIL_ADDRESS][PERSON_NAME][DOMAIN_NAME]" at bounding box center [407, 157] width 128 height 24
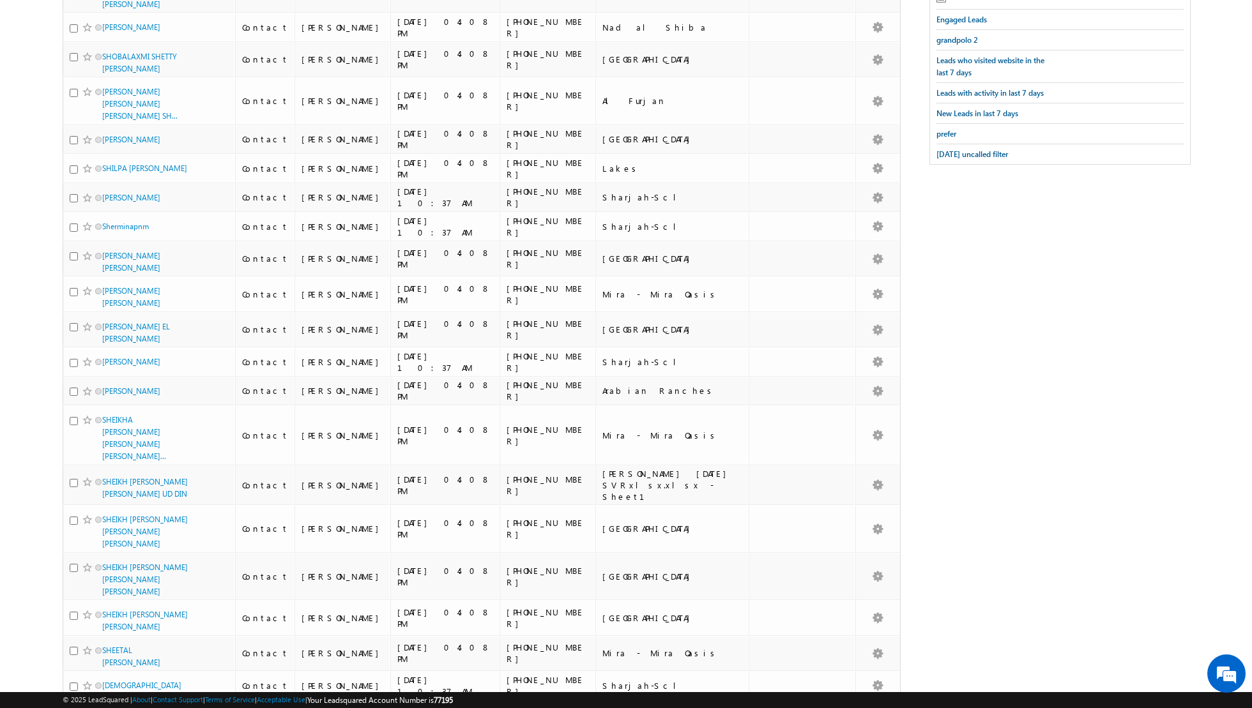
scroll to position [0, 0]
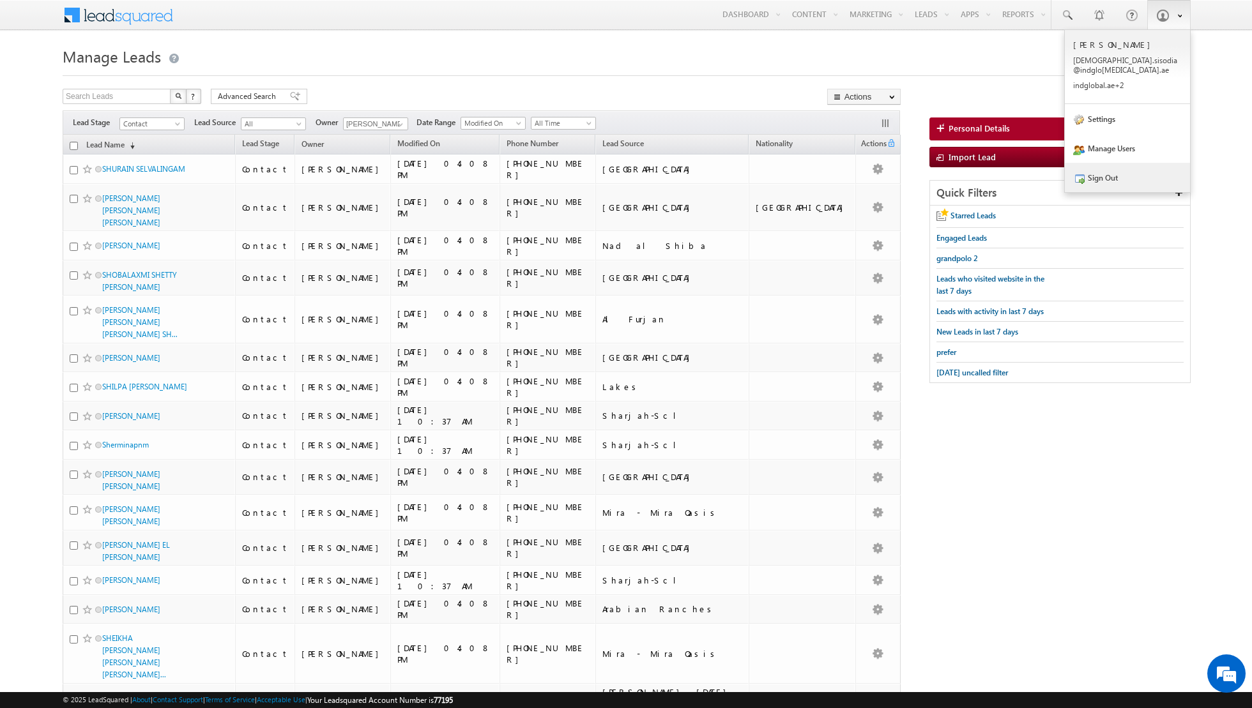
click at [1117, 163] on link "Sign Out" at bounding box center [1127, 177] width 125 height 29
